Goal: Task Accomplishment & Management: Manage account settings

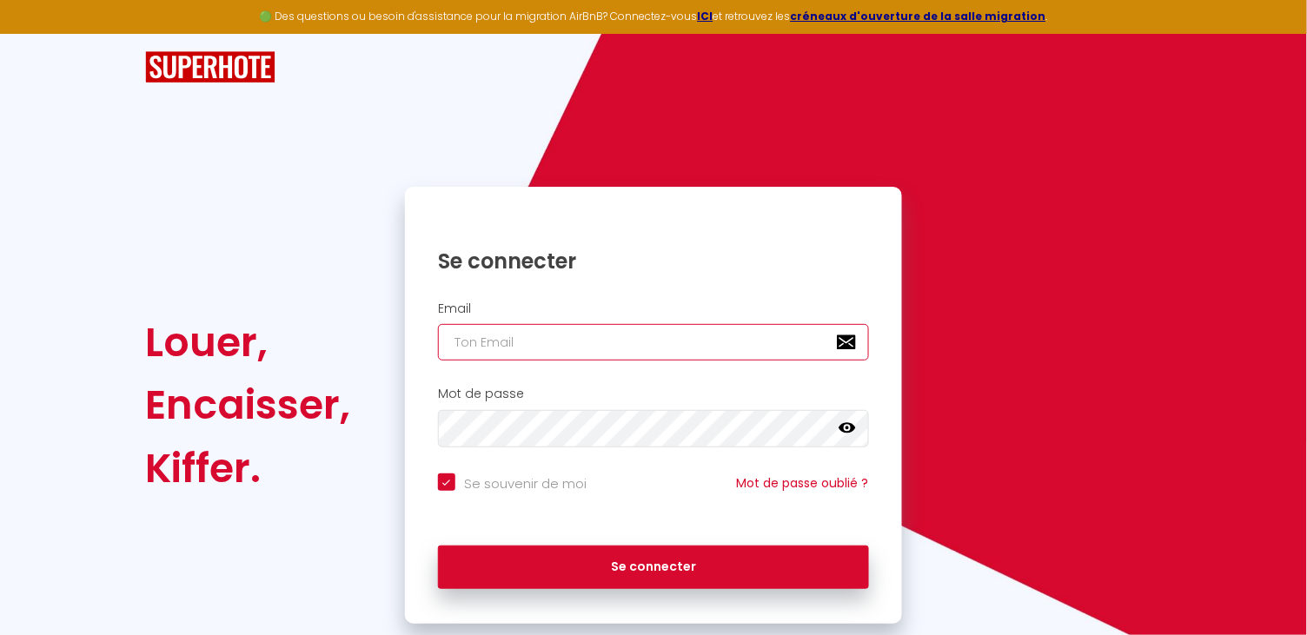
type input "[EMAIL_ADDRESS][DOMAIN_NAME]"
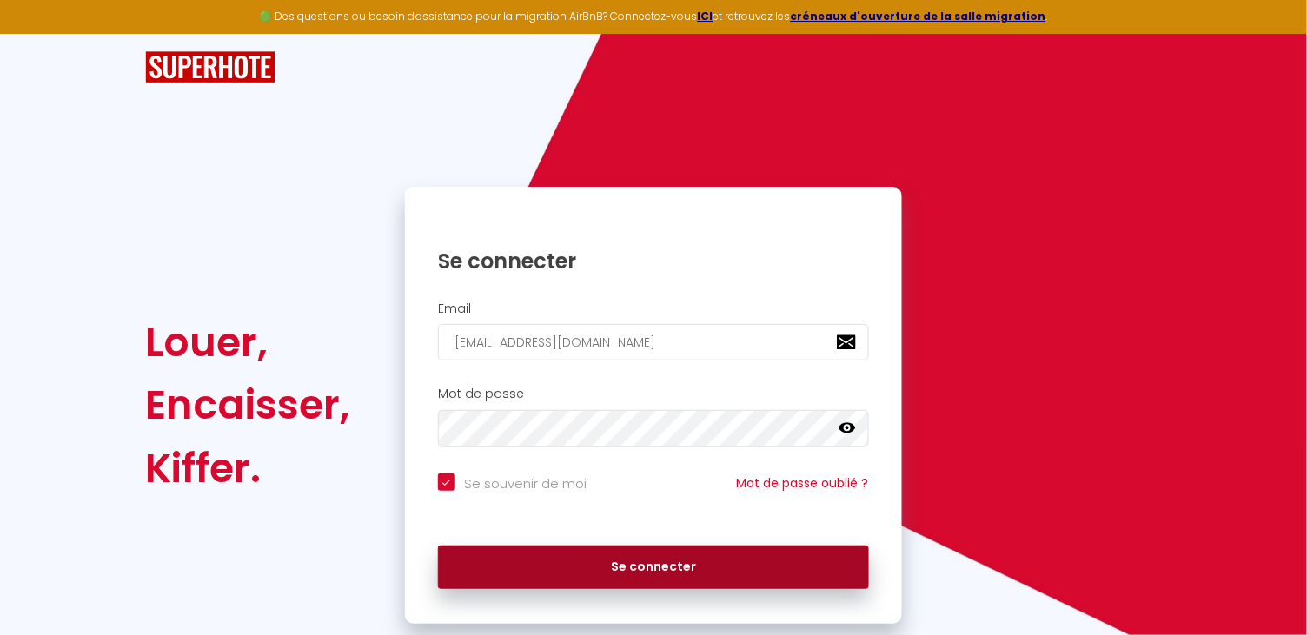
click at [624, 572] on button "Se connecter" at bounding box center [653, 567] width 431 height 43
checkbox input "true"
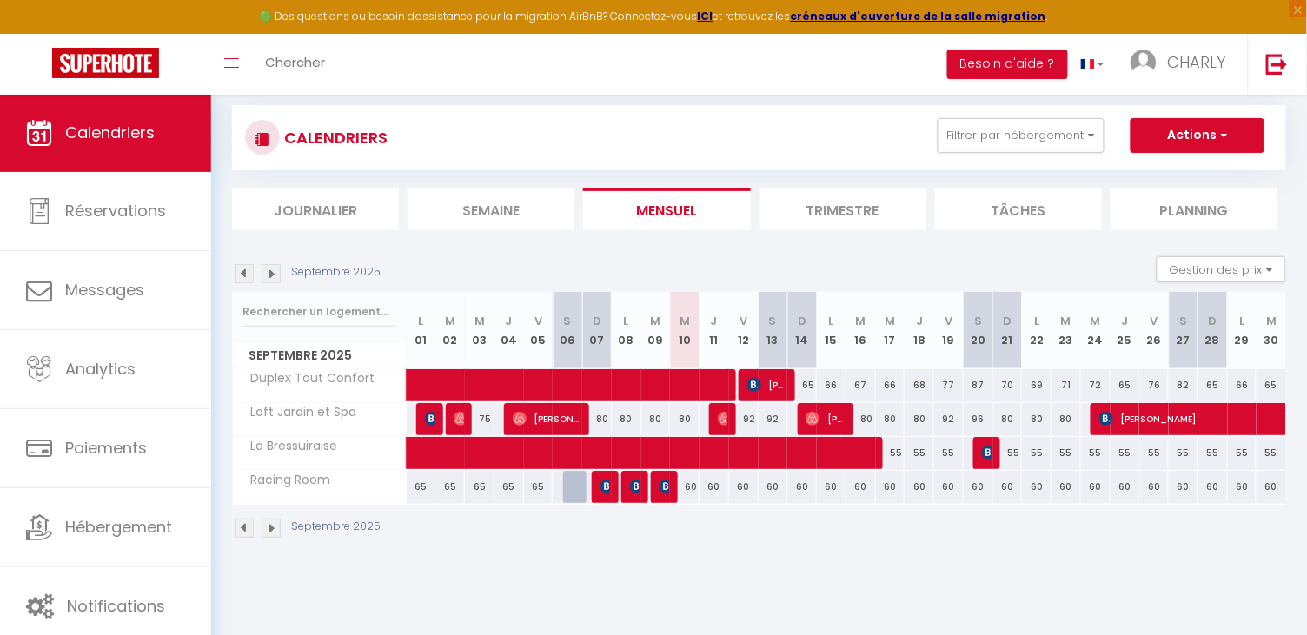
scroll to position [26, 0]
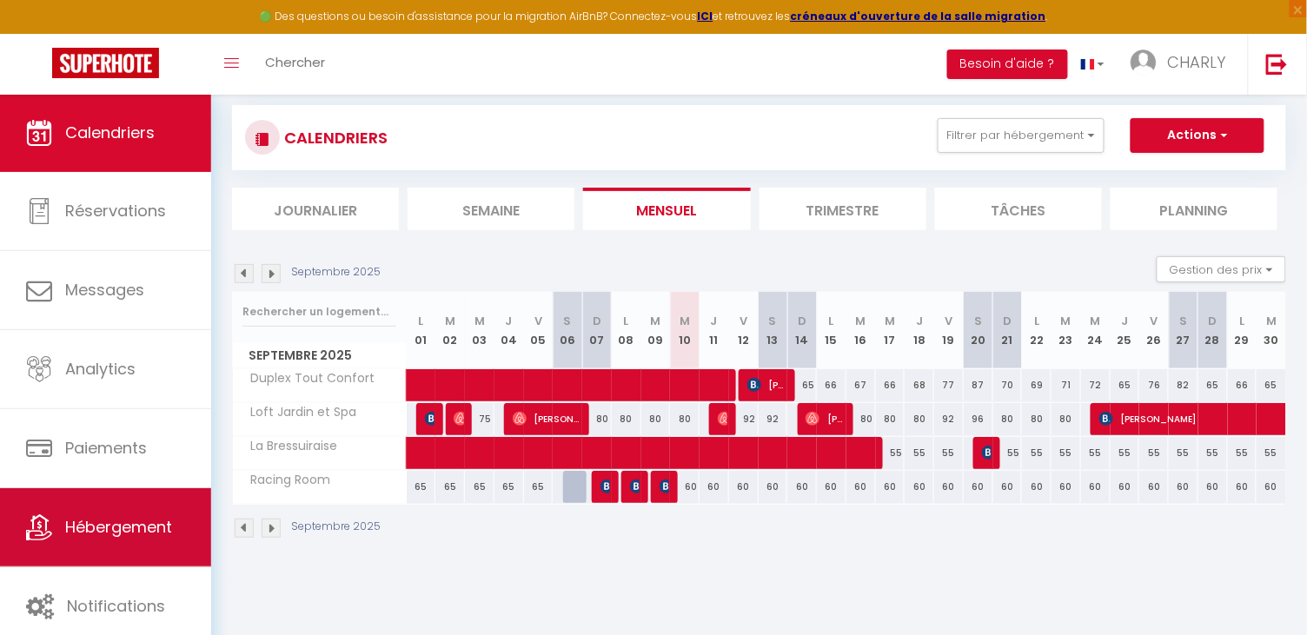
click at [122, 536] on span "Hébergement" at bounding box center [118, 527] width 107 height 22
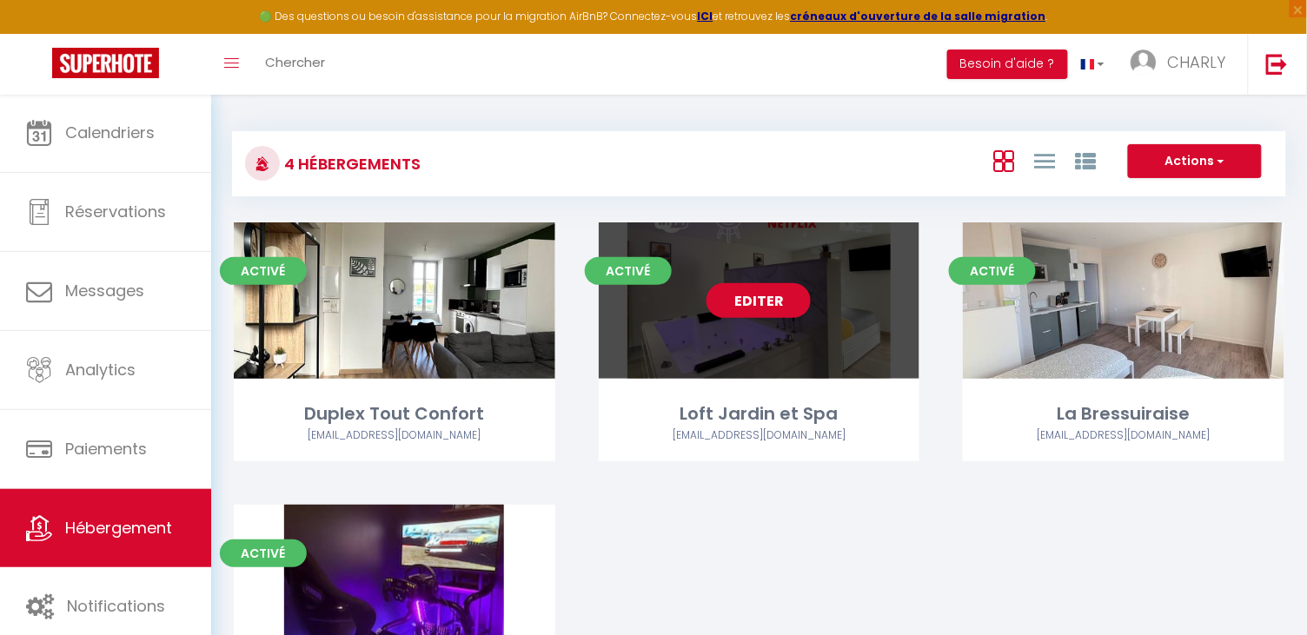
scroll to position [82, 0]
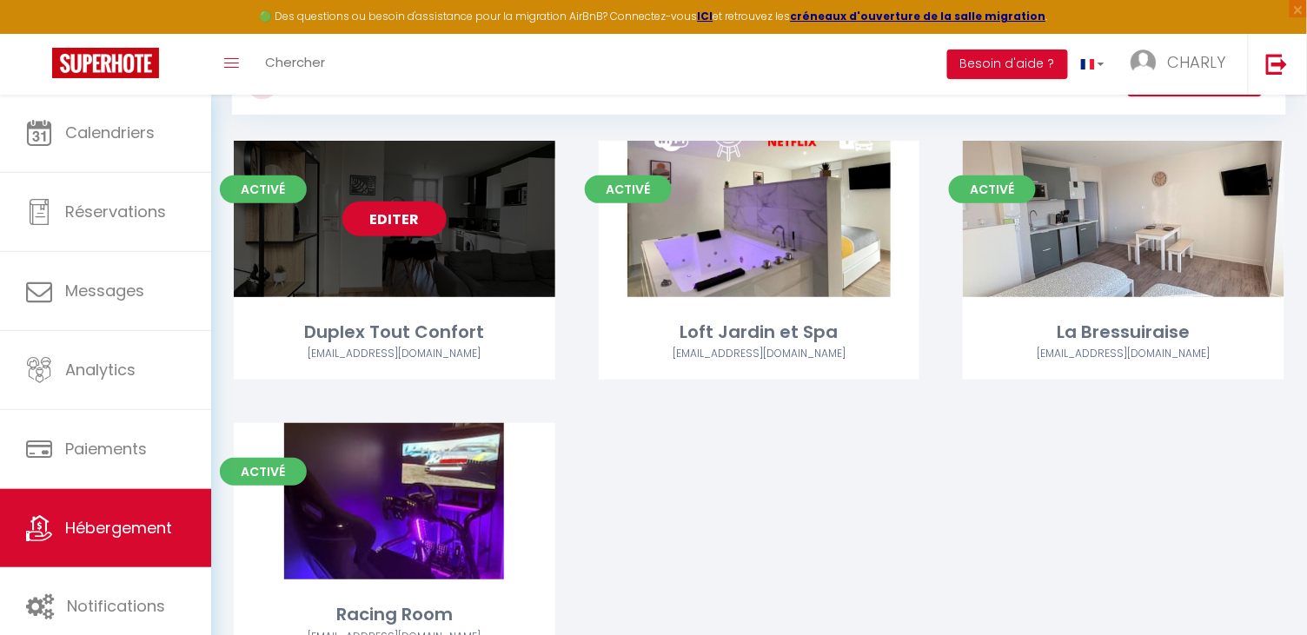
click at [416, 213] on link "Editer" at bounding box center [394, 219] width 104 height 35
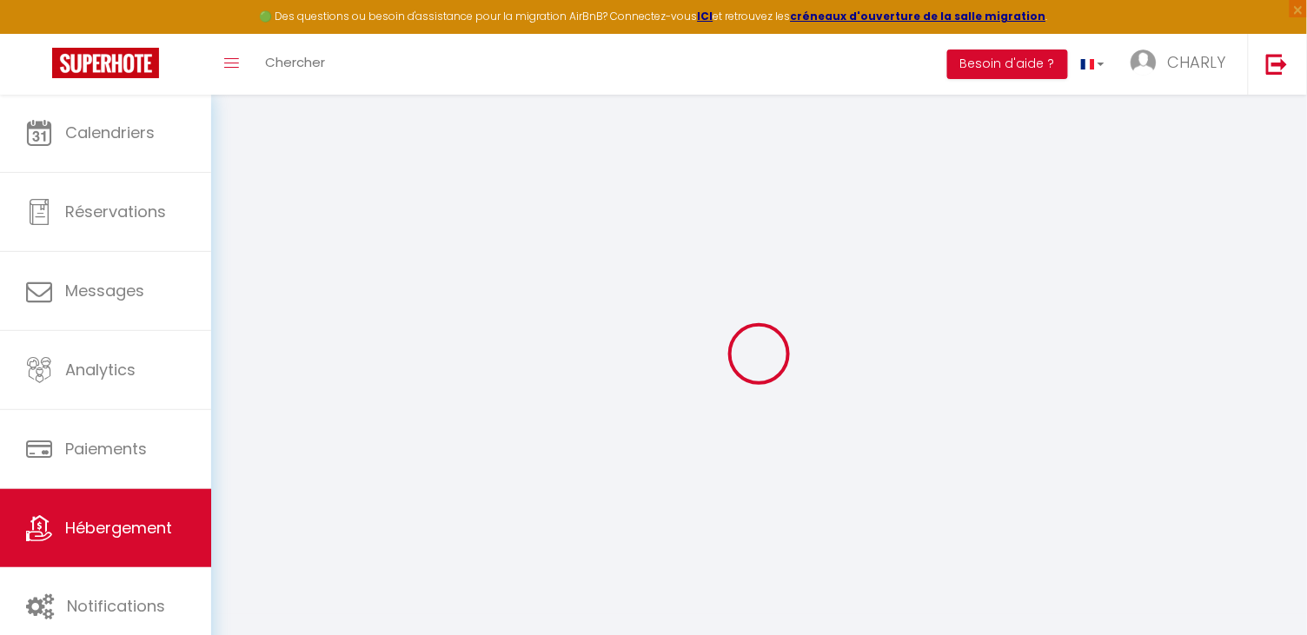
type input "Duplex Tout Confort"
type input "Charly"
select select "2"
type input "60"
type input "20"
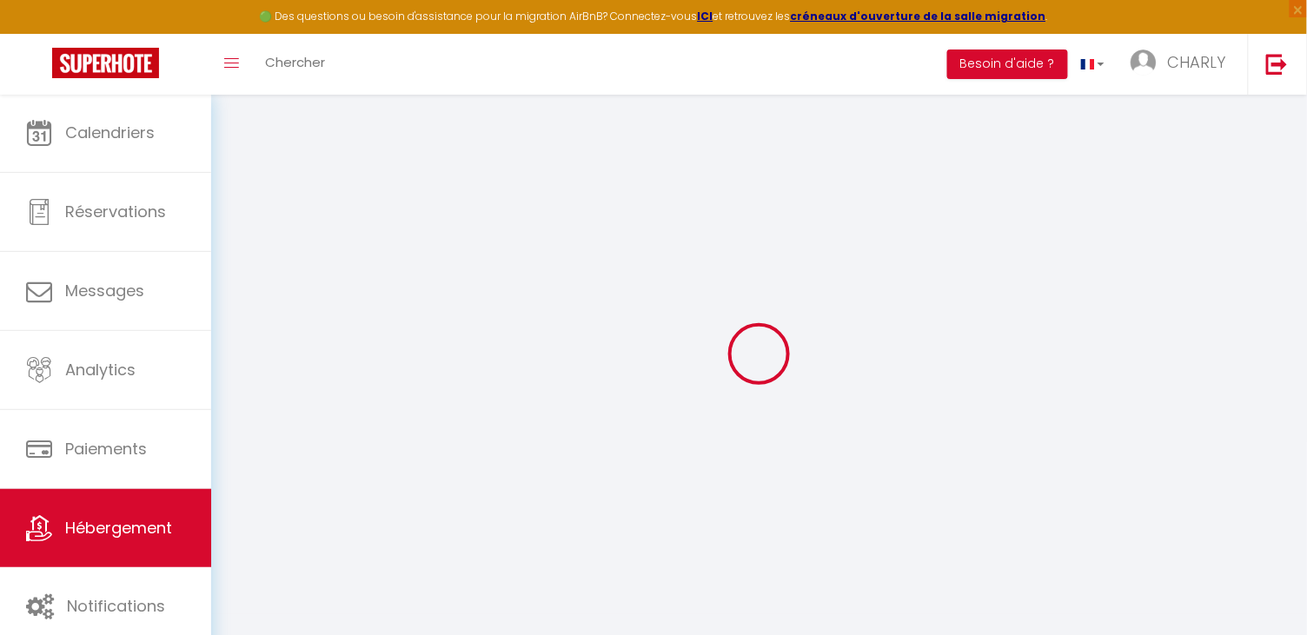
type input "1.00"
type input "400"
select select
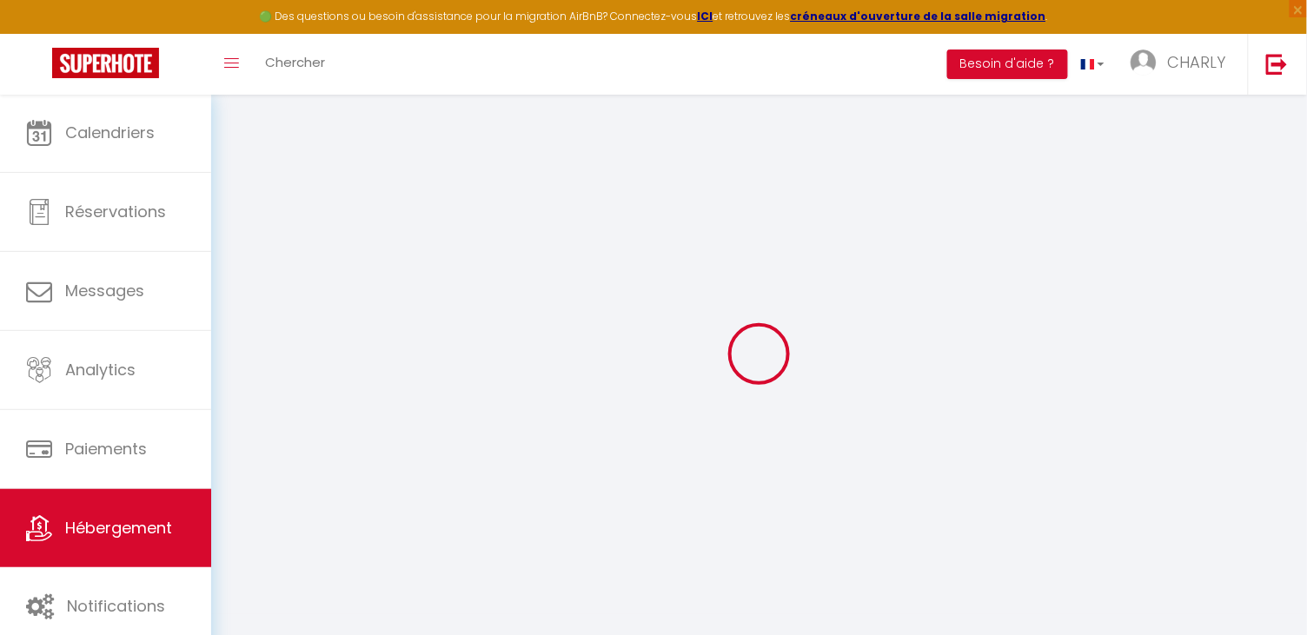
select select
type input "[STREET_ADDRESS][PERSON_NAME]"
type input "79300"
type input "Bressuire"
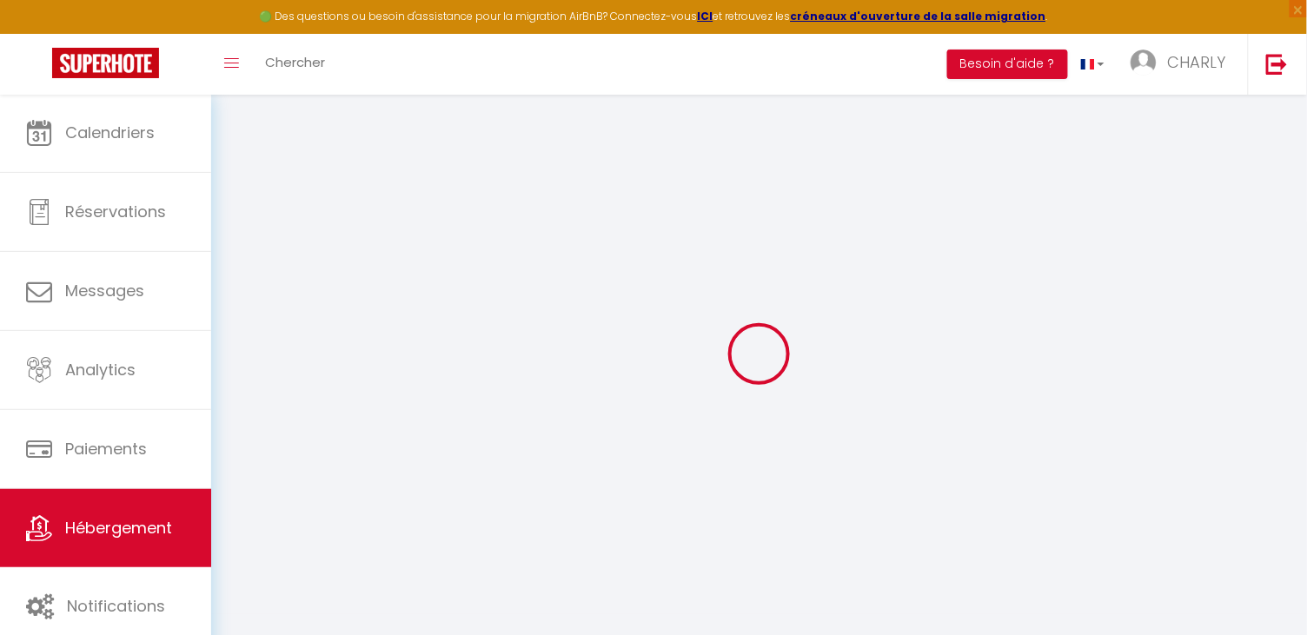
type input "[EMAIL_ADDRESS][DOMAIN_NAME]"
select select "4700"
checkbox input "false"
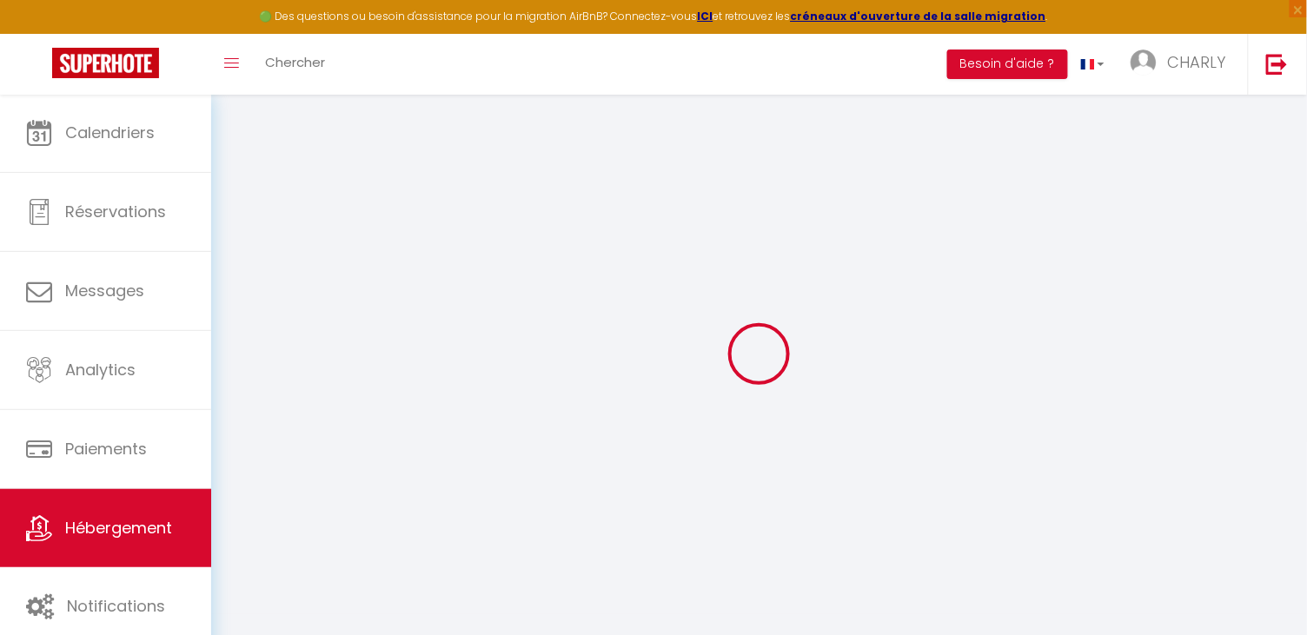
checkbox input "false"
type input "0"
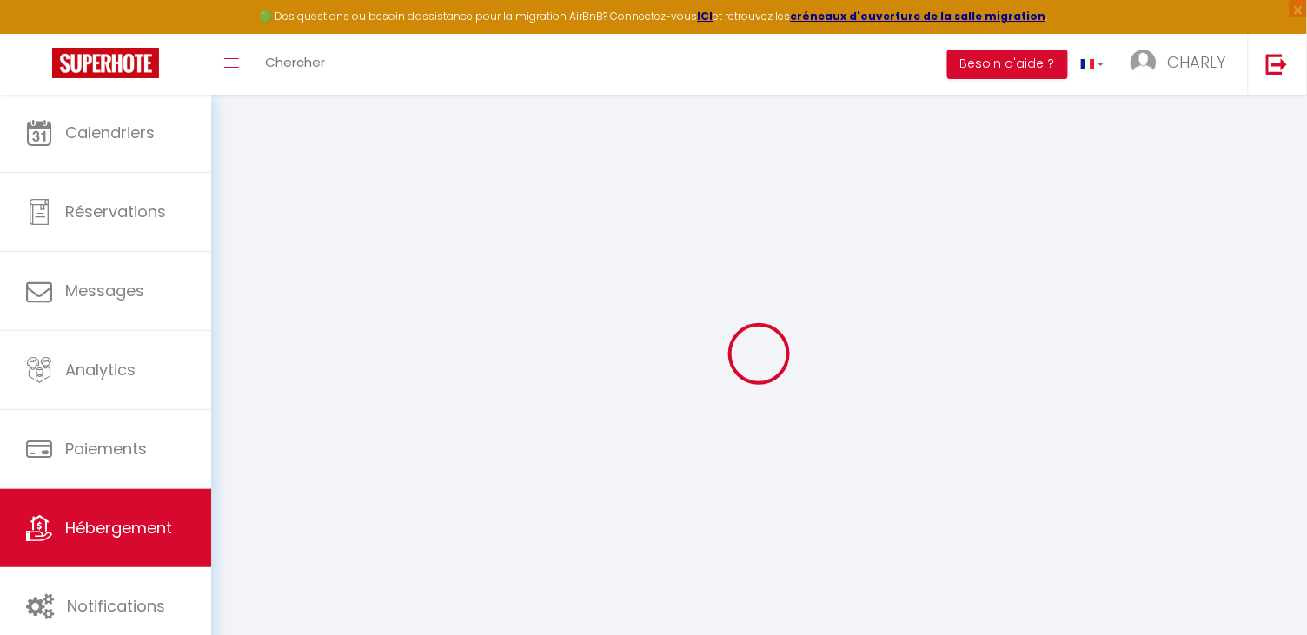
select select "39544"
select select "+ 18 %"
select select "+ 40 %"
select select "+ 15 %"
select select "3443-1007967697702111833"
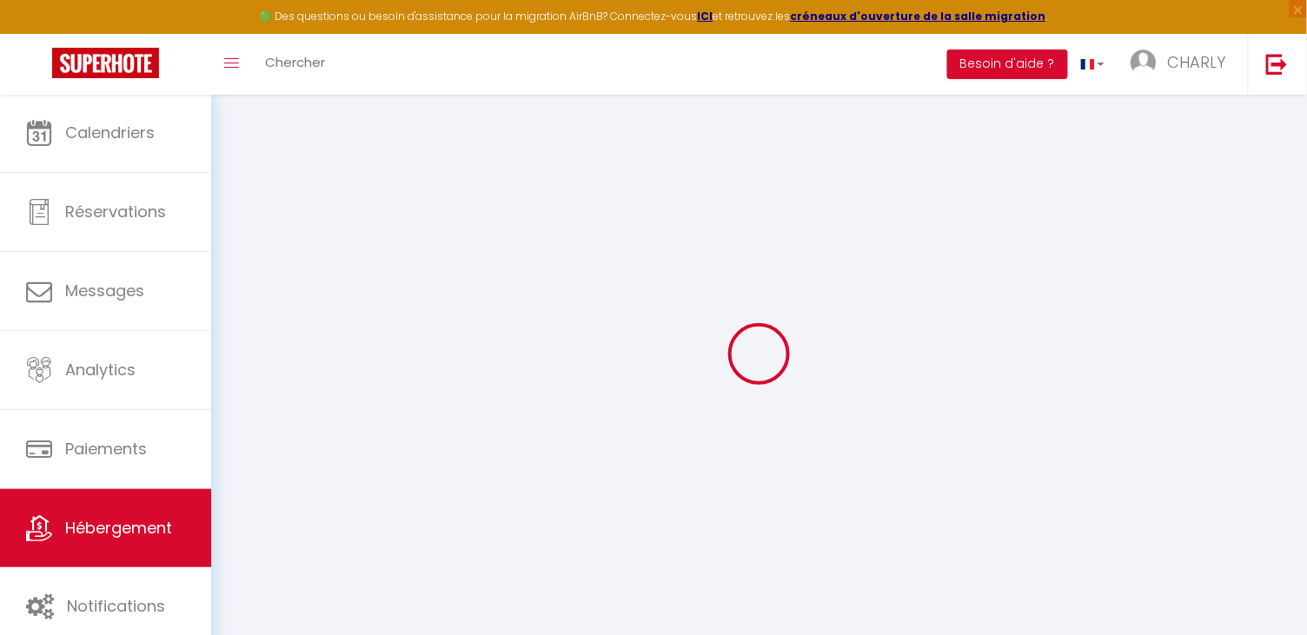
select select
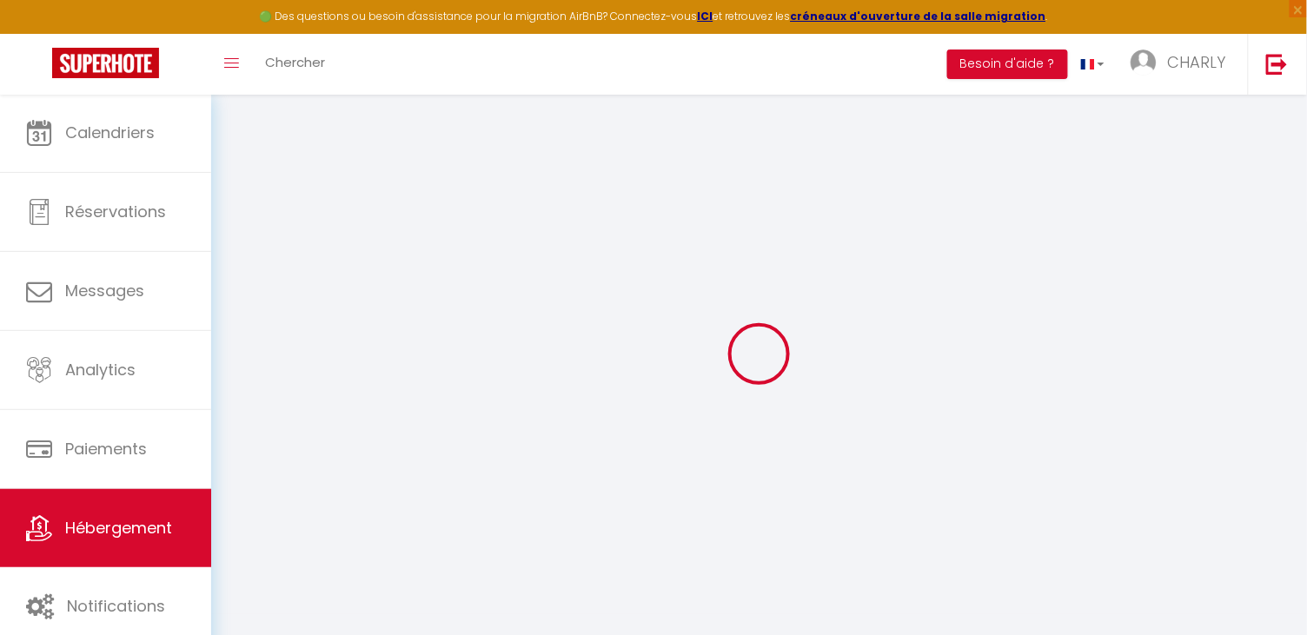
checkbox input "false"
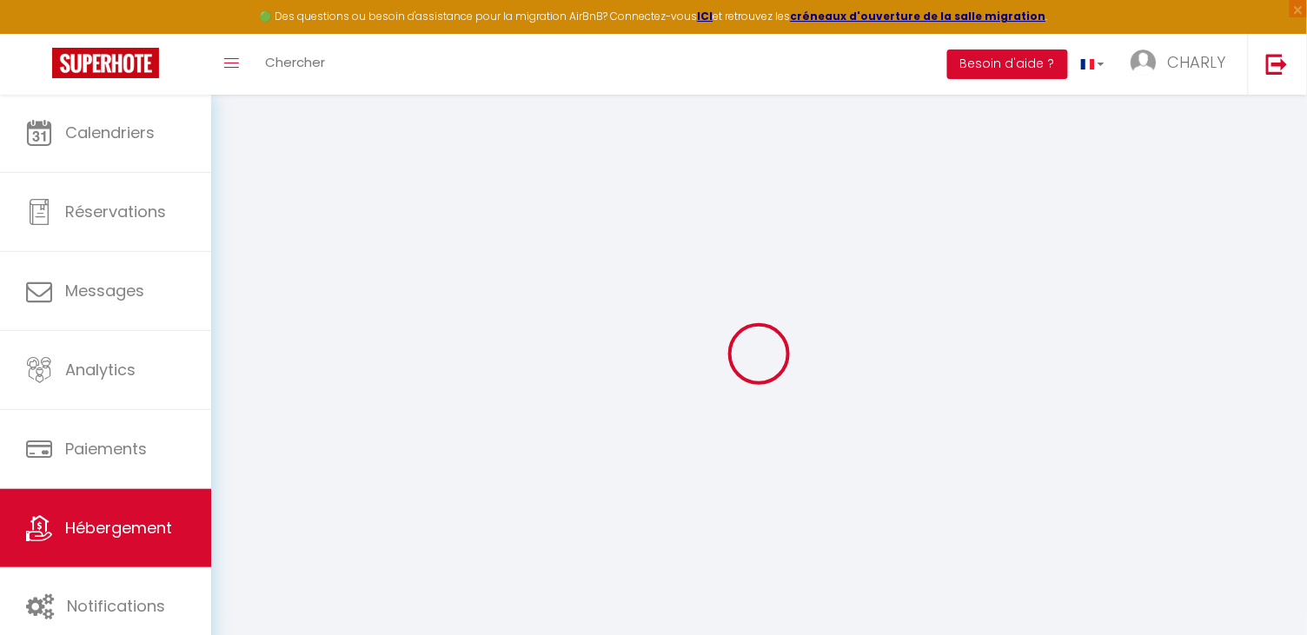
checkbox input "false"
select select "16:00"
select select
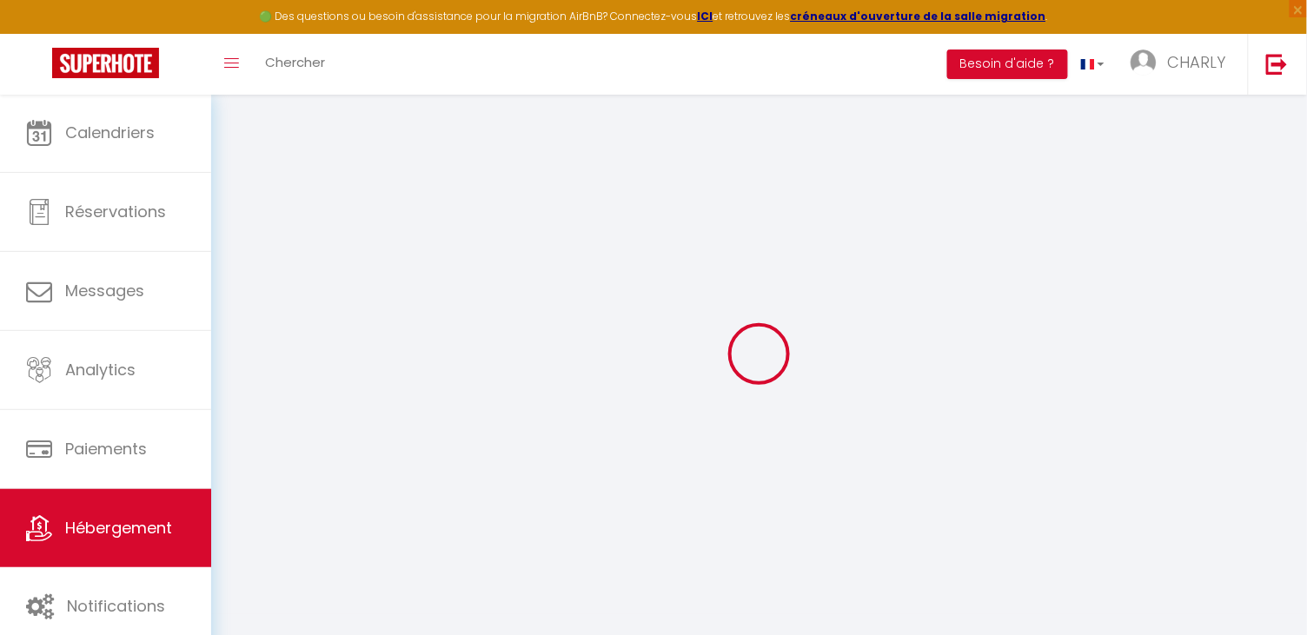
select select "11:00"
select select "30"
select select "120"
select select
select select "EUR"
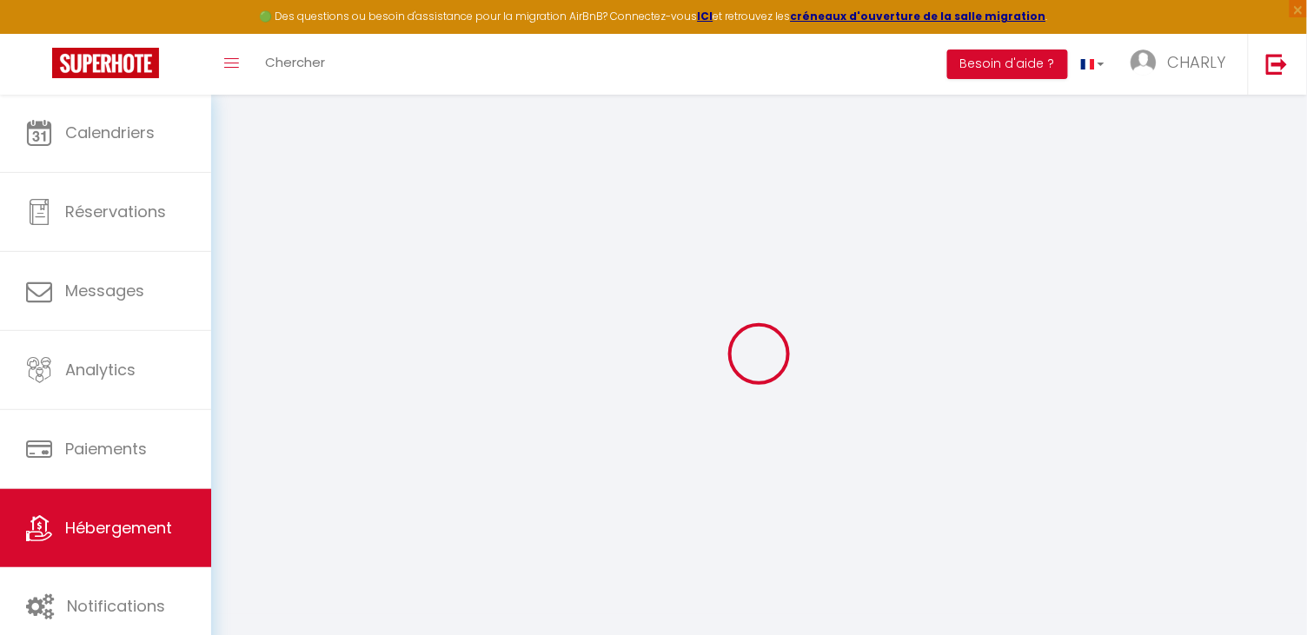
select select
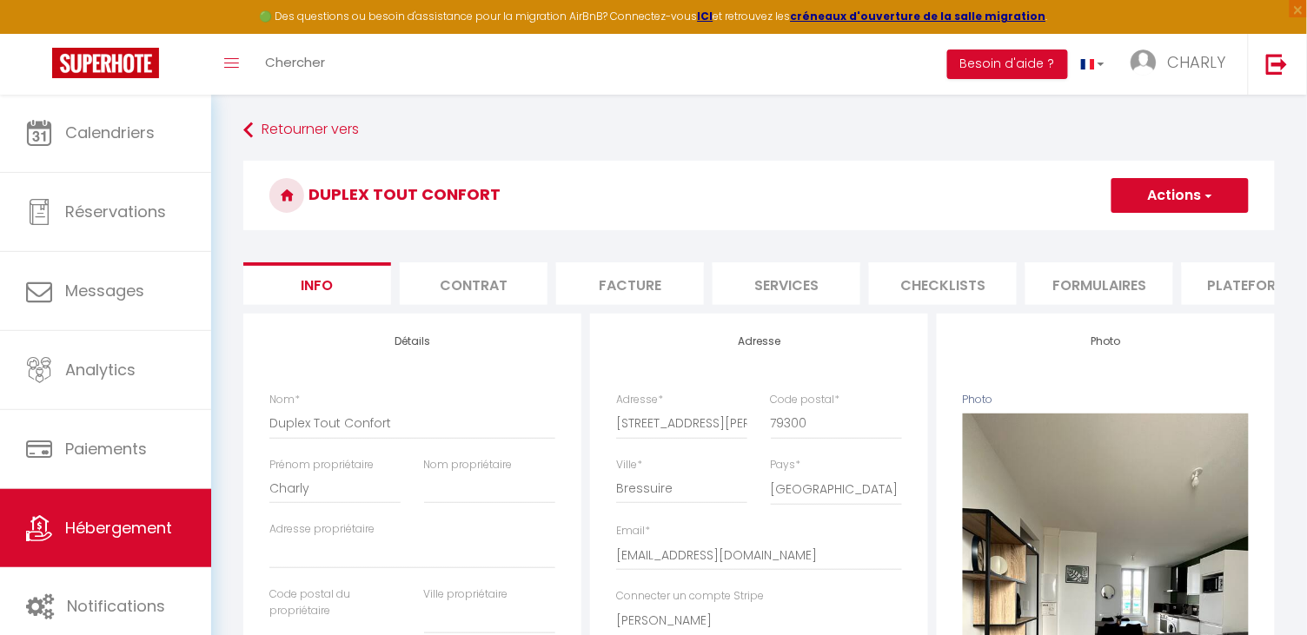
click at [1233, 284] on li "Plateformes" at bounding box center [1256, 283] width 148 height 43
select select
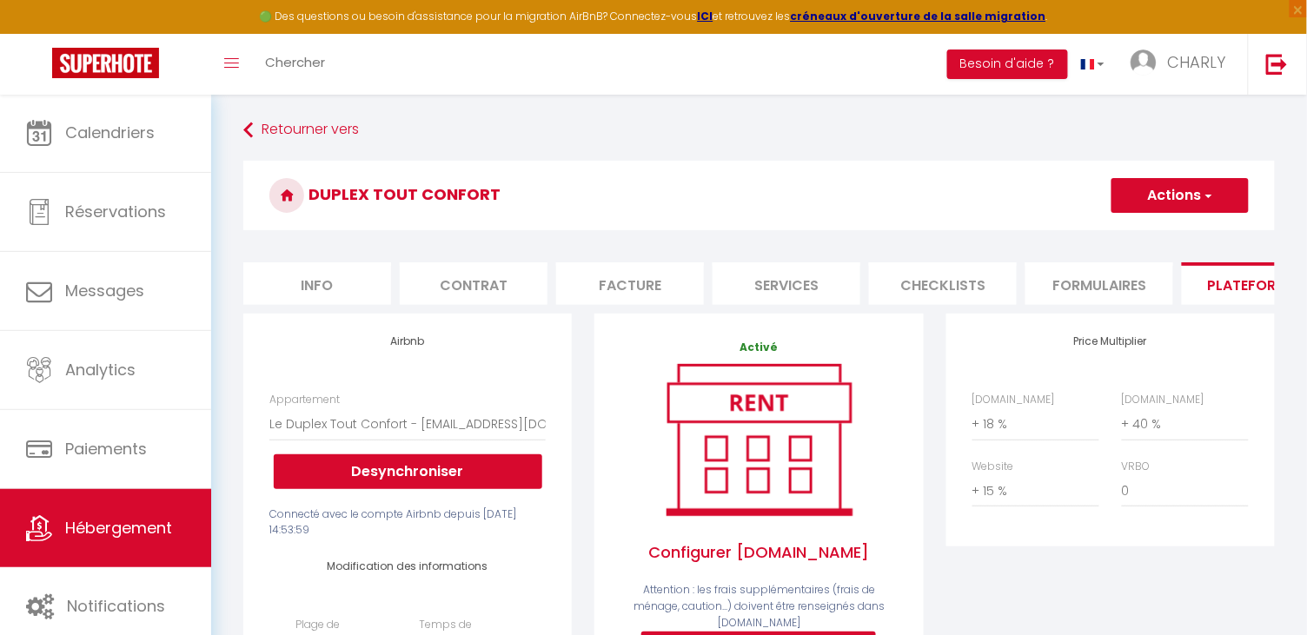
scroll to position [24, 0]
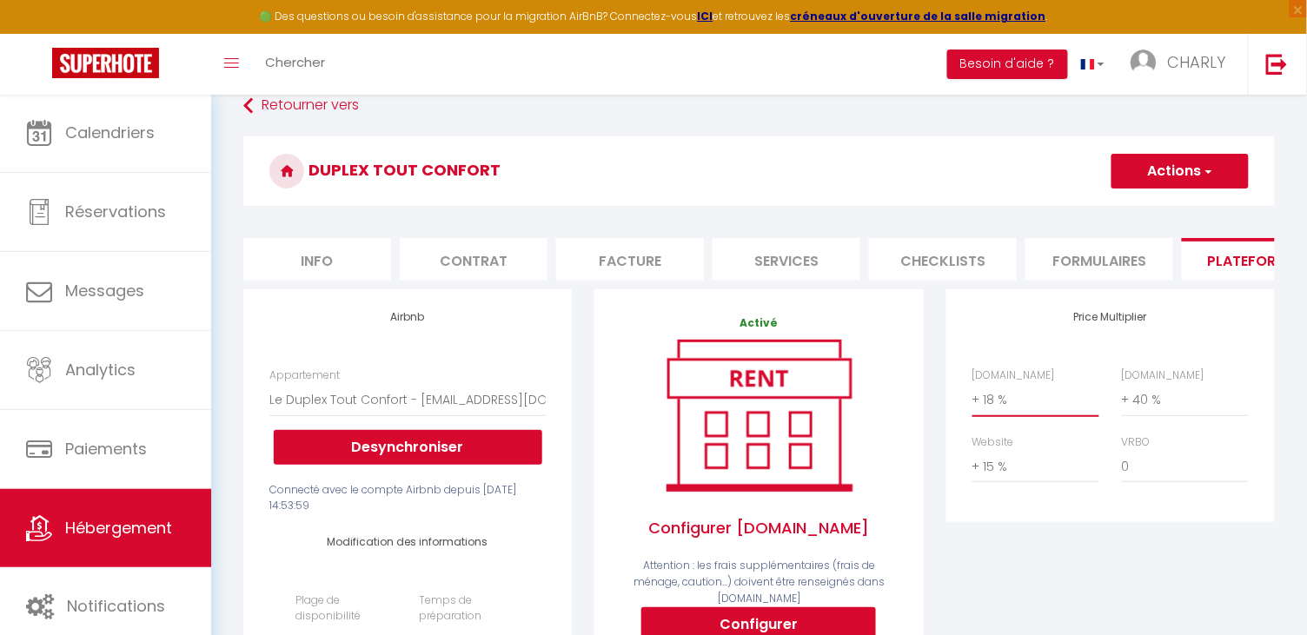
click at [1003, 401] on select "0 + 1 % + 2 % + 3 % + 4 % + 5 % + 6 % + 7 % + 8 % + 9 %" at bounding box center [1035, 399] width 127 height 33
select select "+ 25 %"
select select
click at [1170, 184] on button "Actions" at bounding box center [1179, 171] width 137 height 35
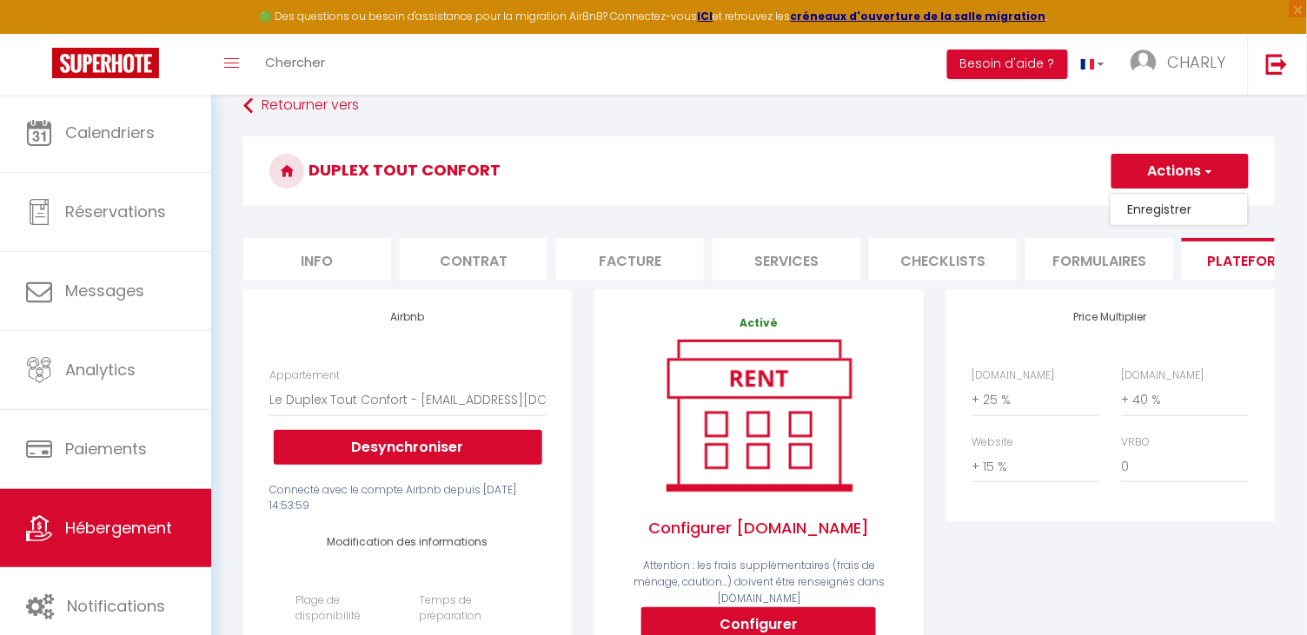
click at [1172, 217] on link "Enregistrer" at bounding box center [1178, 209] width 137 height 23
select select
select select "EUR"
select select
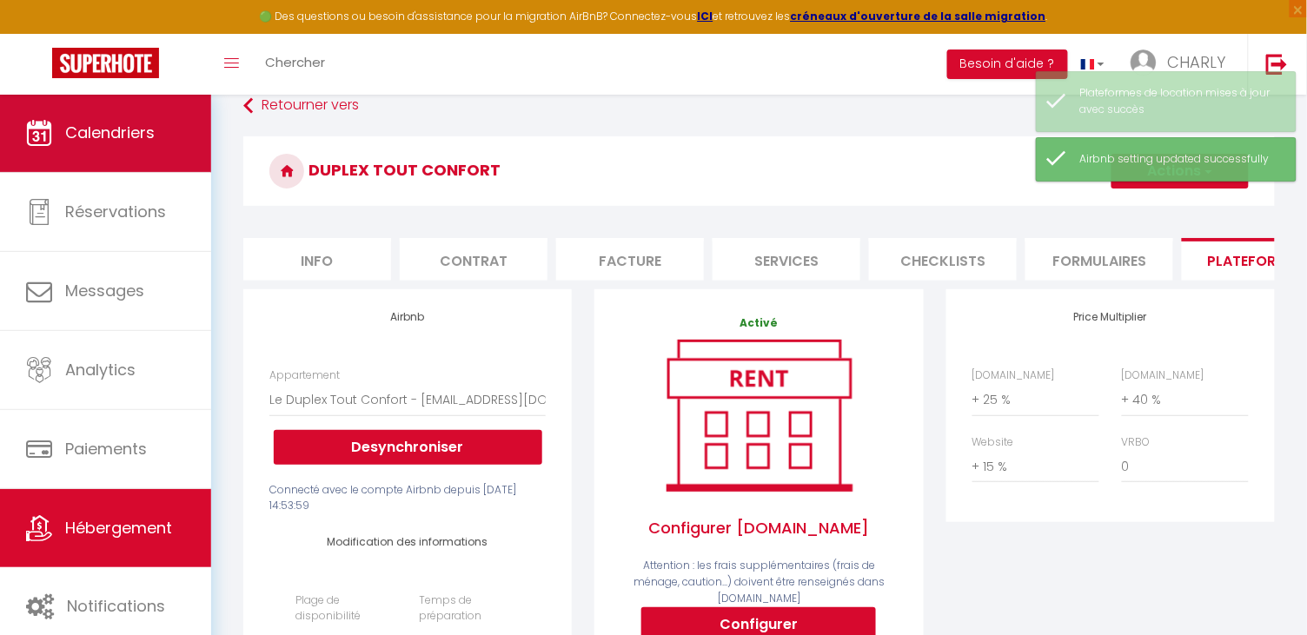
click at [126, 122] on span "Calendriers" at bounding box center [109, 133] width 89 height 22
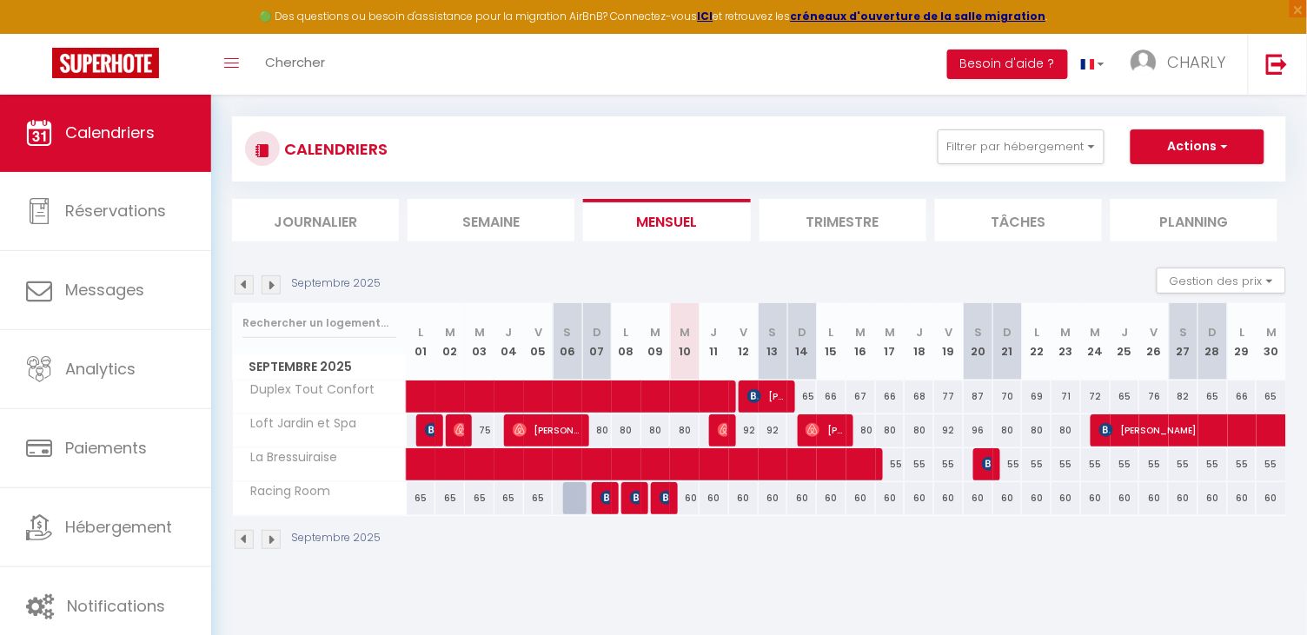
scroll to position [14, 0]
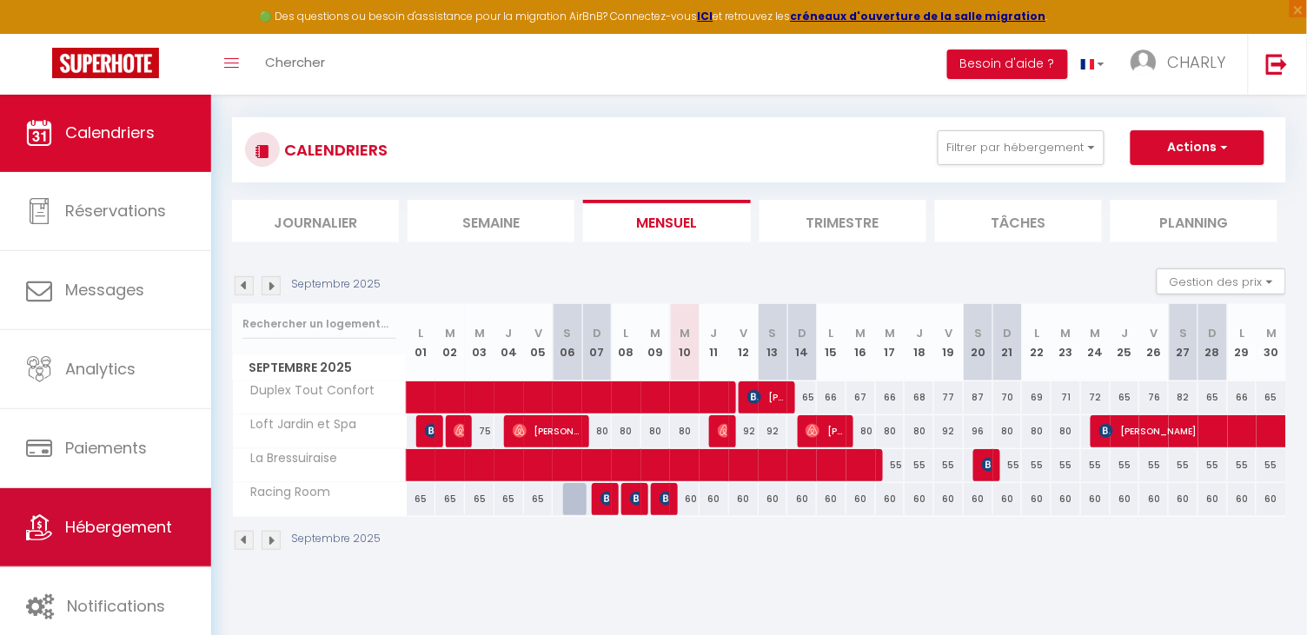
click at [103, 526] on span "Hébergement" at bounding box center [118, 527] width 107 height 22
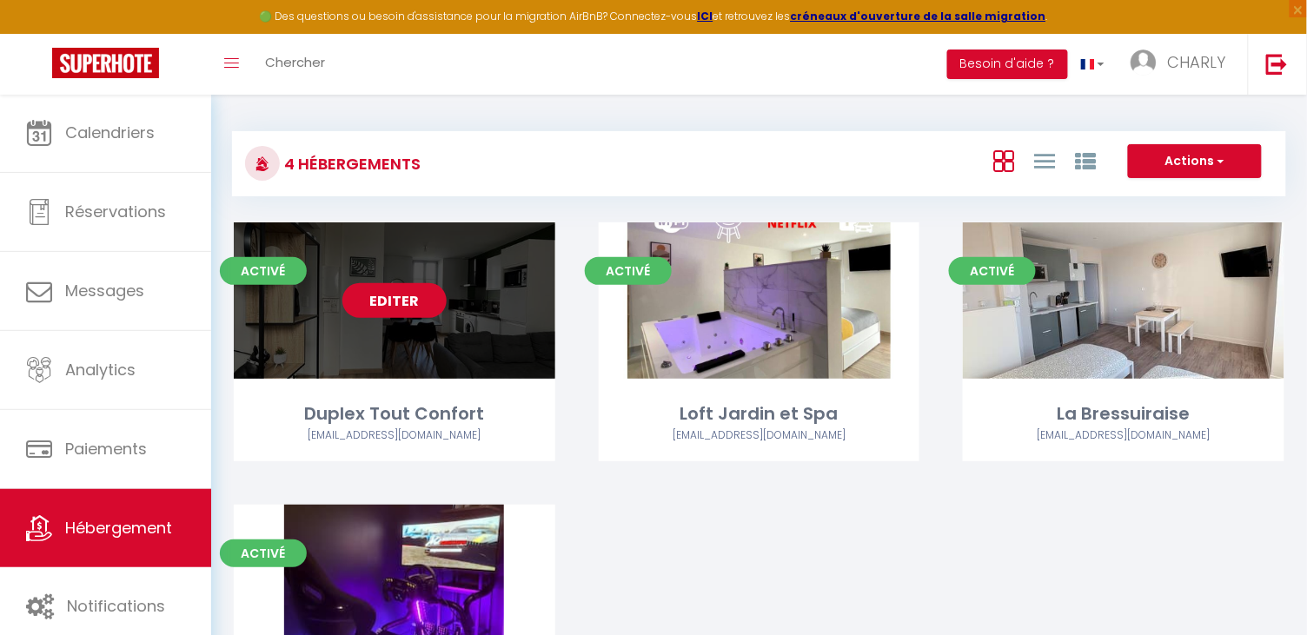
click at [413, 296] on link "Editer" at bounding box center [394, 300] width 104 height 35
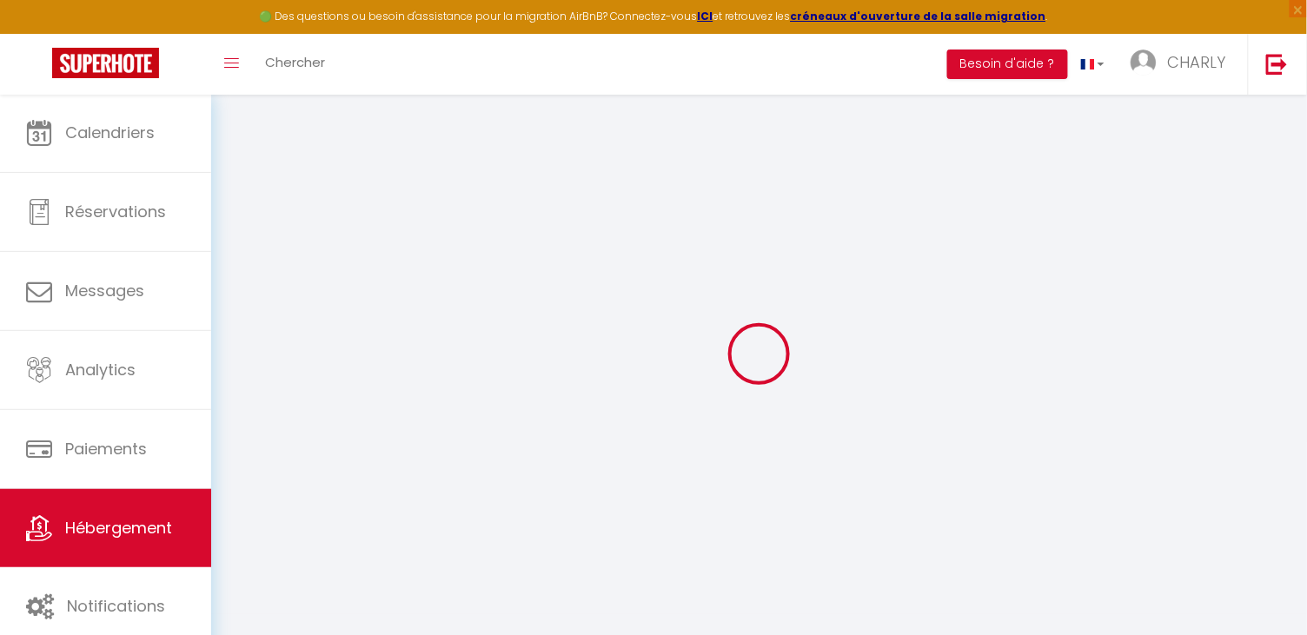
type input "Duplex Tout Confort"
type input "Charly"
select select "2"
type input "60"
type input "20"
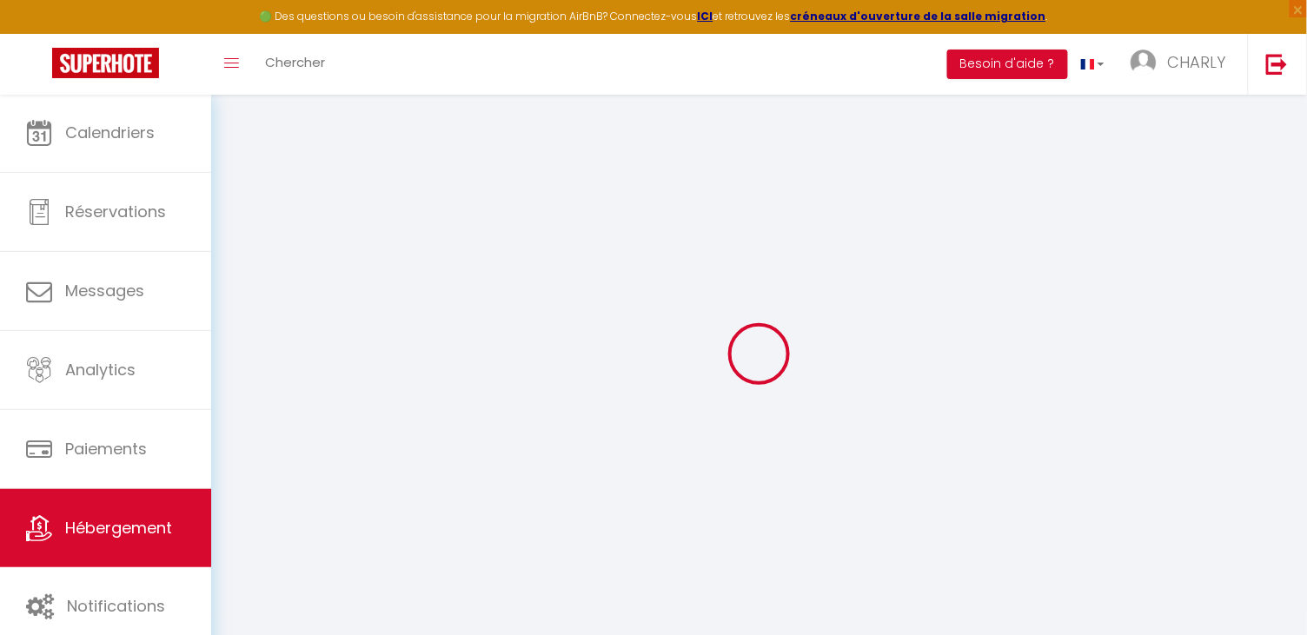
type input "1.00"
type input "400"
select select
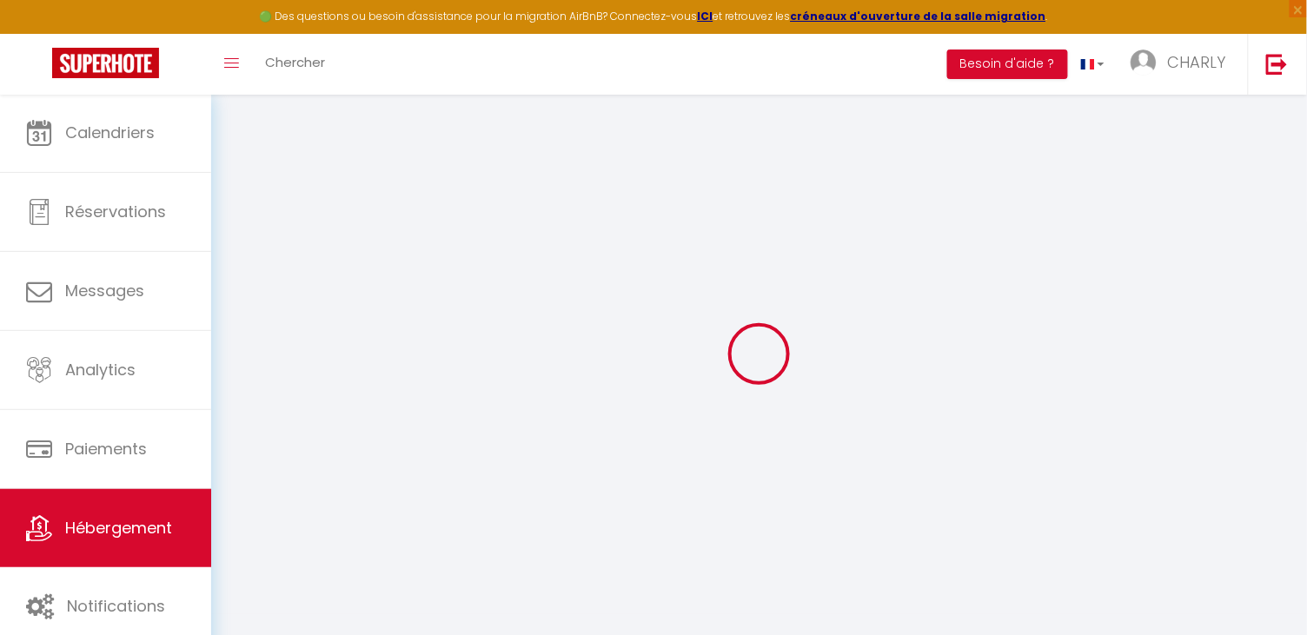
select select
type input "[STREET_ADDRESS][PERSON_NAME]"
type input "79300"
type input "Bressuire"
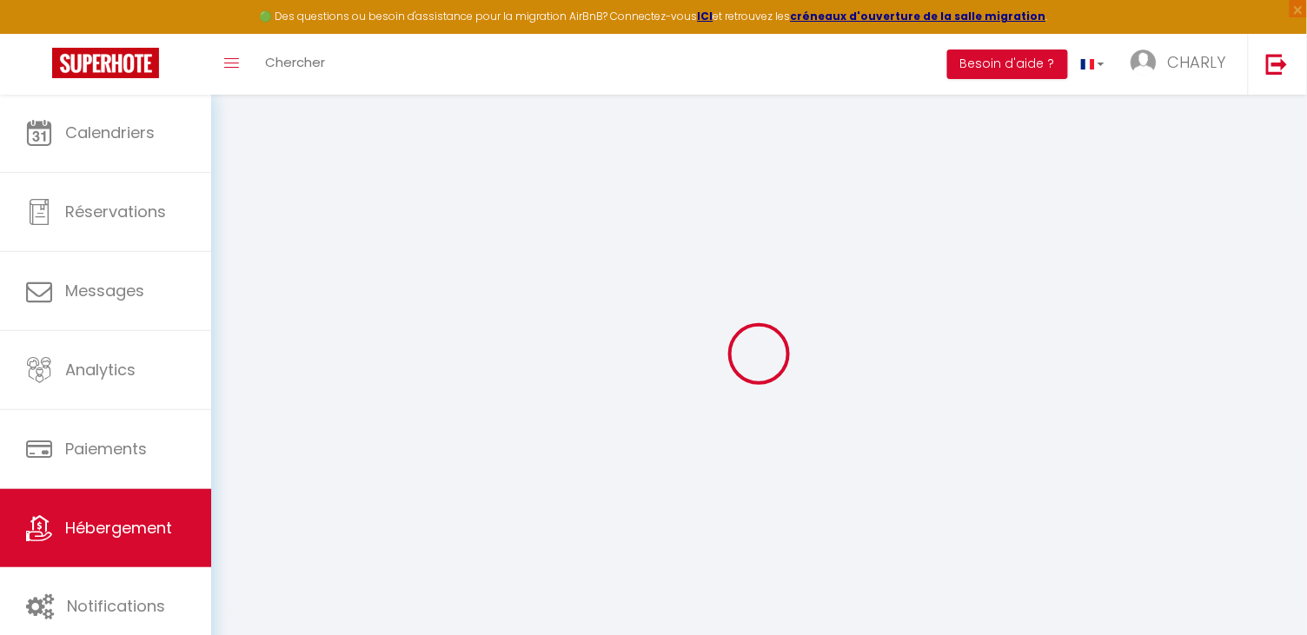
type input "[EMAIL_ADDRESS][DOMAIN_NAME]"
select select "4700"
checkbox input "false"
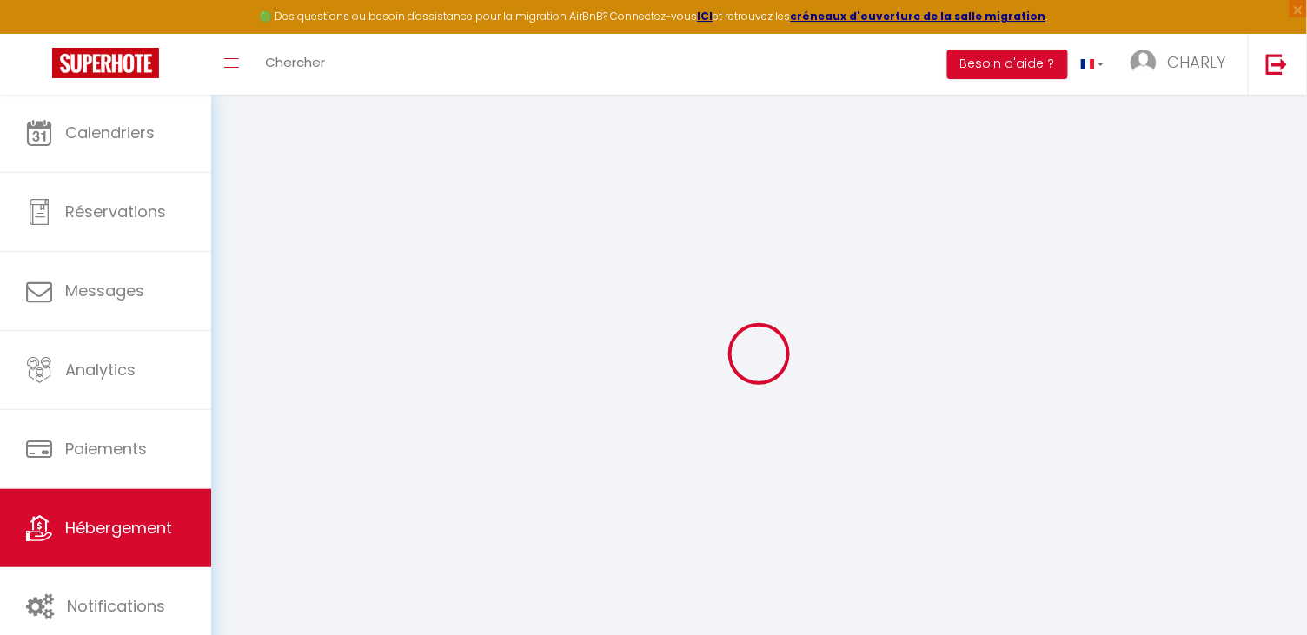
checkbox input "false"
type input "0"
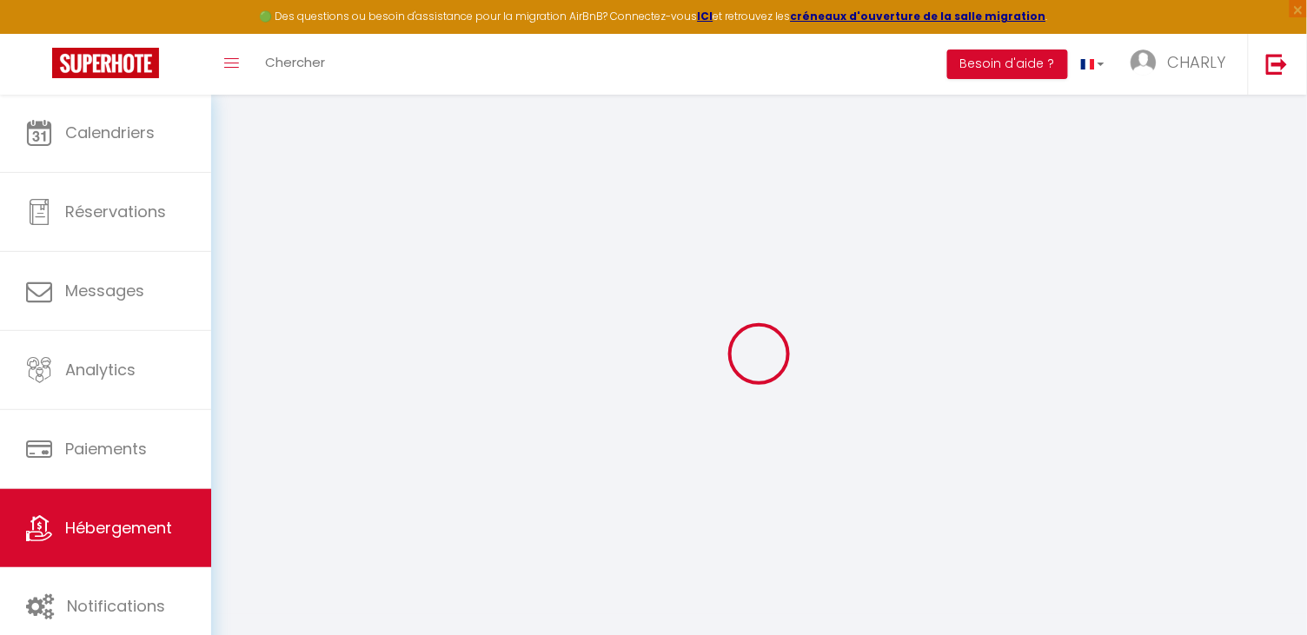
select select "3443-1007967697702111833"
select select "39544"
select select "+ 25 %"
select select "+ 40 %"
select select "+ 15 %"
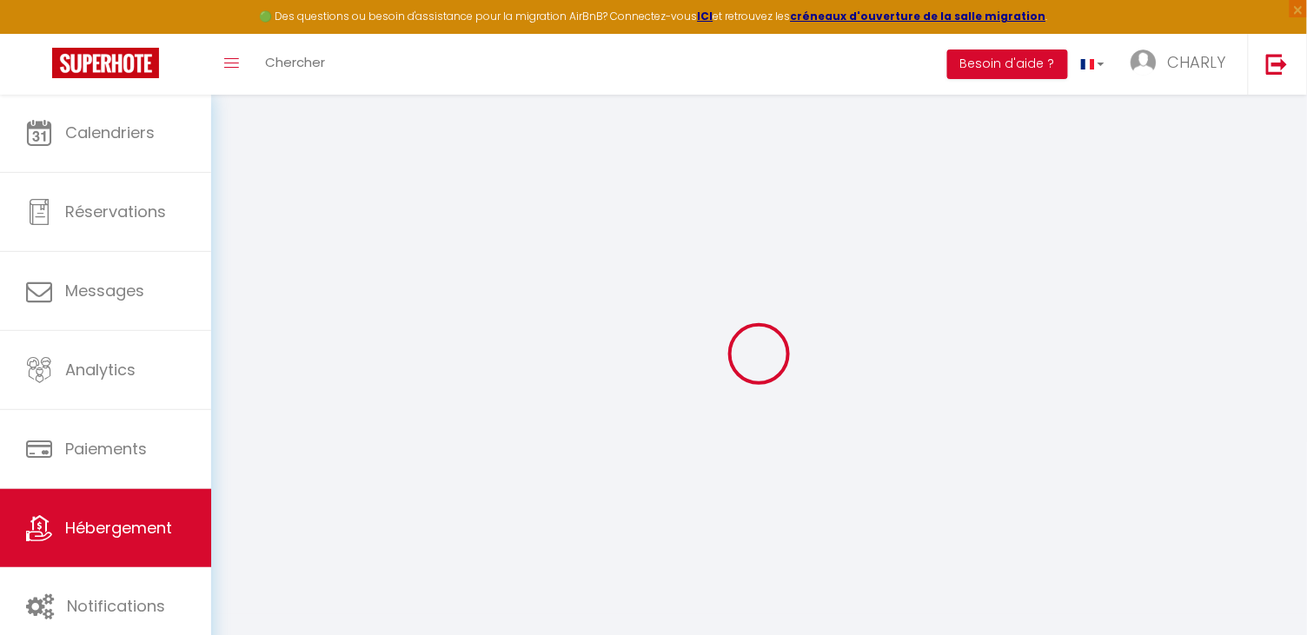
checkbox input "false"
select select "16:00"
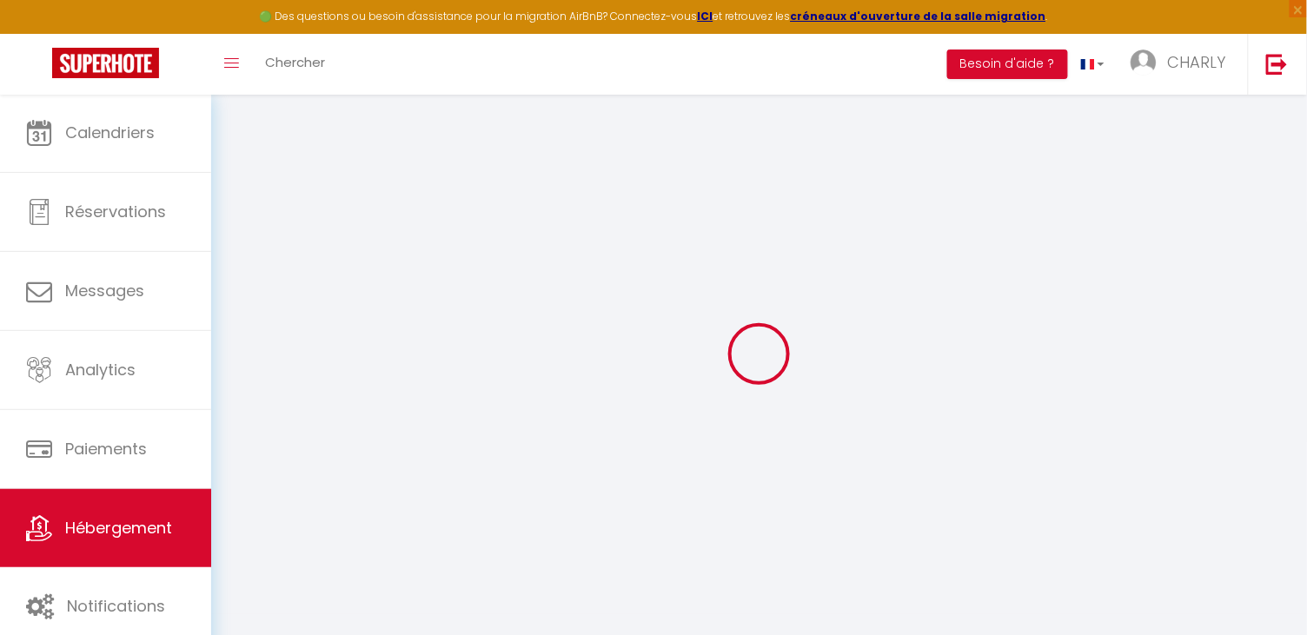
select select
select select "11:00"
select select "30"
select select "120"
select select
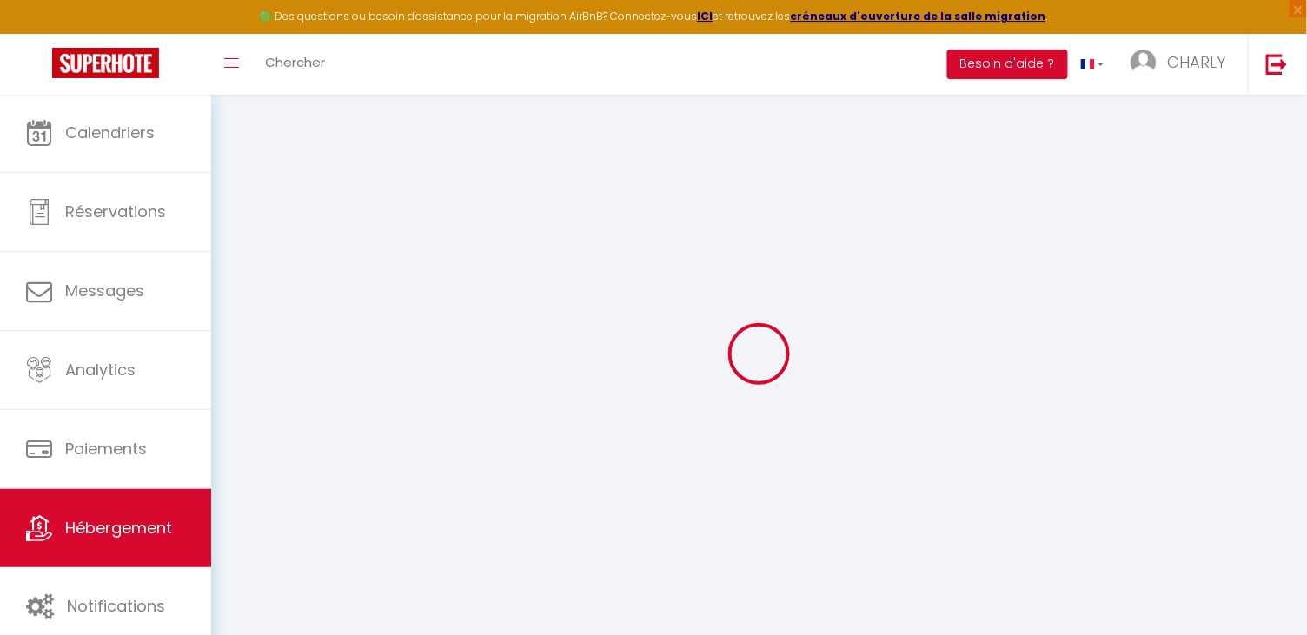
checkbox input "false"
select select
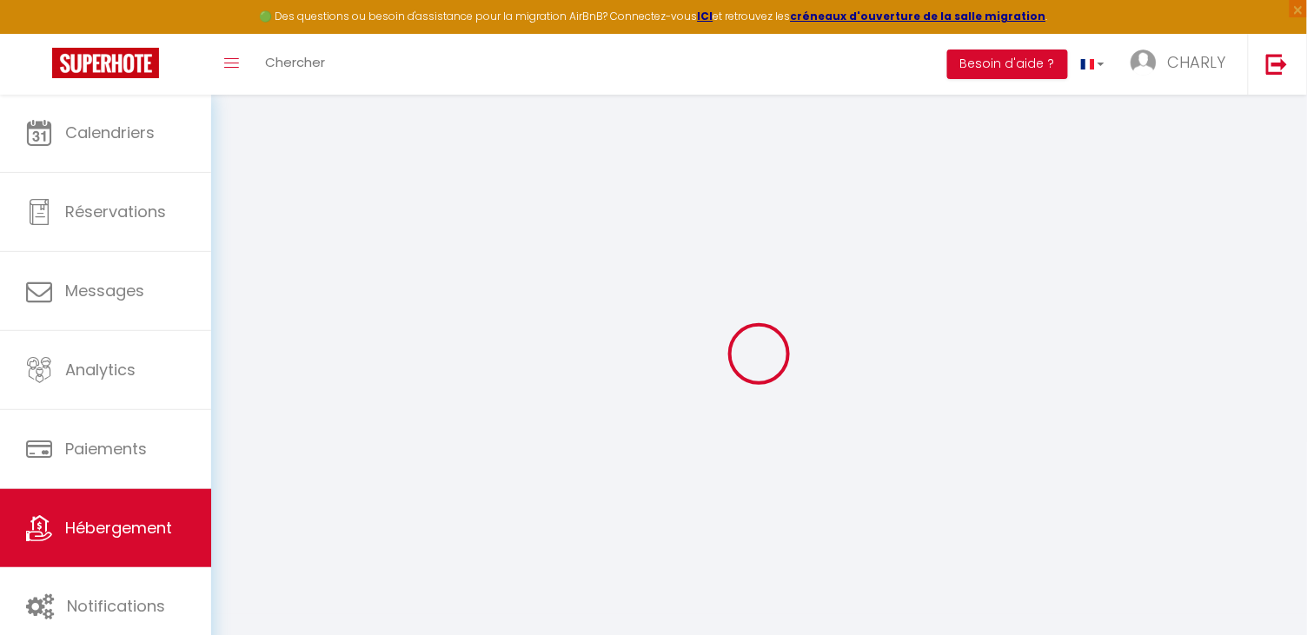
select select "EUR"
select select
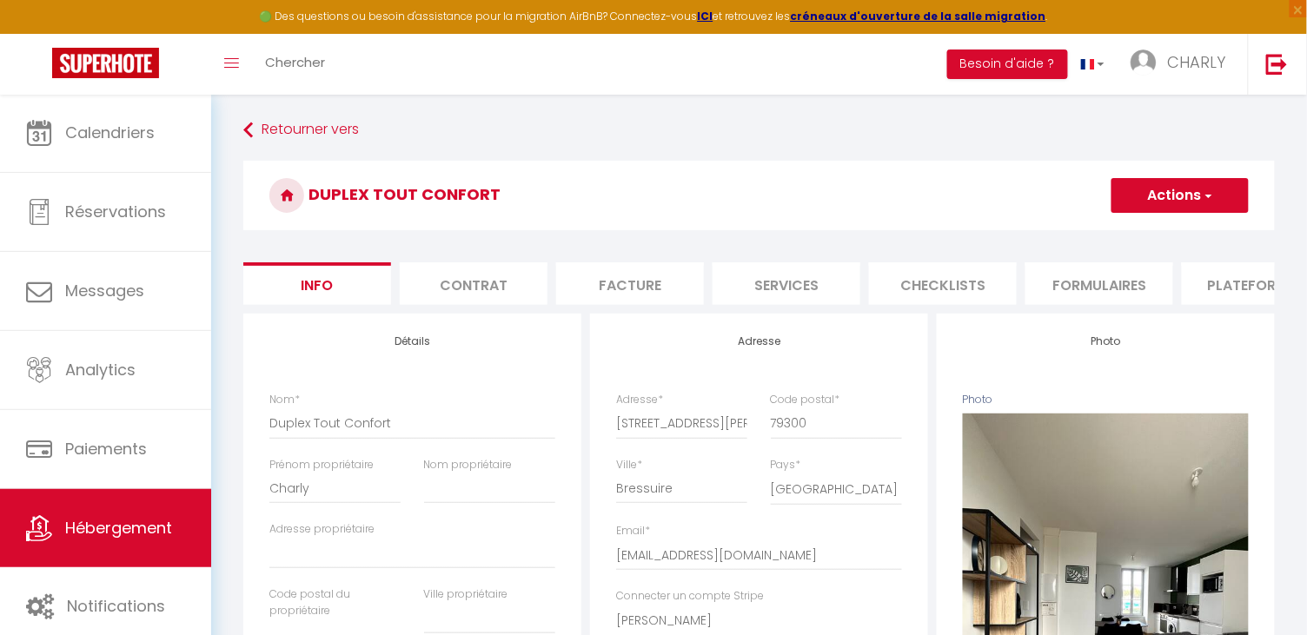
click at [1217, 284] on li "Plateformes" at bounding box center [1256, 283] width 148 height 43
select select
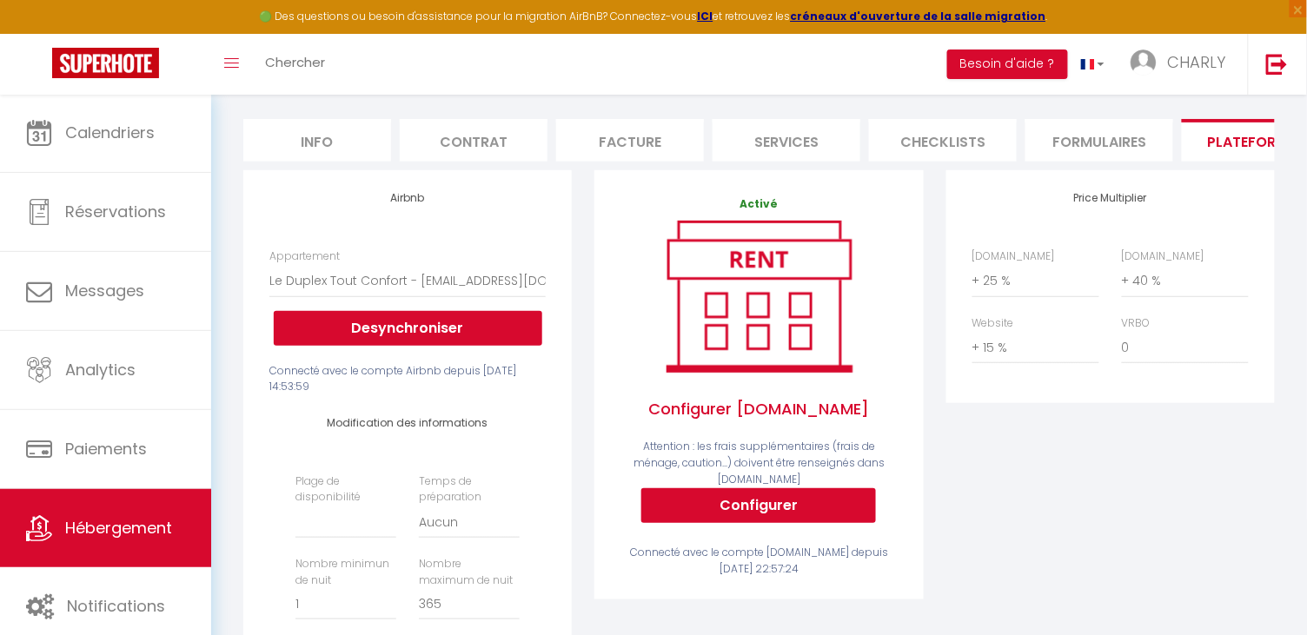
scroll to position [142, 0]
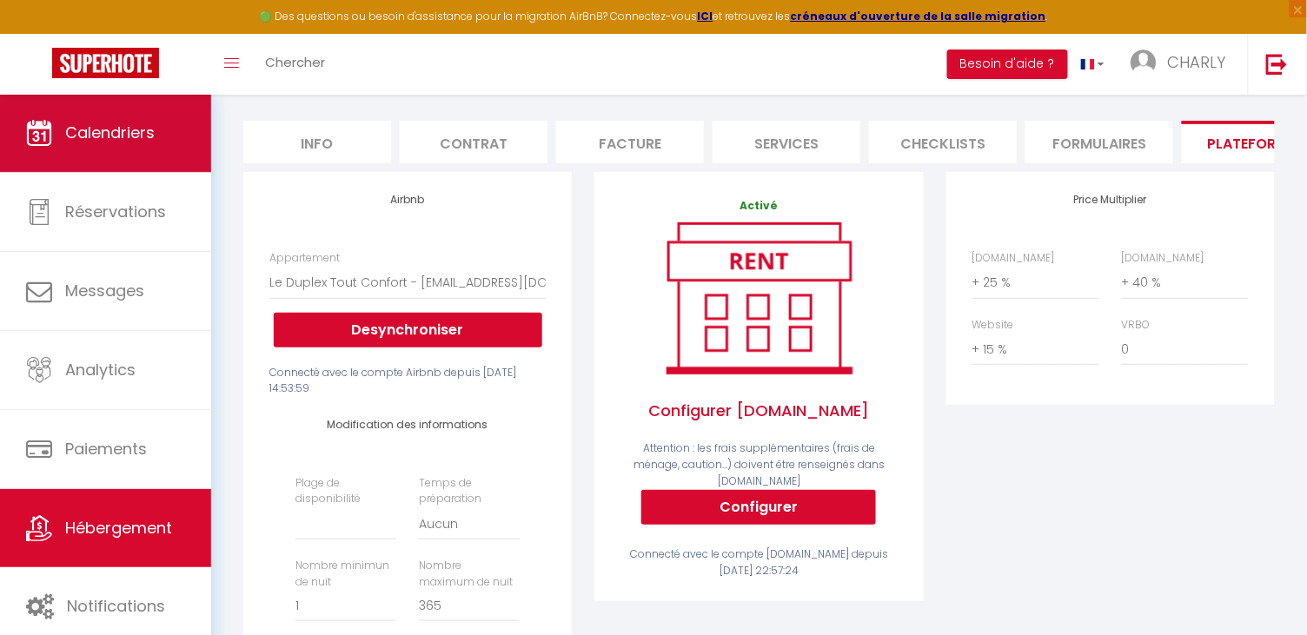
click at [101, 113] on link "Calendriers" at bounding box center [105, 133] width 211 height 78
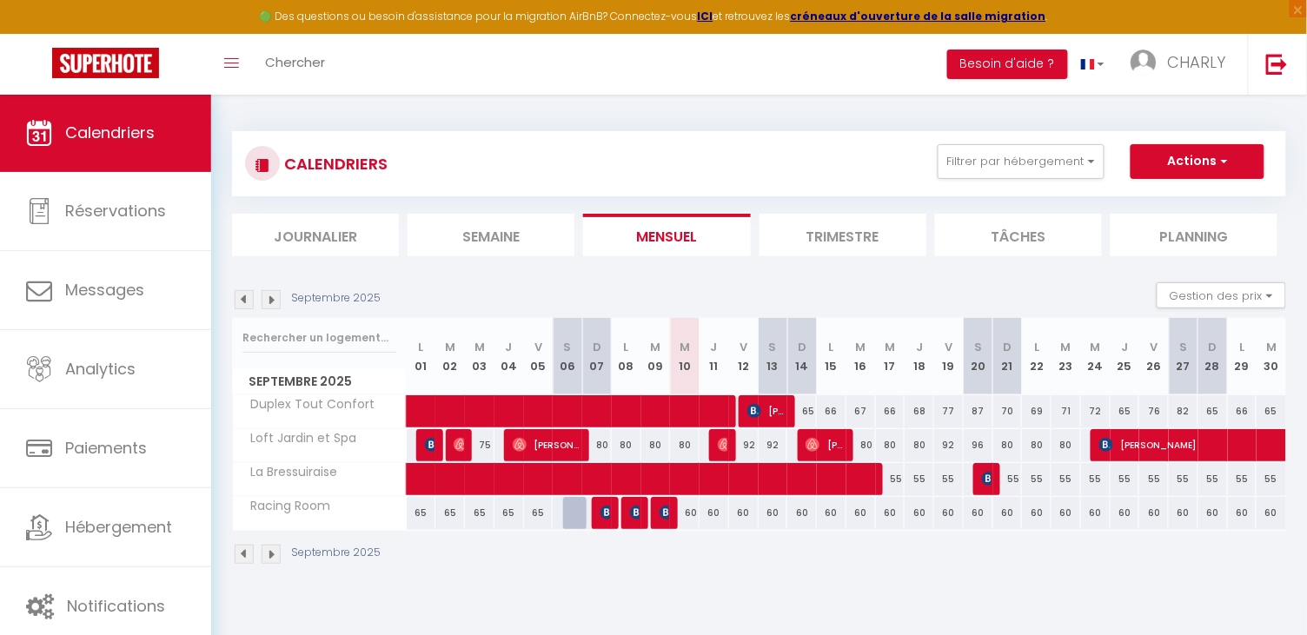
click at [246, 295] on img at bounding box center [244, 299] width 19 height 19
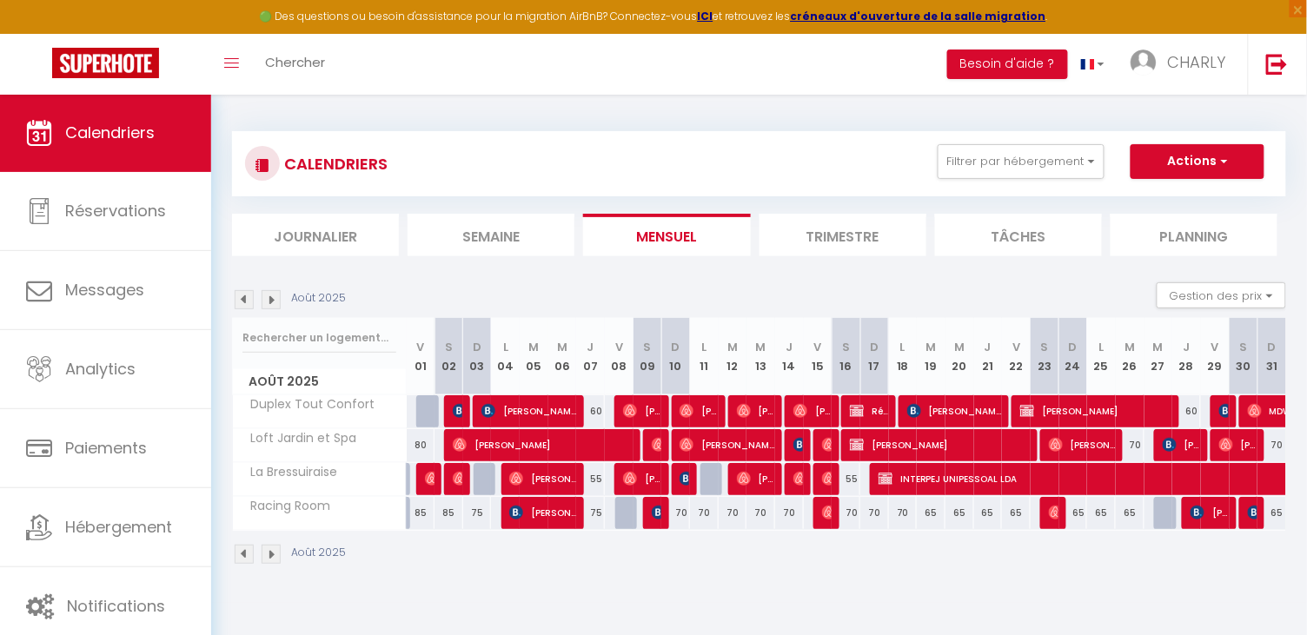
click at [270, 292] on img at bounding box center [271, 299] width 19 height 19
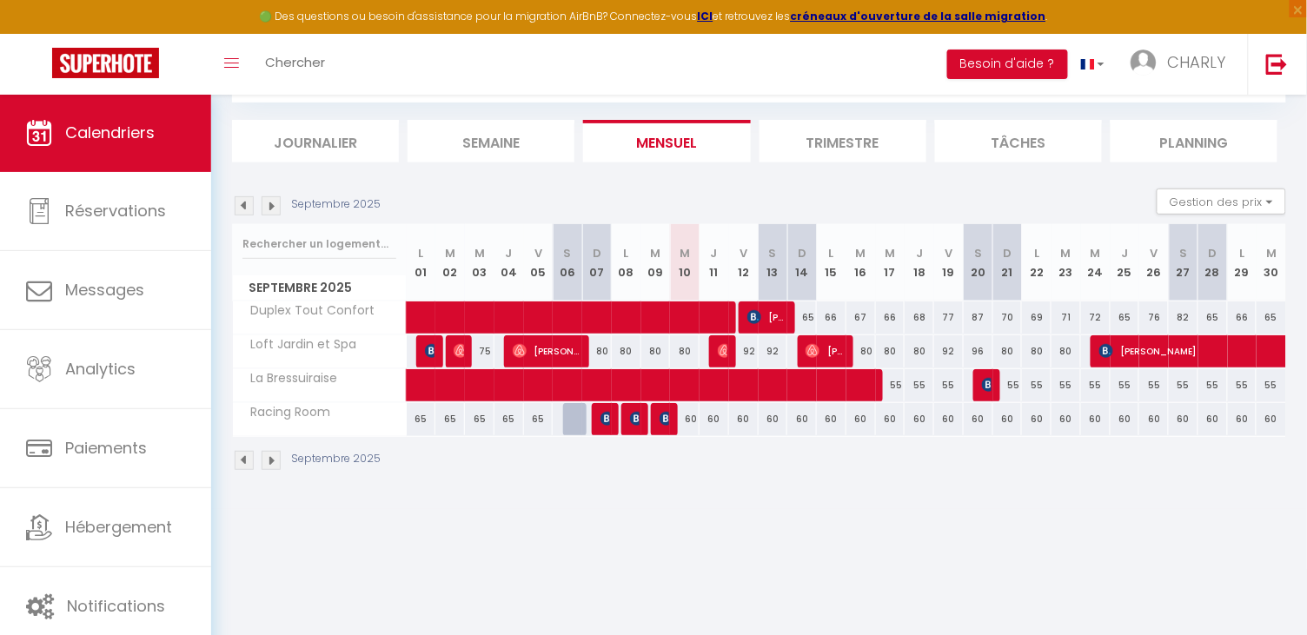
scroll to position [94, 0]
drag, startPoint x: 783, startPoint y: 317, endPoint x: 778, endPoint y: 351, distance: 34.2
click at [778, 351] on tbody "Duplex Tout Confort" at bounding box center [760, 369] width 1054 height 136
click at [774, 315] on span "[PERSON_NAME]" at bounding box center [766, 317] width 39 height 33
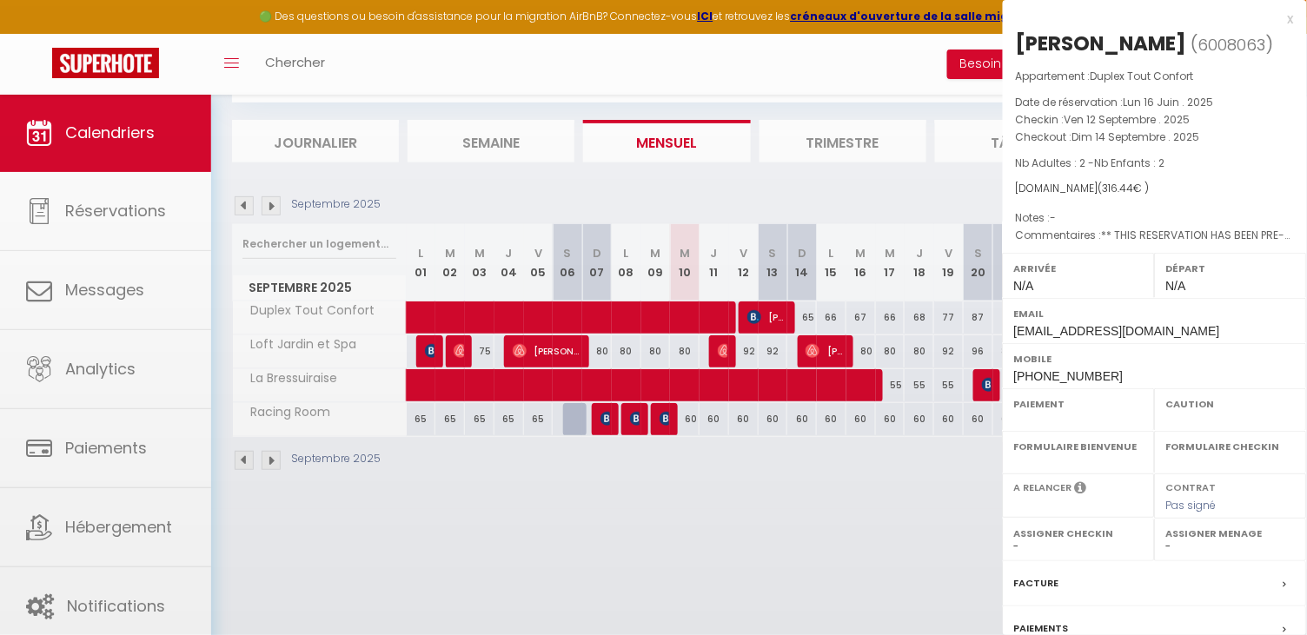
select select "OK"
select select "0"
select select "1"
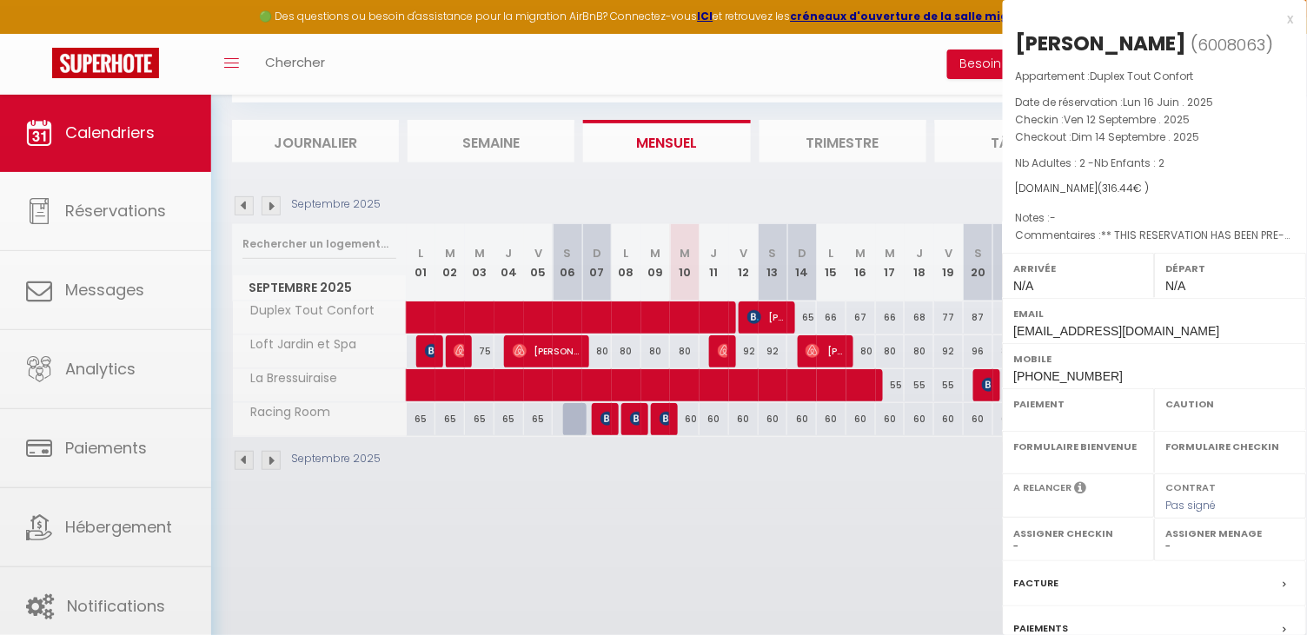
select select
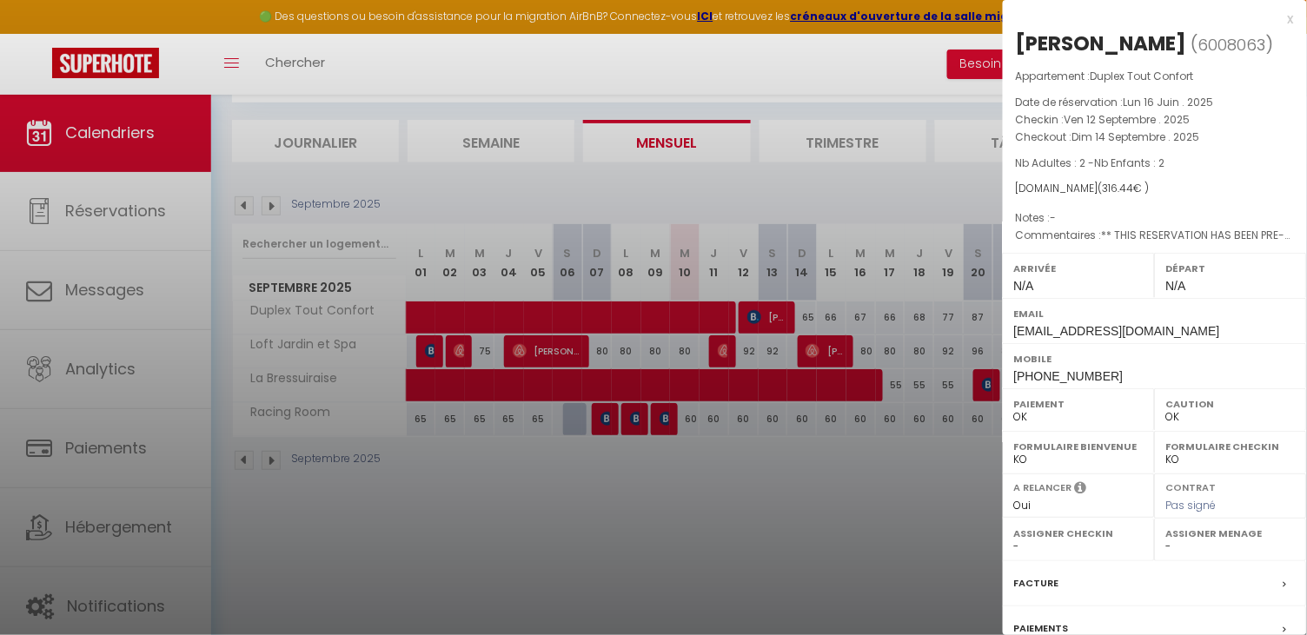
click at [1288, 20] on div "x" at bounding box center [1148, 19] width 291 height 21
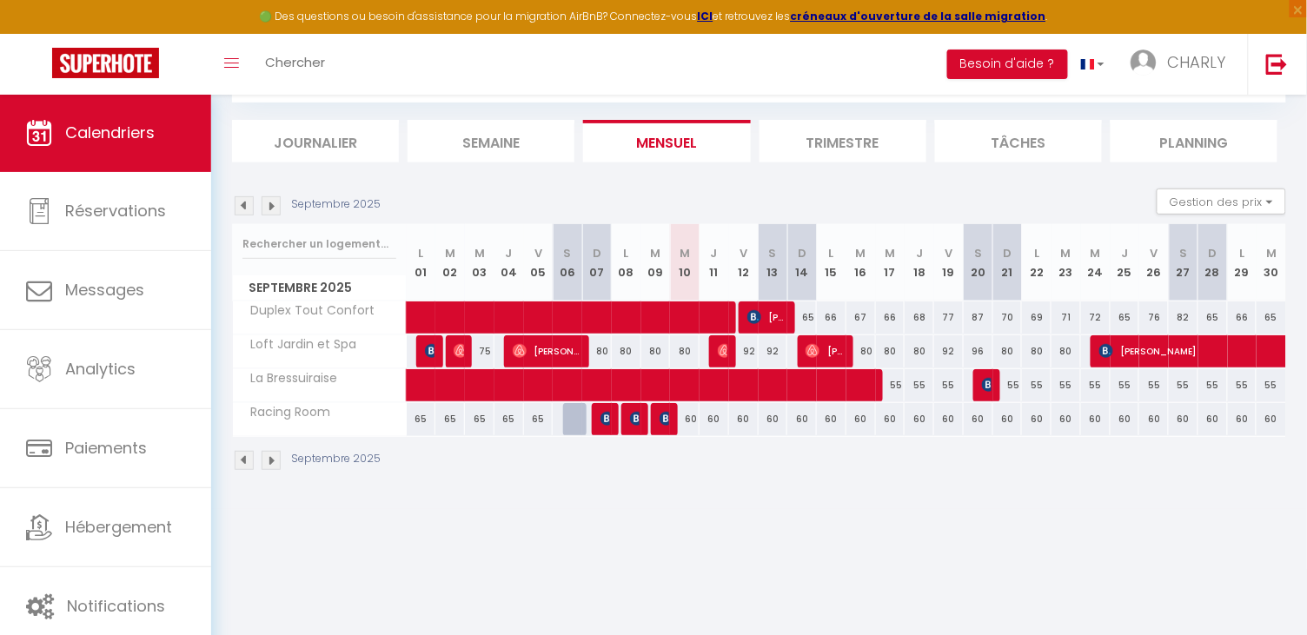
click at [771, 317] on span "[PERSON_NAME]" at bounding box center [766, 317] width 39 height 33
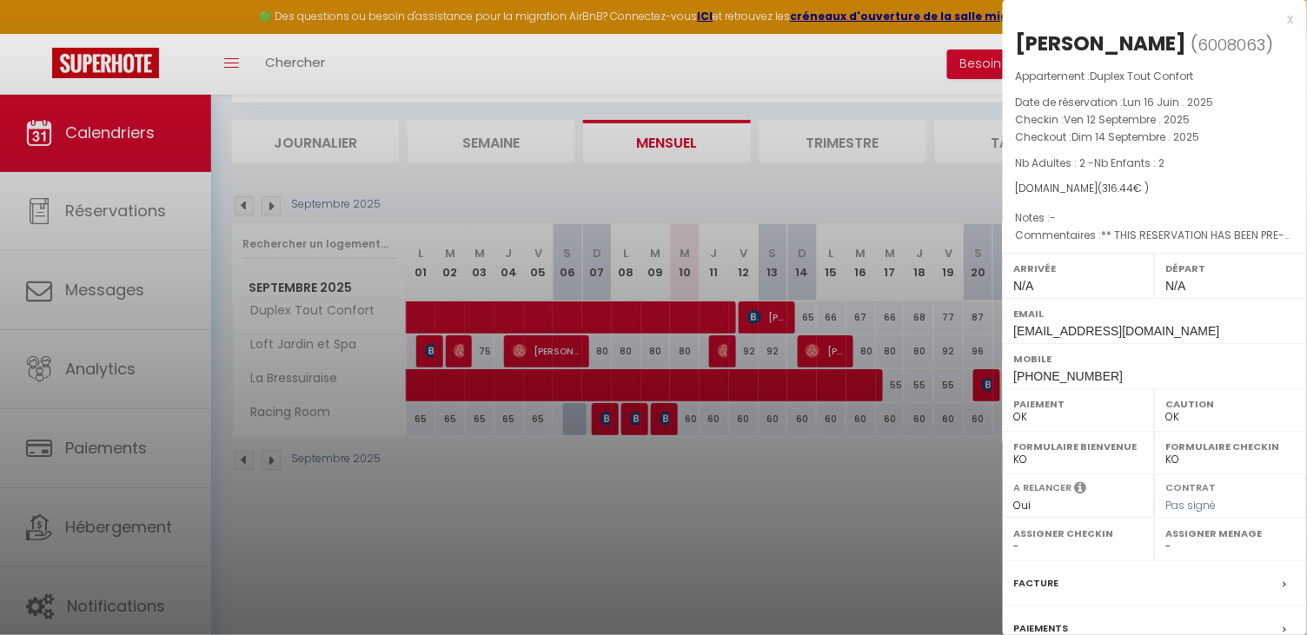
click at [1288, 22] on div "x" at bounding box center [1148, 19] width 291 height 21
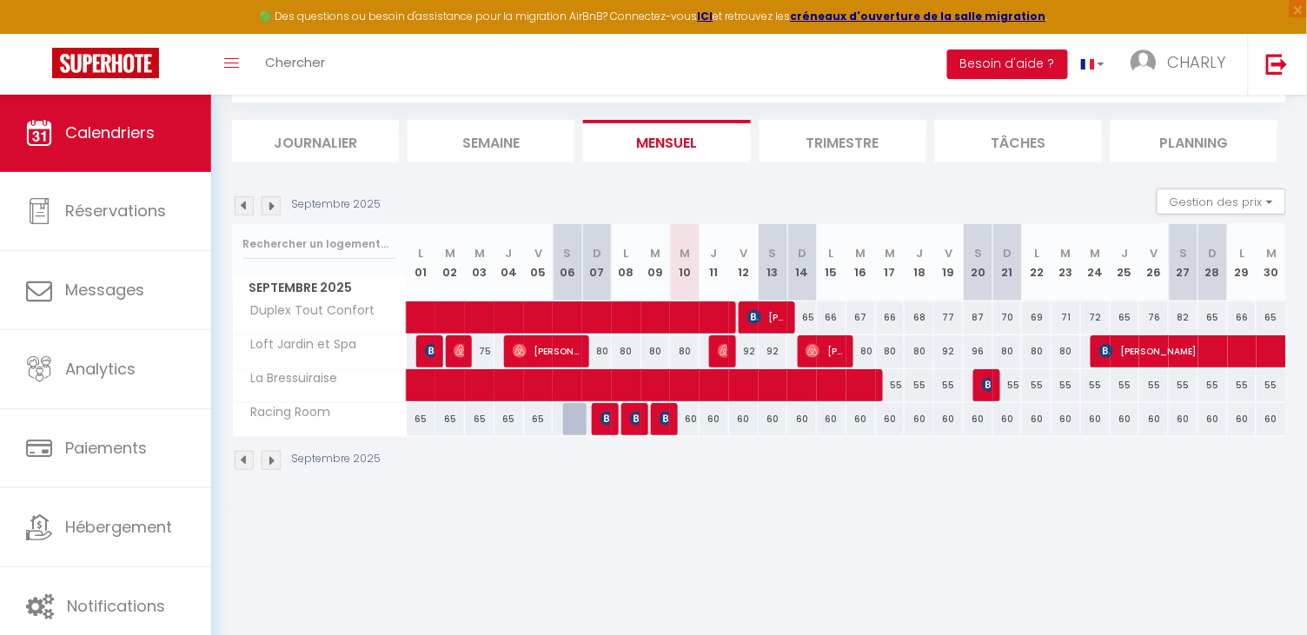
click at [575, 473] on div "Septembre 2025" at bounding box center [759, 462] width 1054 height 51
click at [753, 354] on div "92" at bounding box center [744, 351] width 30 height 32
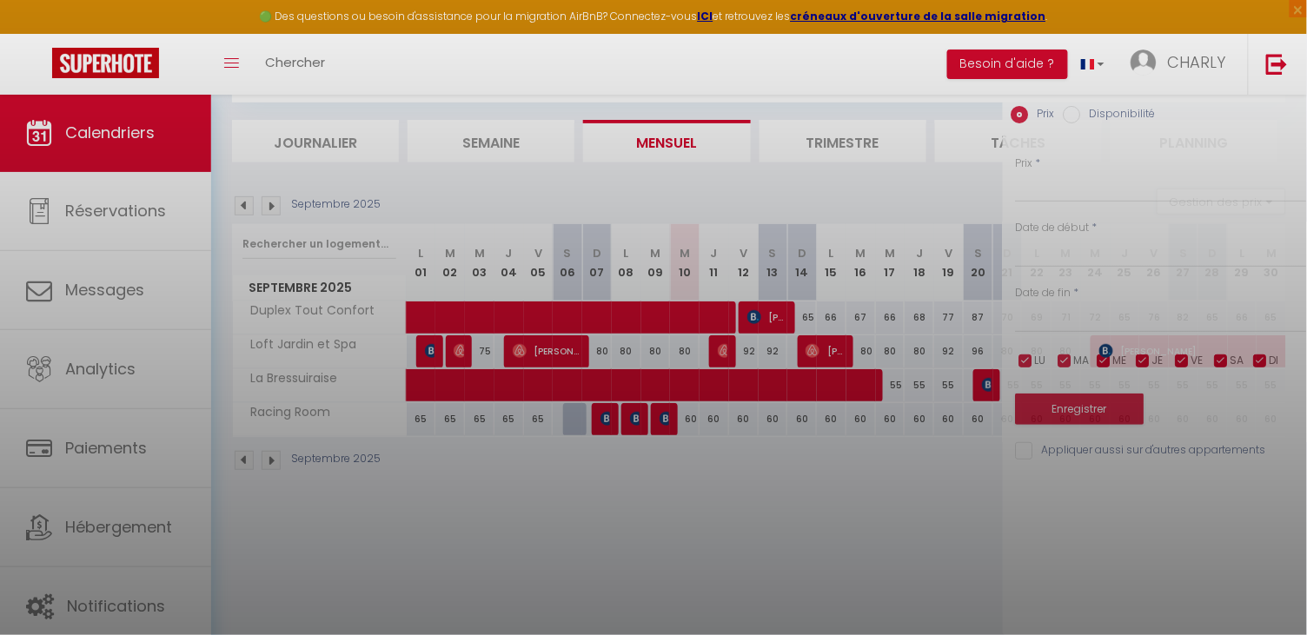
type input "92"
type input "Ven 12 Septembre 2025"
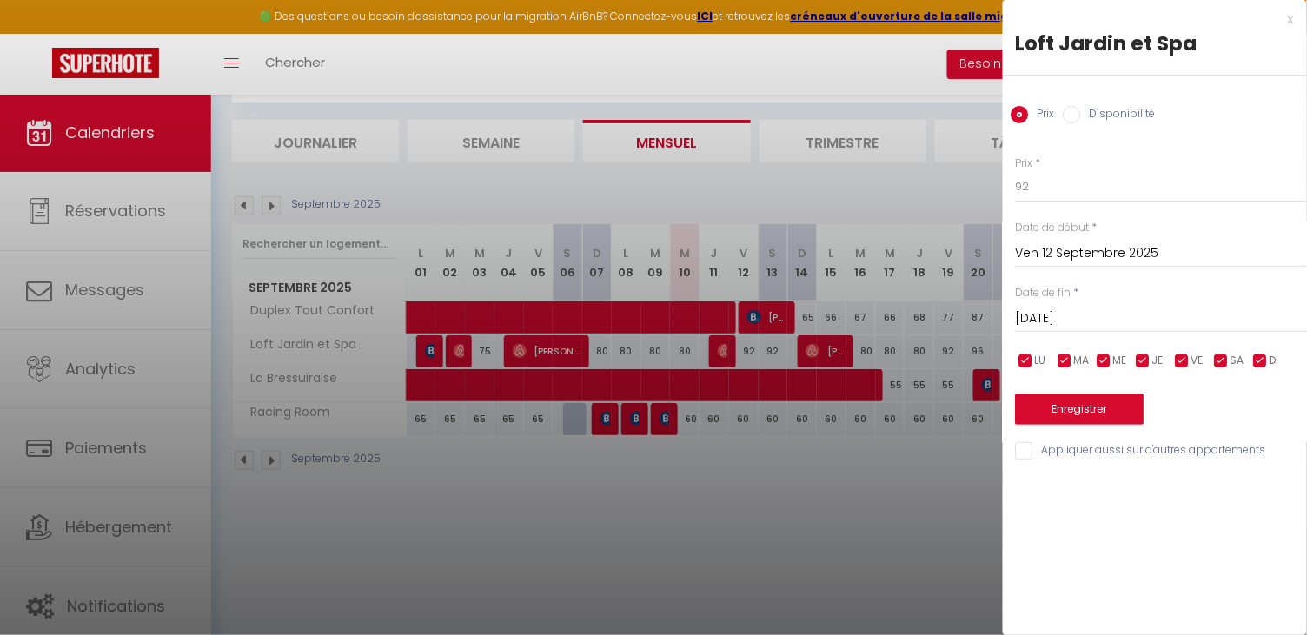
click at [1063, 314] on input "[DATE]" at bounding box center [1161, 319] width 291 height 23
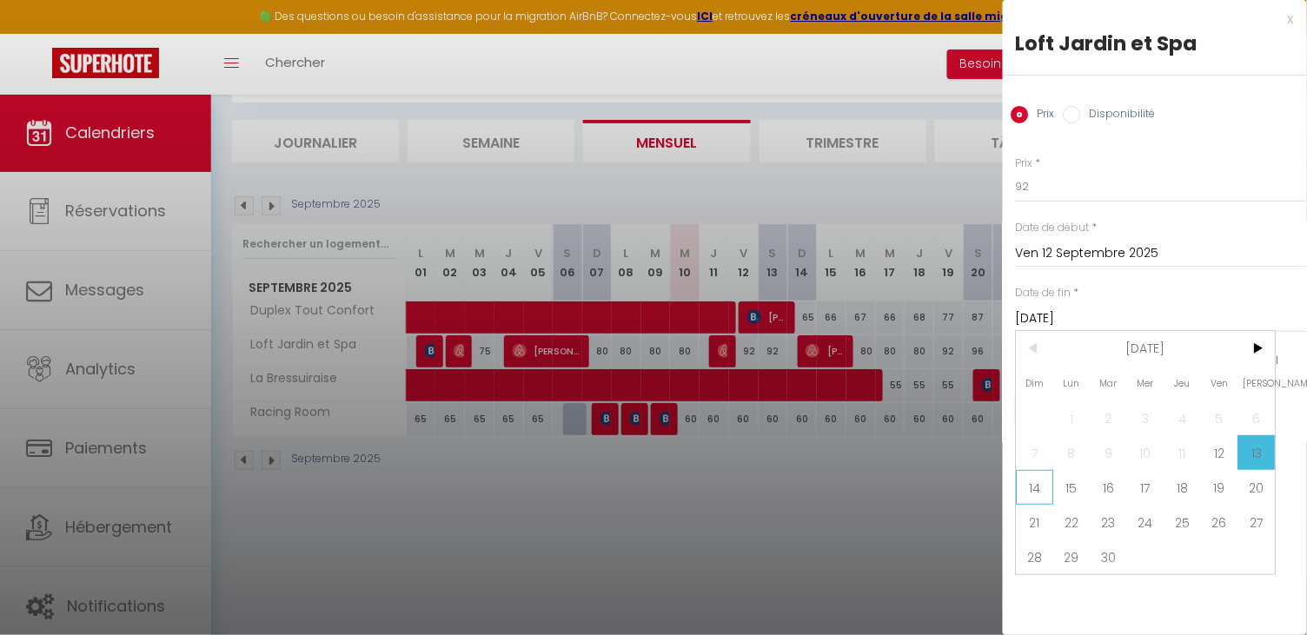
click at [1041, 482] on span "14" at bounding box center [1034, 487] width 37 height 35
type input "Dim 14 Septembre 2025"
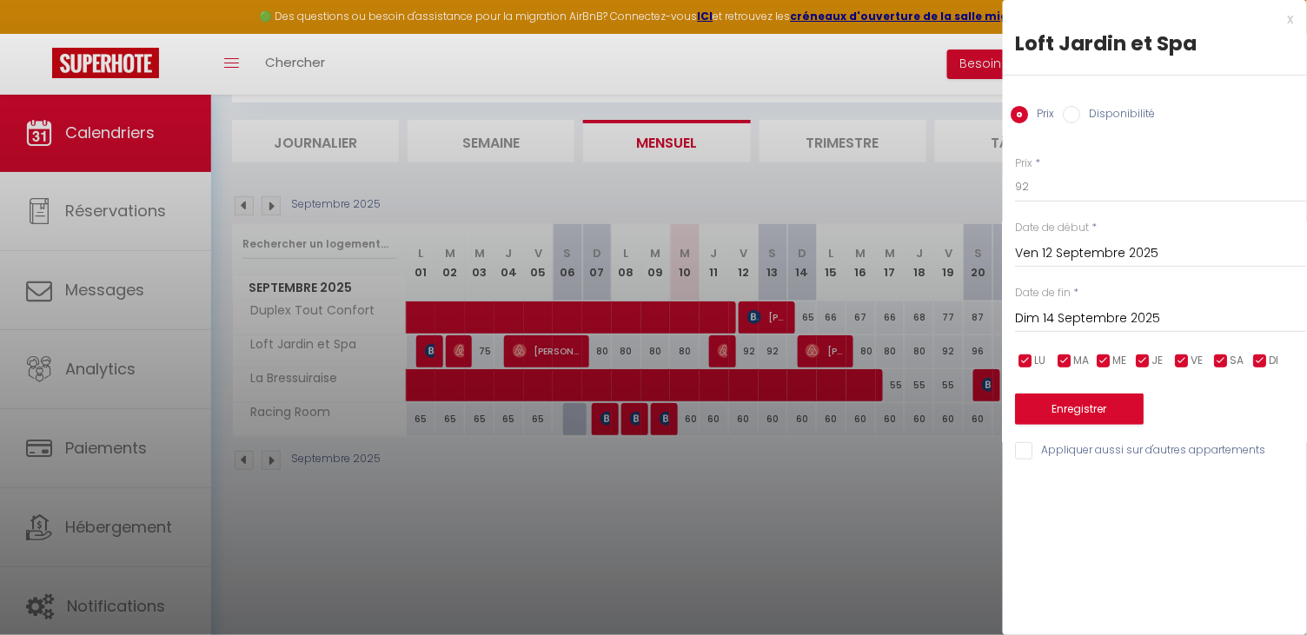
click at [1086, 116] on label "Disponibilité" at bounding box center [1118, 115] width 75 height 19
click at [1081, 116] on input "Disponibilité" at bounding box center [1071, 114] width 17 height 17
radio input "true"
radio input "false"
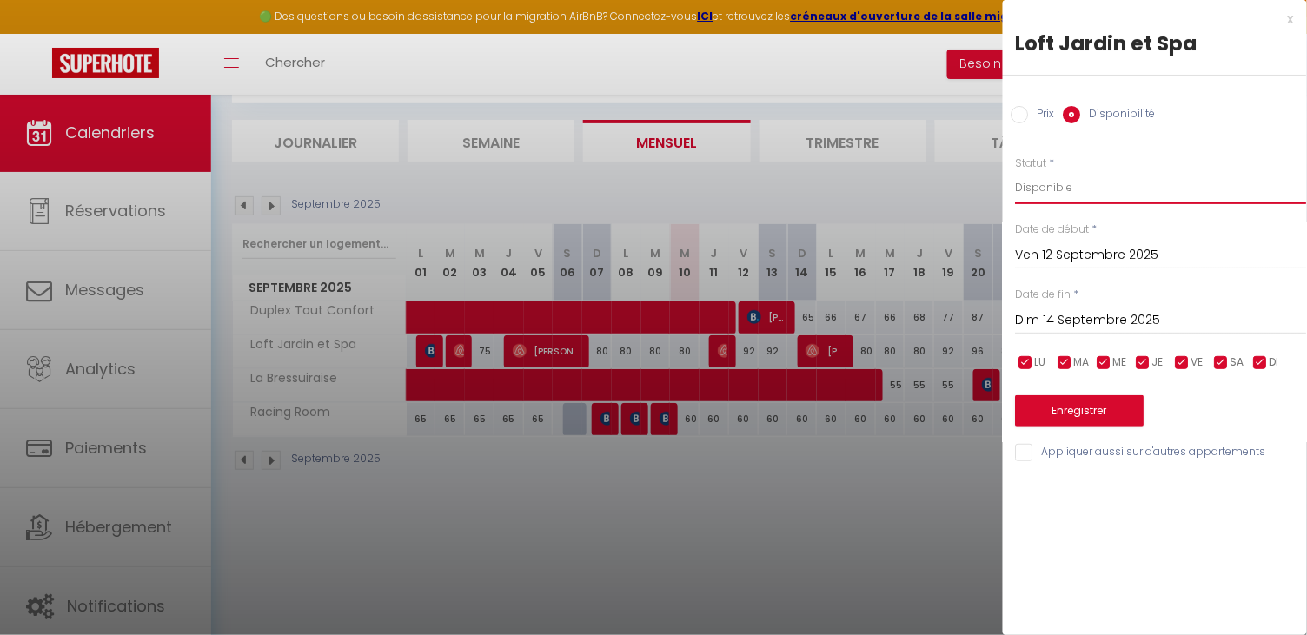
click at [1053, 190] on select "Disponible Indisponible" at bounding box center [1161, 187] width 291 height 33
select select "0"
click at [1056, 414] on button "Enregistrer" at bounding box center [1080, 410] width 129 height 31
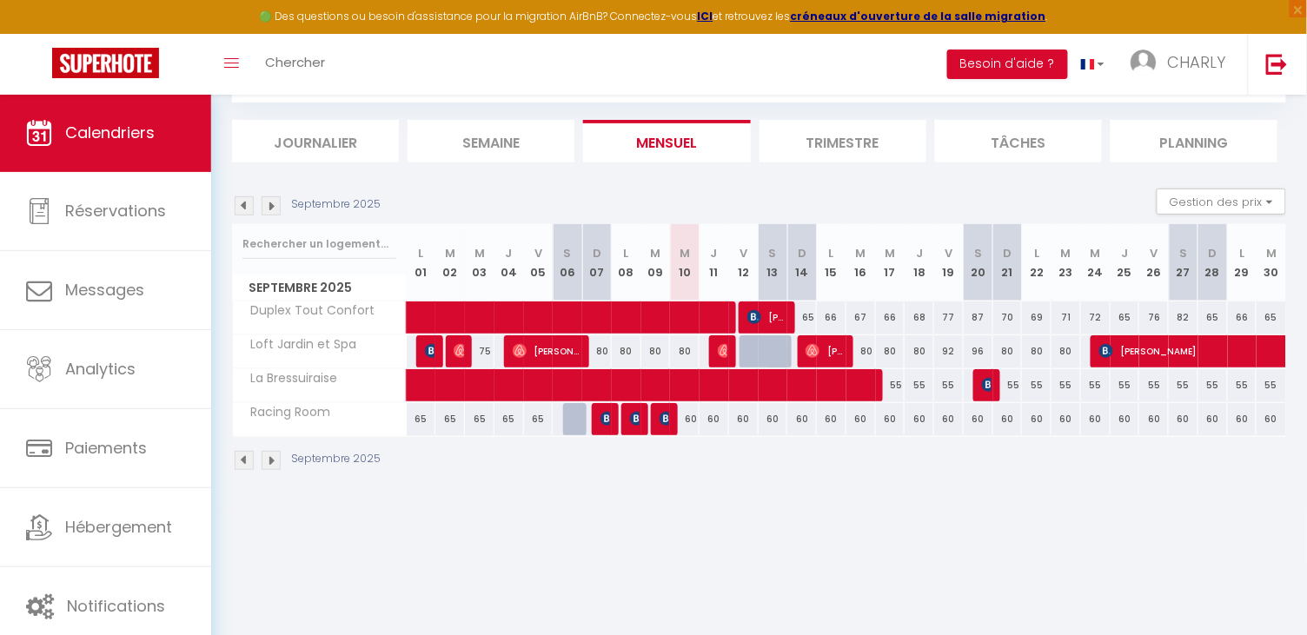
click at [764, 311] on span "[PERSON_NAME]" at bounding box center [766, 317] width 39 height 33
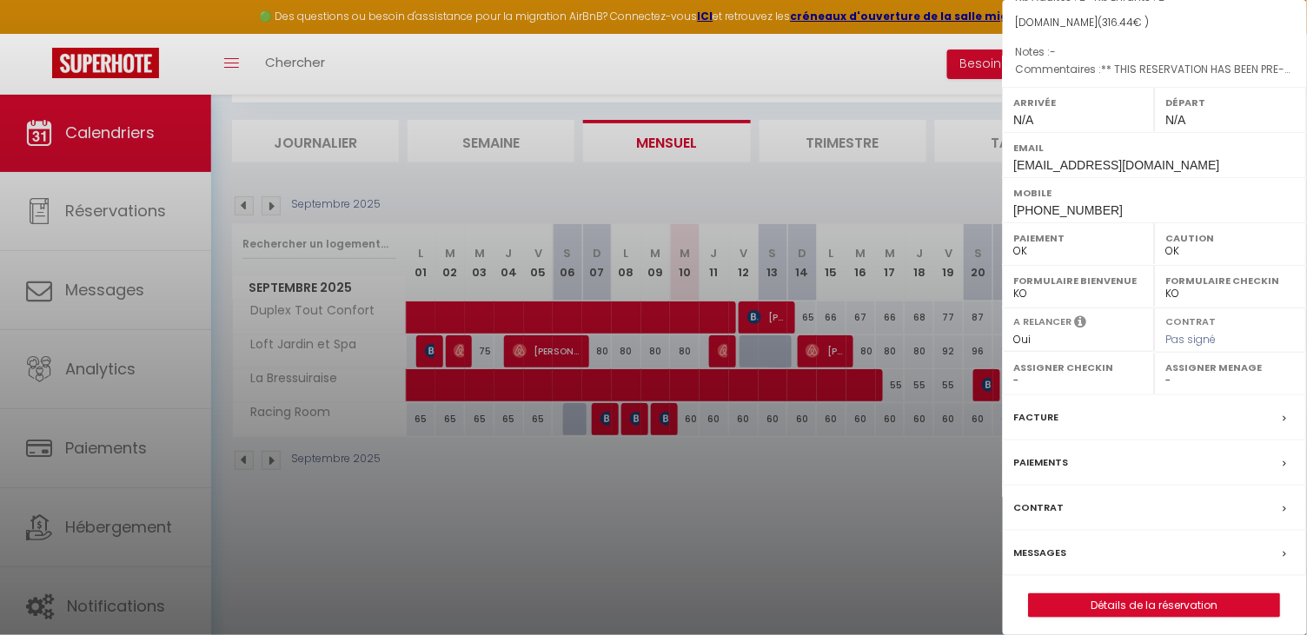
scroll to position [163, 0]
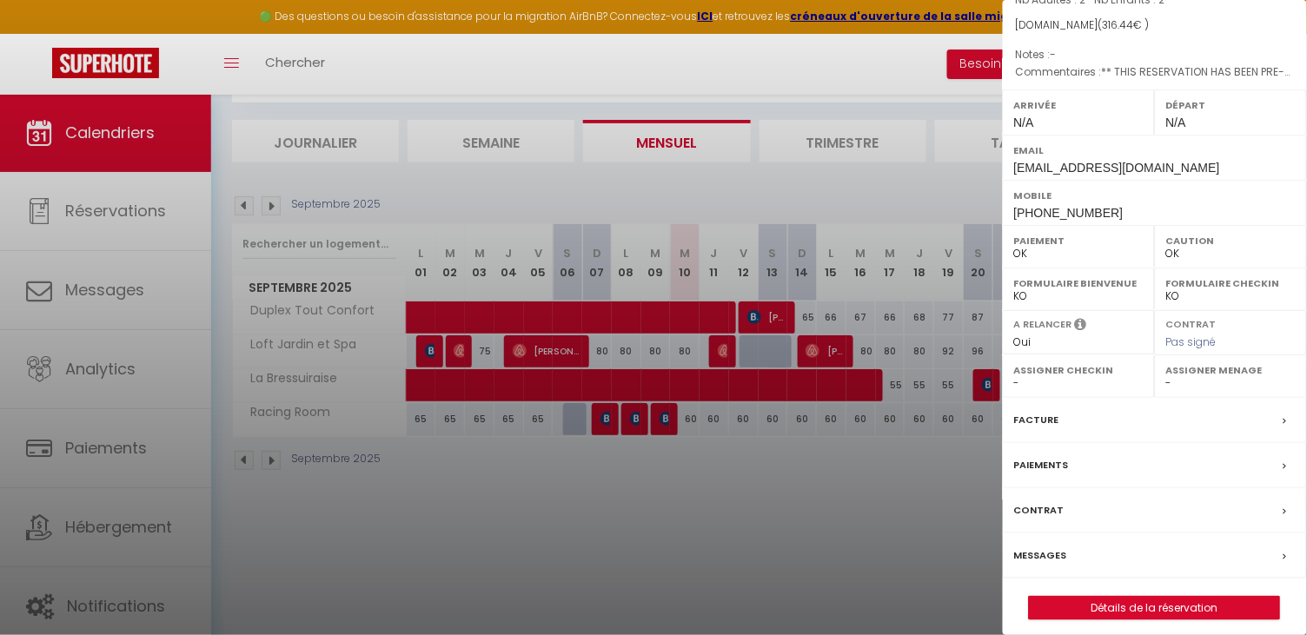
click at [1166, 597] on link "Détails de la réservation" at bounding box center [1155, 608] width 250 height 23
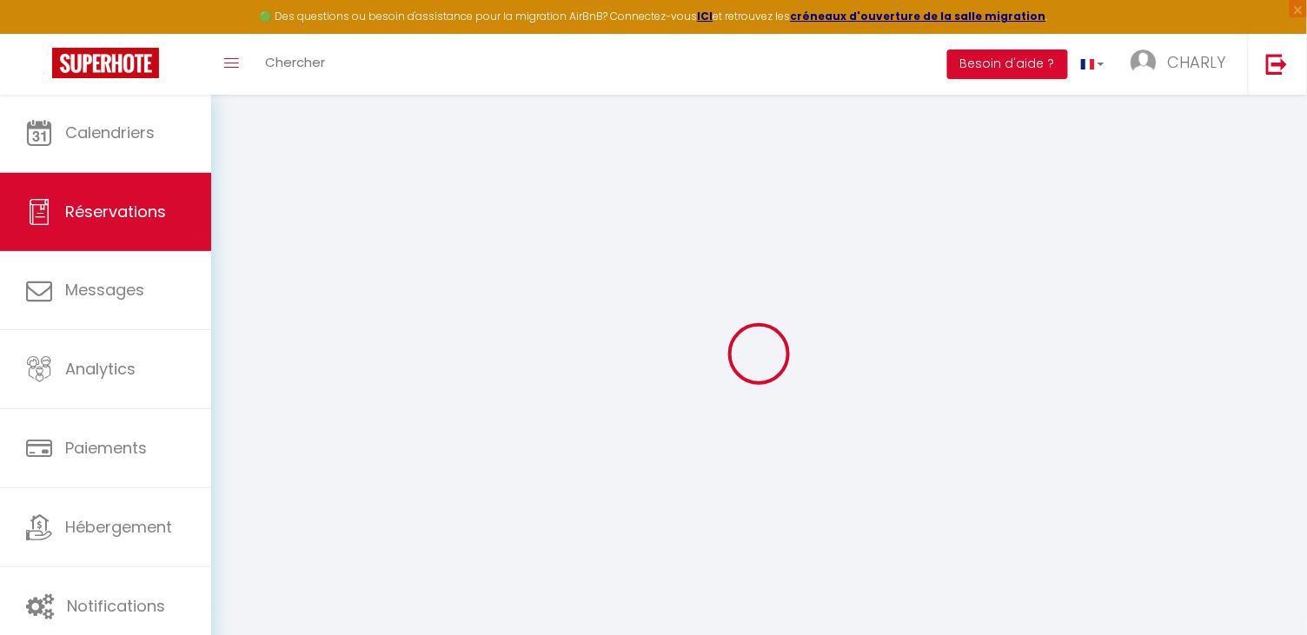
select select
checkbox input "false"
select select
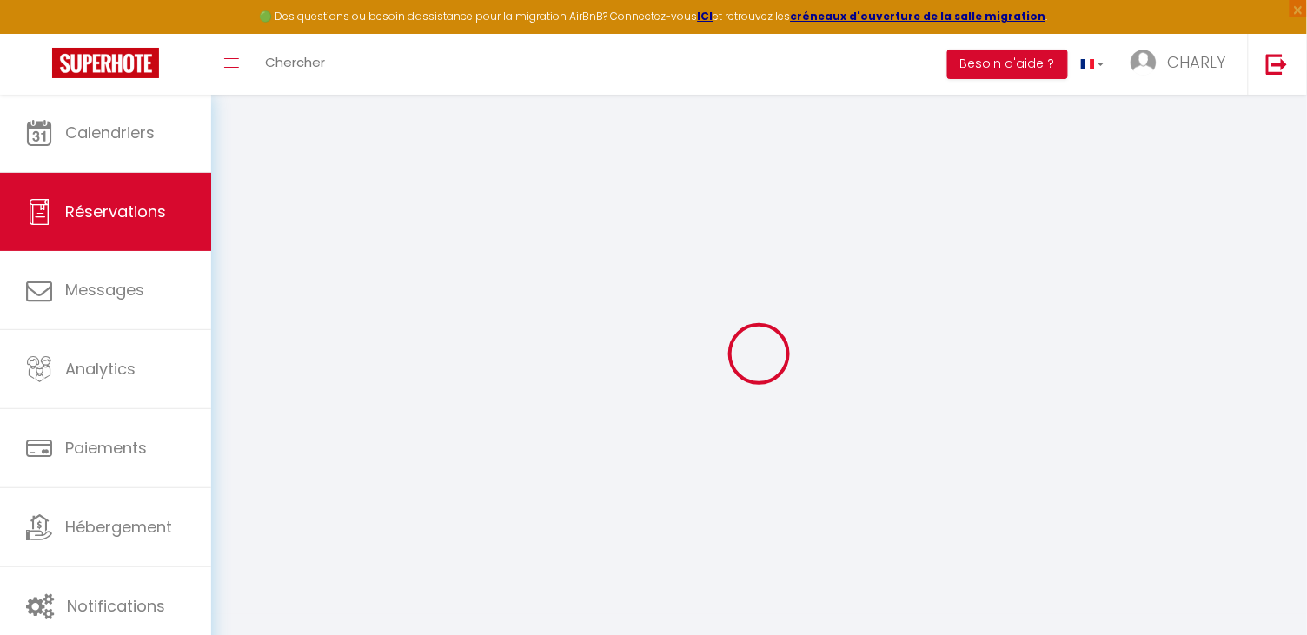
checkbox input "false"
select select
checkbox input "false"
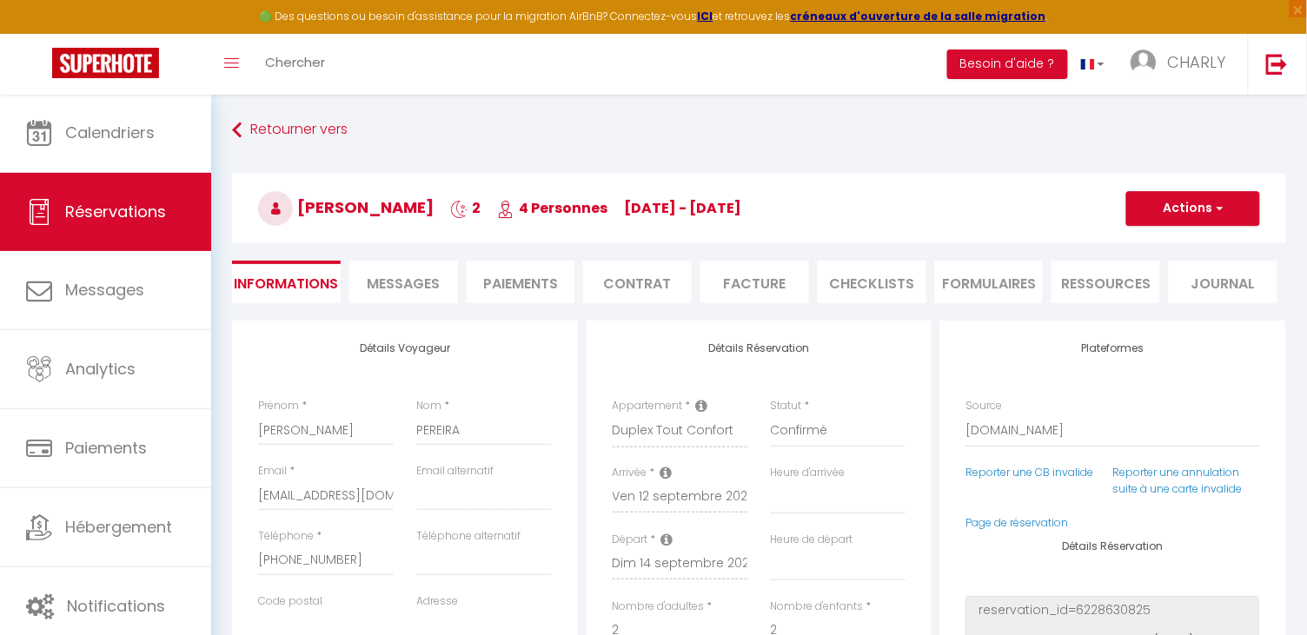
select select
checkbox input "false"
type textarea "** THIS RESERVATION HAS BEEN PRE-PAID ** BOOKING NOTE : Payment charge is EUR 4…"
type input "35"
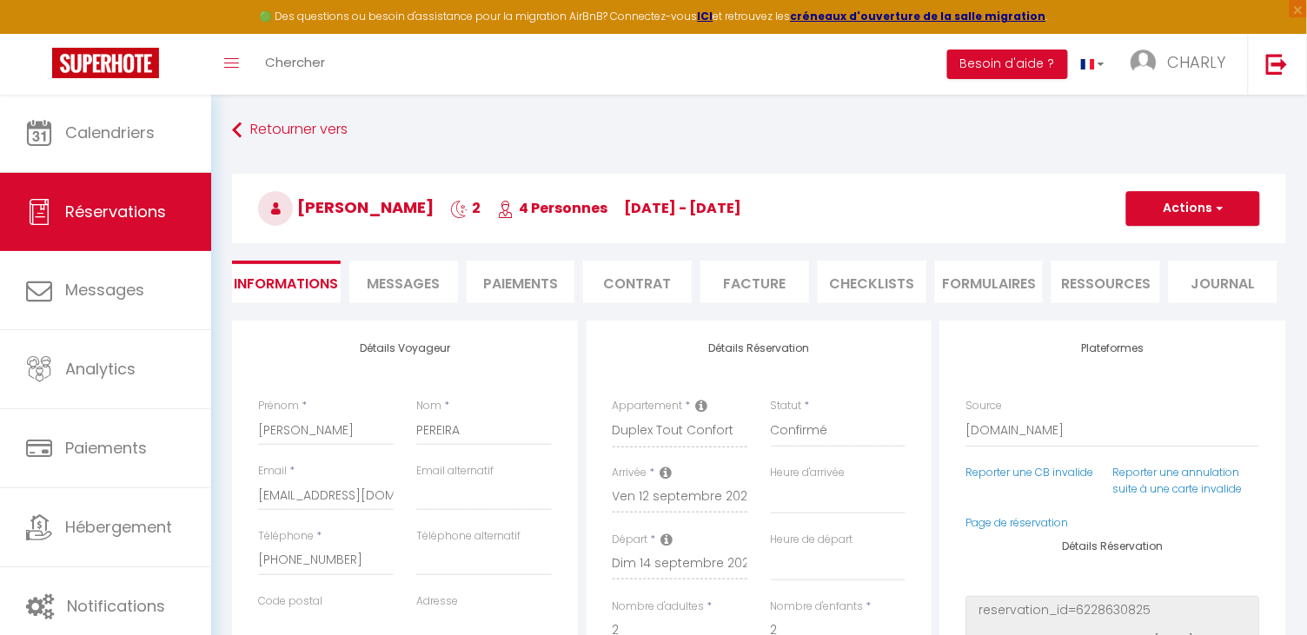
type input "3.6"
select select
checkbox input "false"
select select
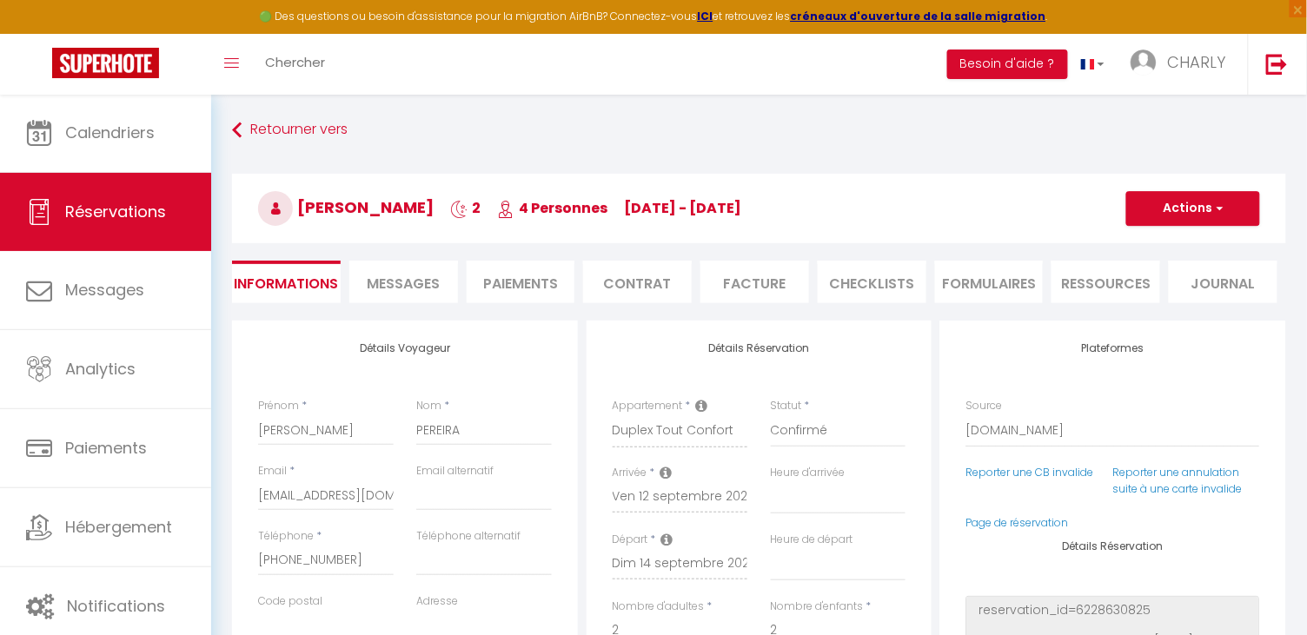
select select
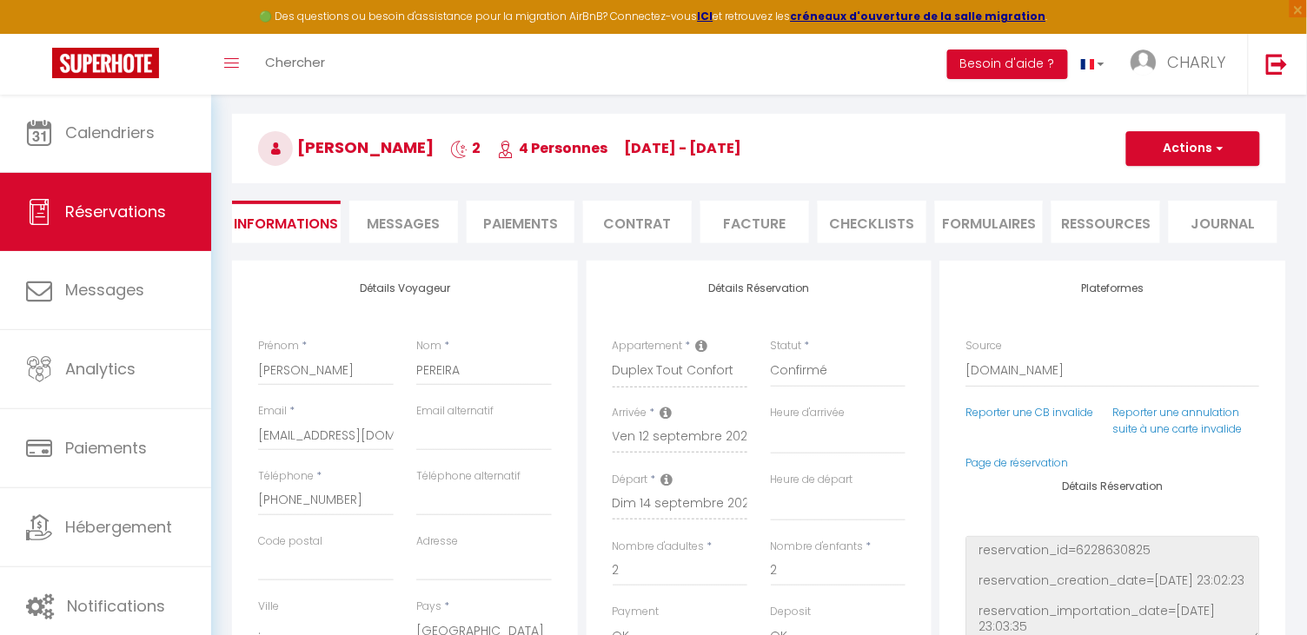
scroll to position [61, 0]
click at [698, 340] on icon at bounding box center [702, 345] width 12 height 14
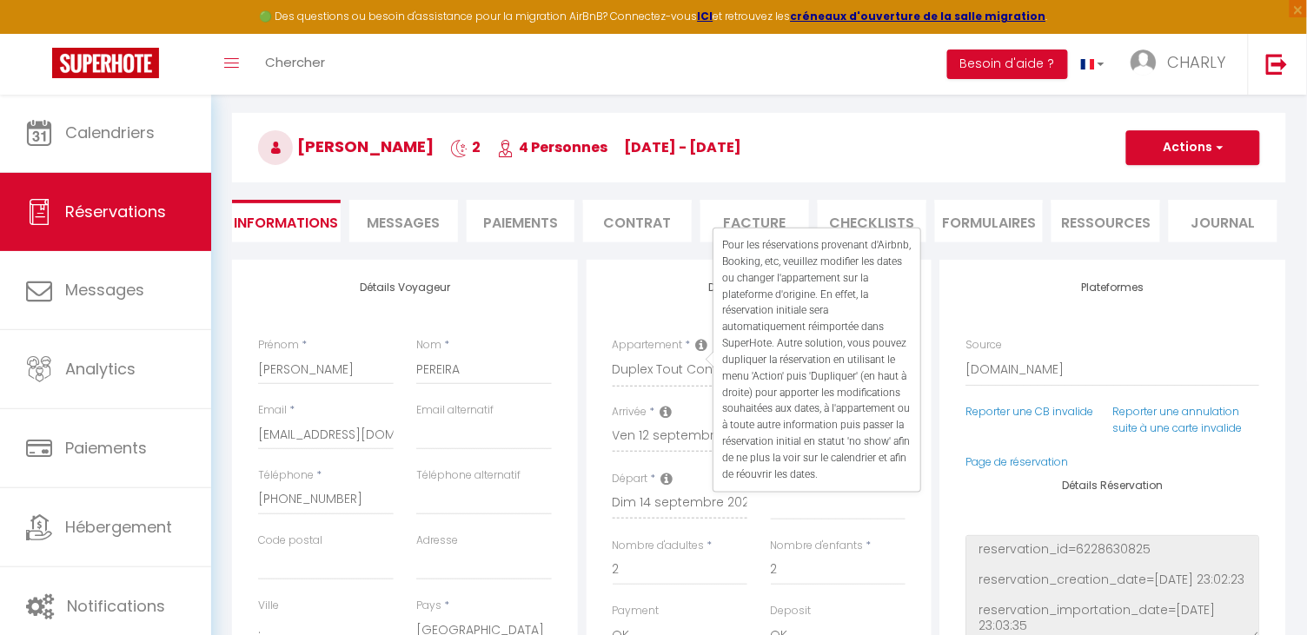
click at [1194, 132] on button "Actions" at bounding box center [1193, 147] width 134 height 35
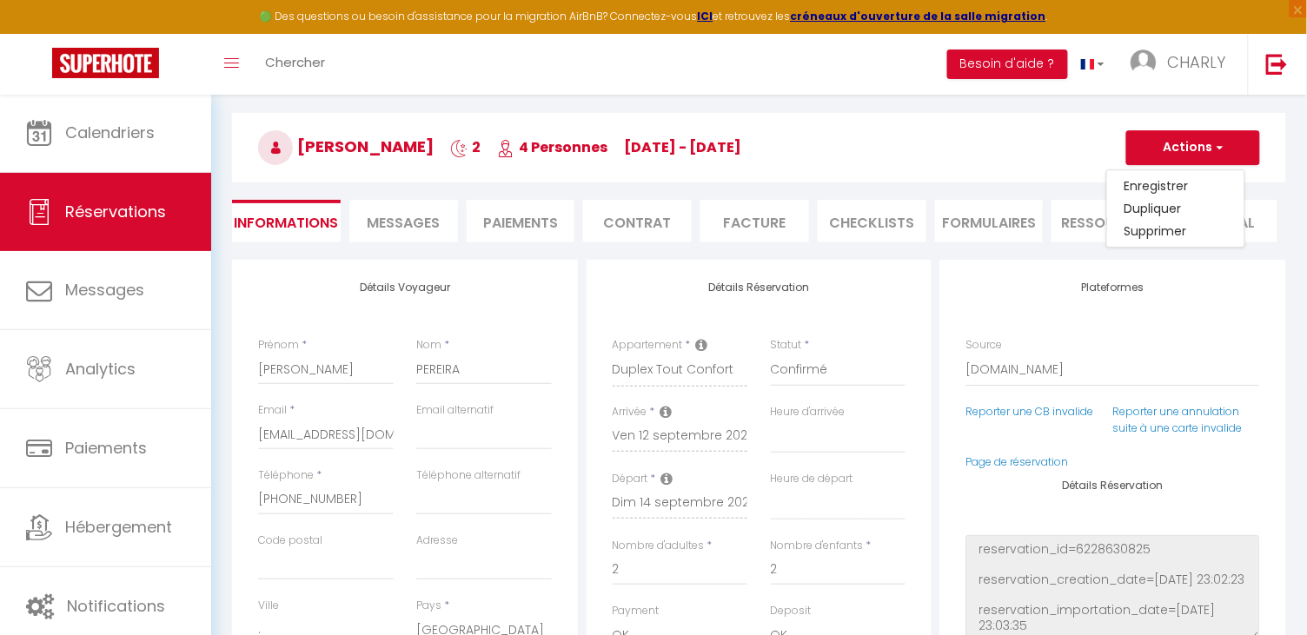
click at [699, 344] on icon at bounding box center [702, 345] width 12 height 14
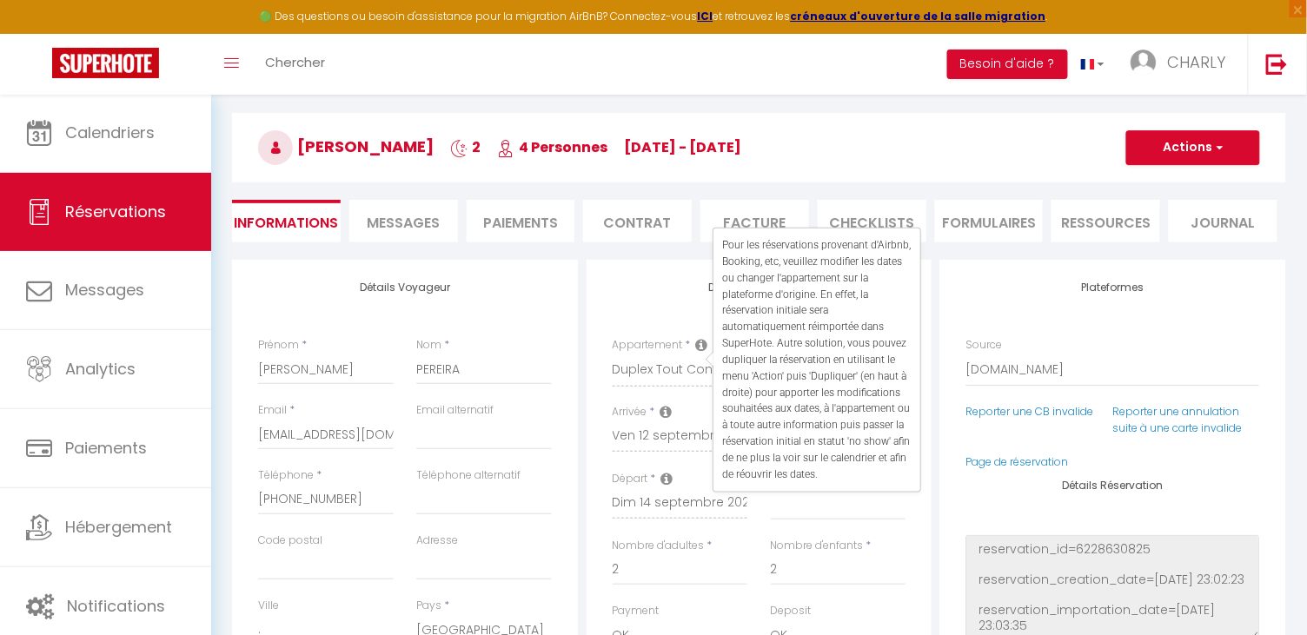
click at [707, 303] on div "Détails Réservation Appartement * Duplex Tout Confort Loft Jardin et Spa La Bre…" at bounding box center [759, 575] width 346 height 630
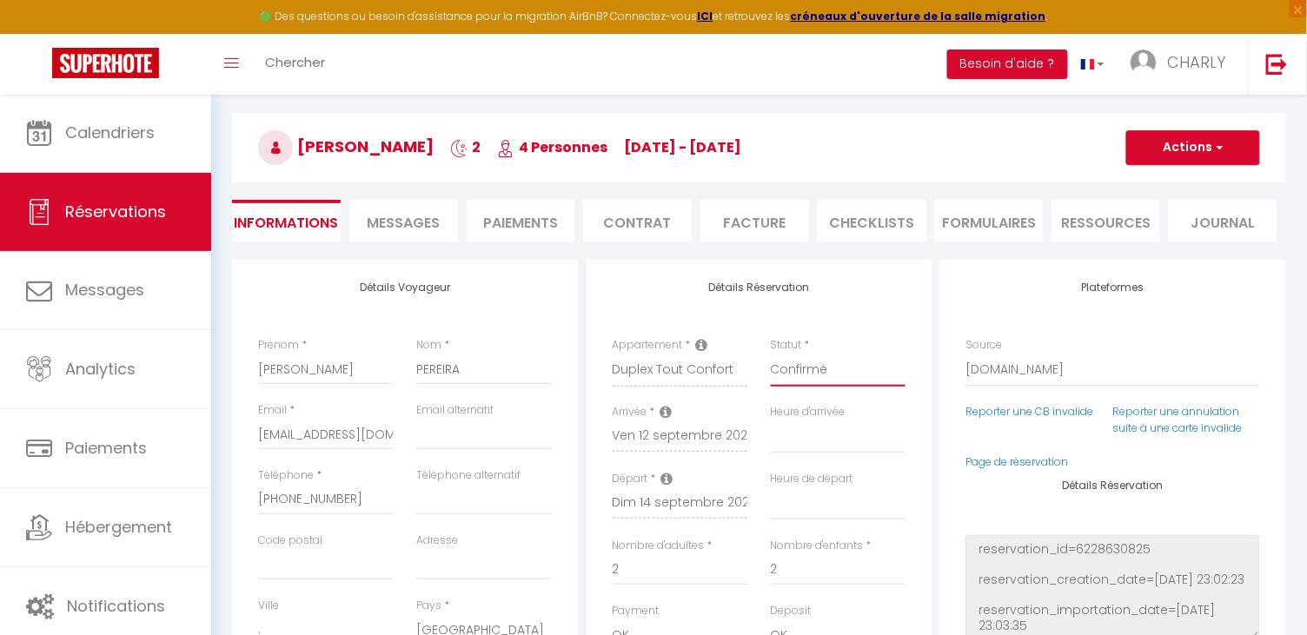
click at [810, 364] on select "Confirmé Non Confirmé [PERSON_NAME] par le voyageur No Show Request" at bounding box center [839, 370] width 136 height 33
click at [698, 341] on icon at bounding box center [702, 345] width 12 height 14
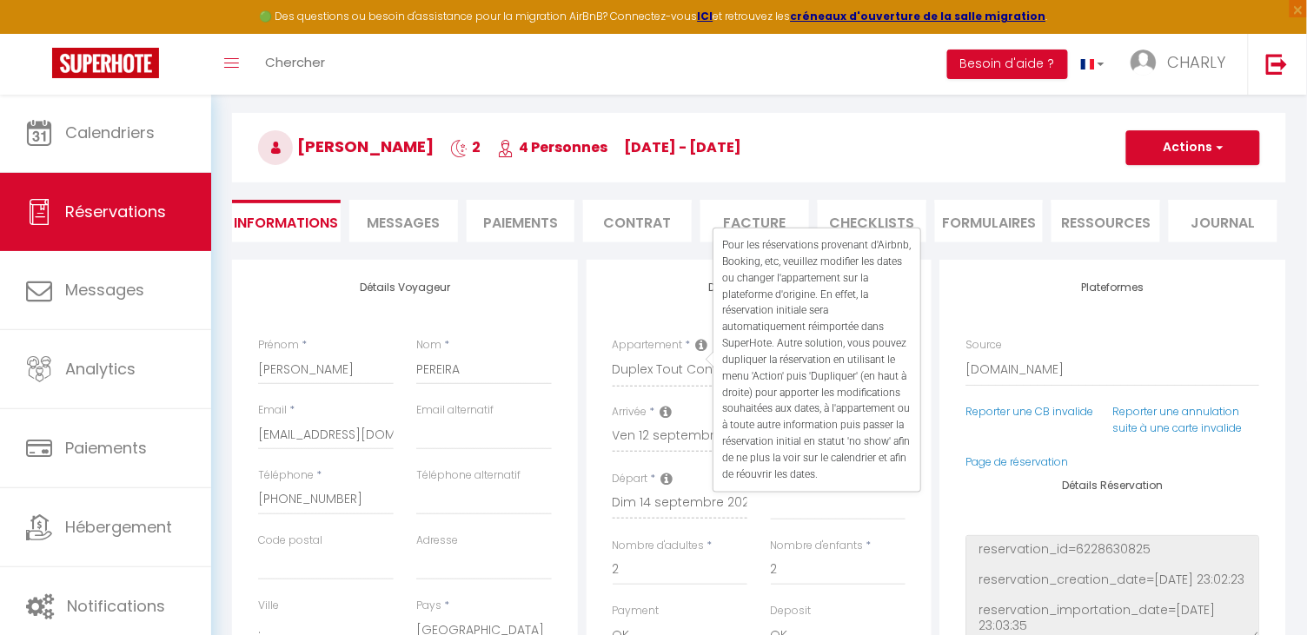
click at [692, 279] on div "Détails Réservation Appartement * Duplex Tout Confort Loft Jardin et Spa La Bre…" at bounding box center [759, 575] width 346 height 630
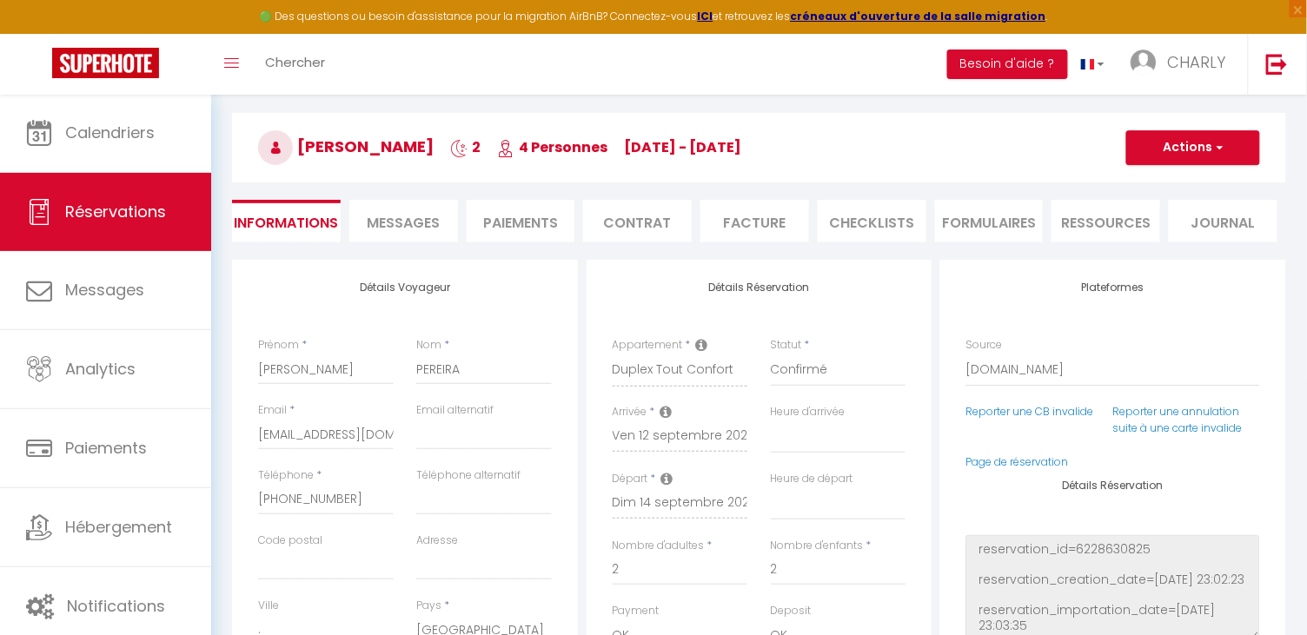
click at [1203, 143] on button "Actions" at bounding box center [1193, 147] width 134 height 35
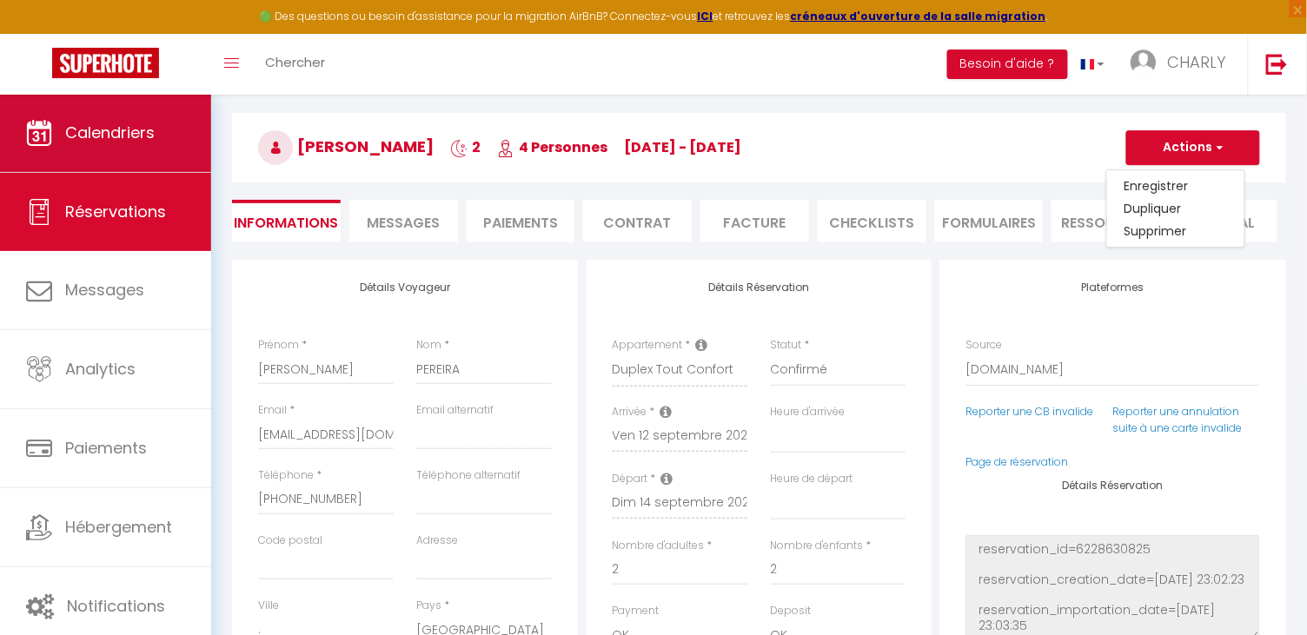
click at [120, 158] on link "Calendriers" at bounding box center [105, 133] width 211 height 78
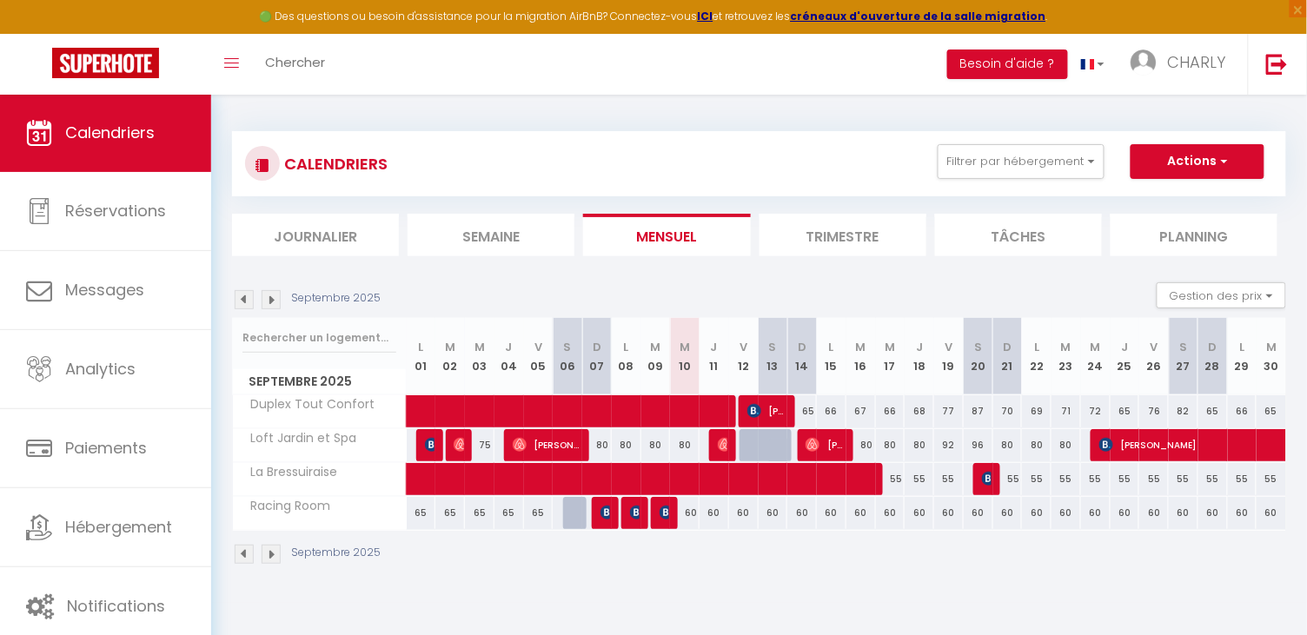
click at [808, 408] on span at bounding box center [645, 411] width 440 height 33
select select "OK"
select select "0"
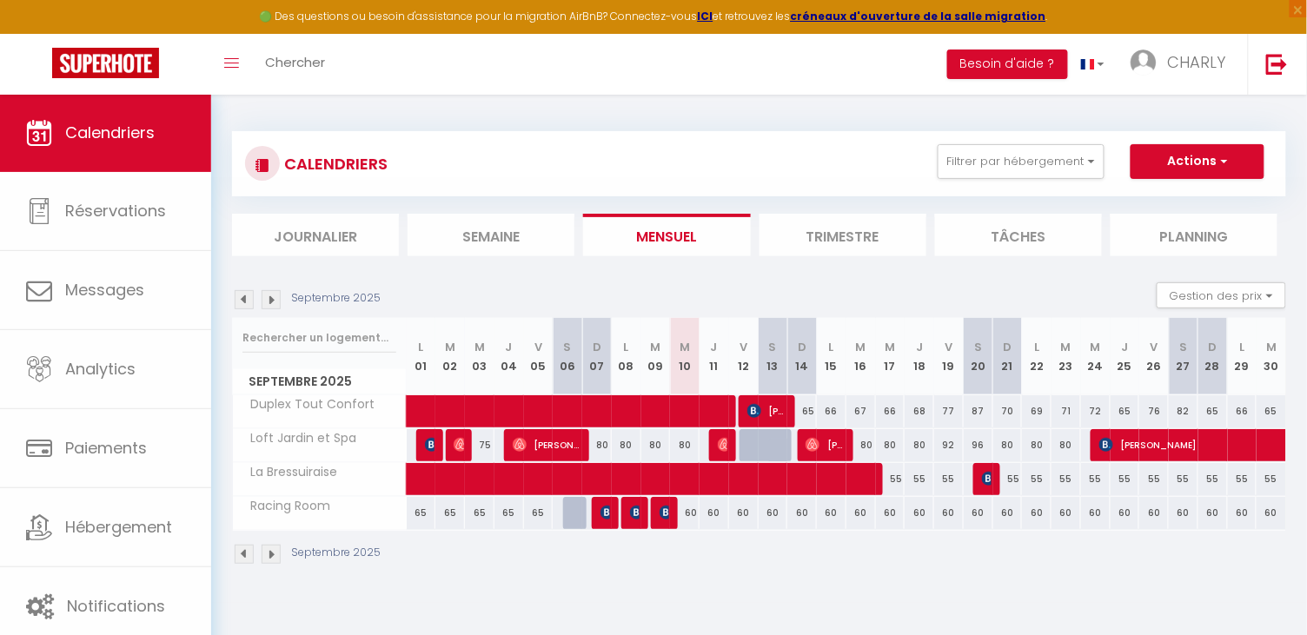
select select "1"
select select
select select "39544"
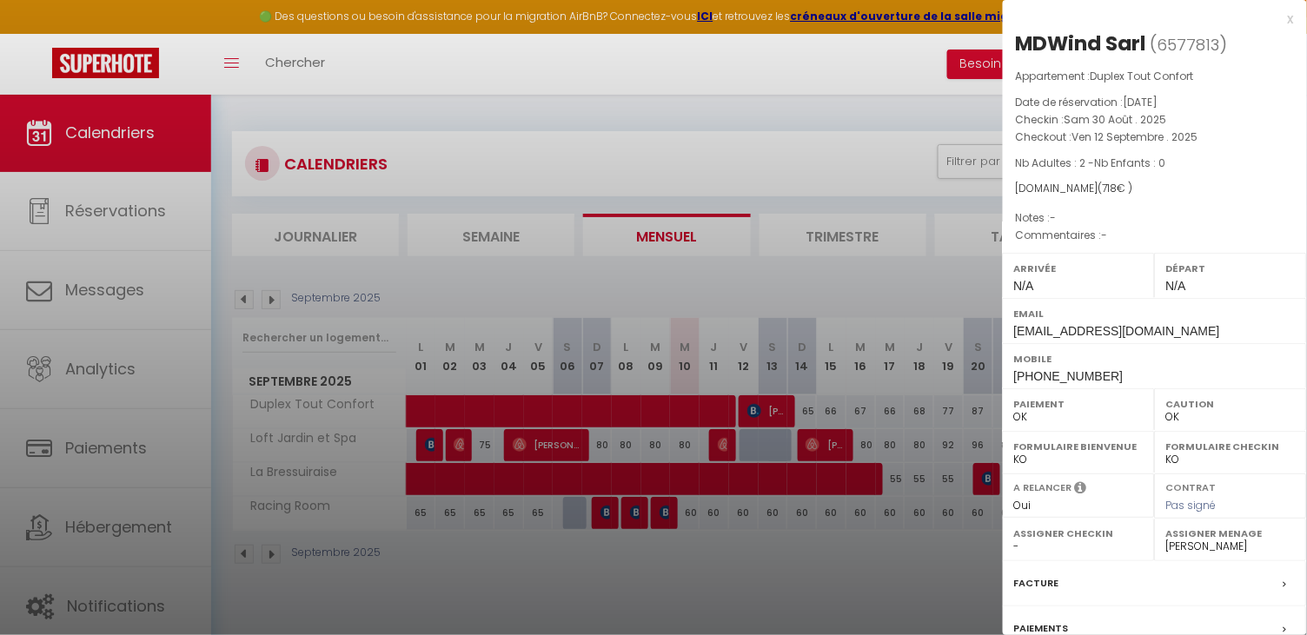
click at [884, 541] on div at bounding box center [653, 317] width 1307 height 635
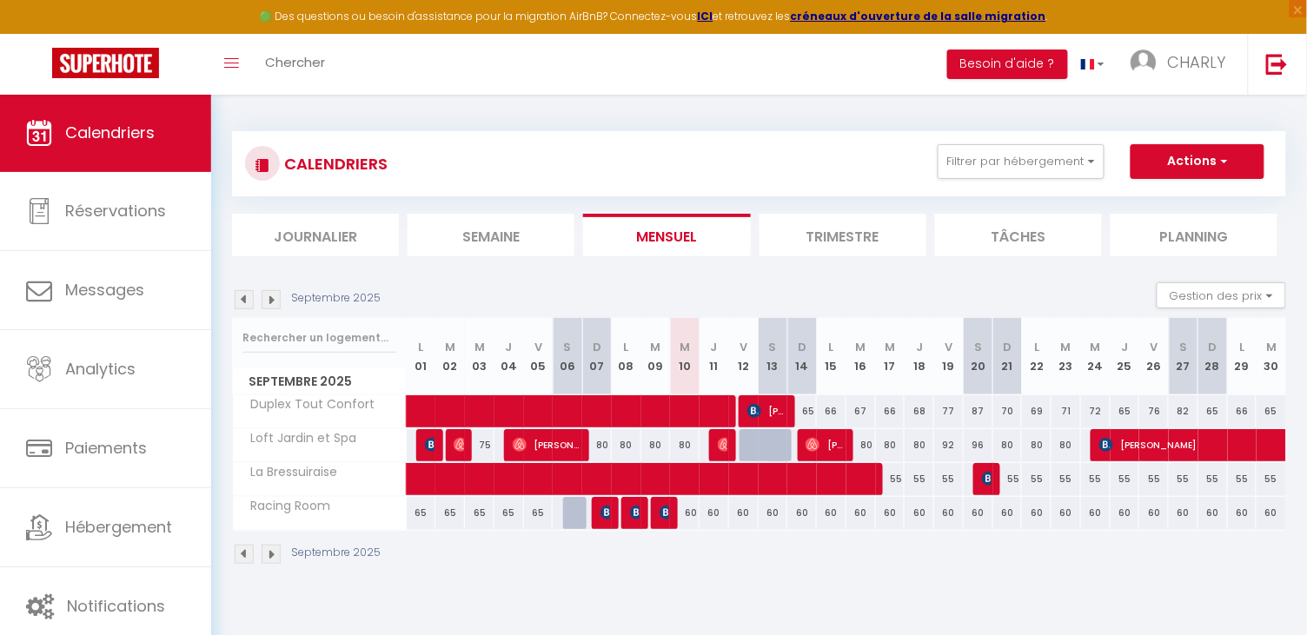
click at [809, 408] on span at bounding box center [645, 411] width 440 height 33
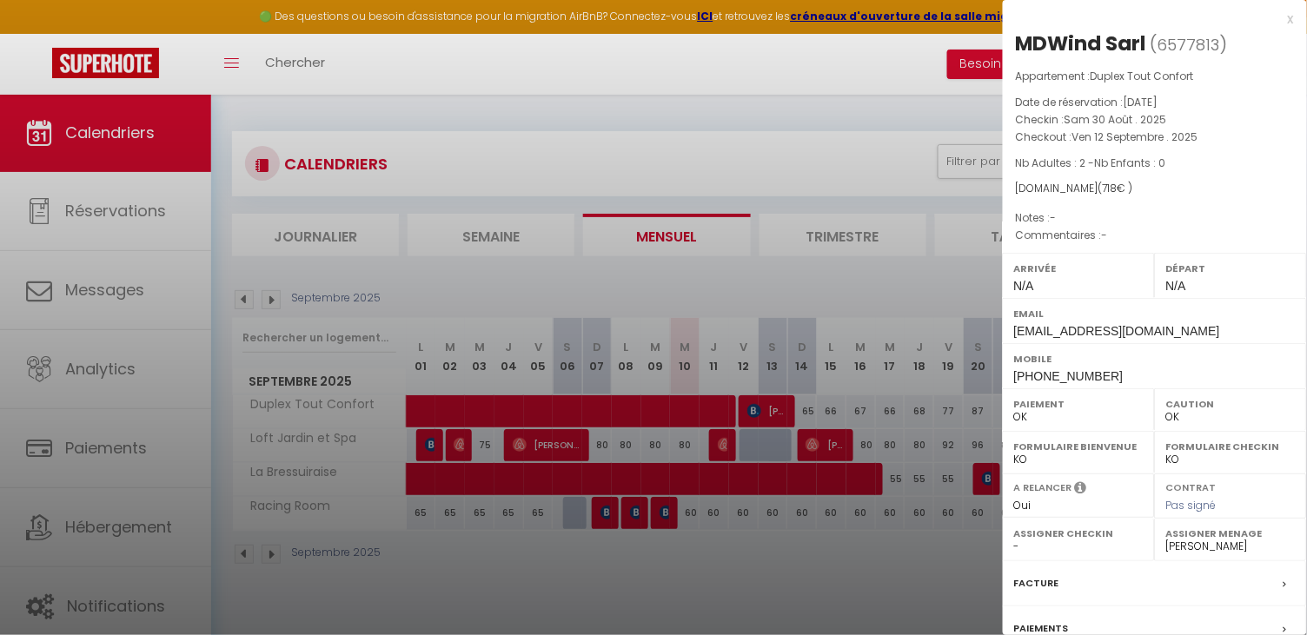
click at [809, 408] on div at bounding box center [653, 317] width 1307 height 635
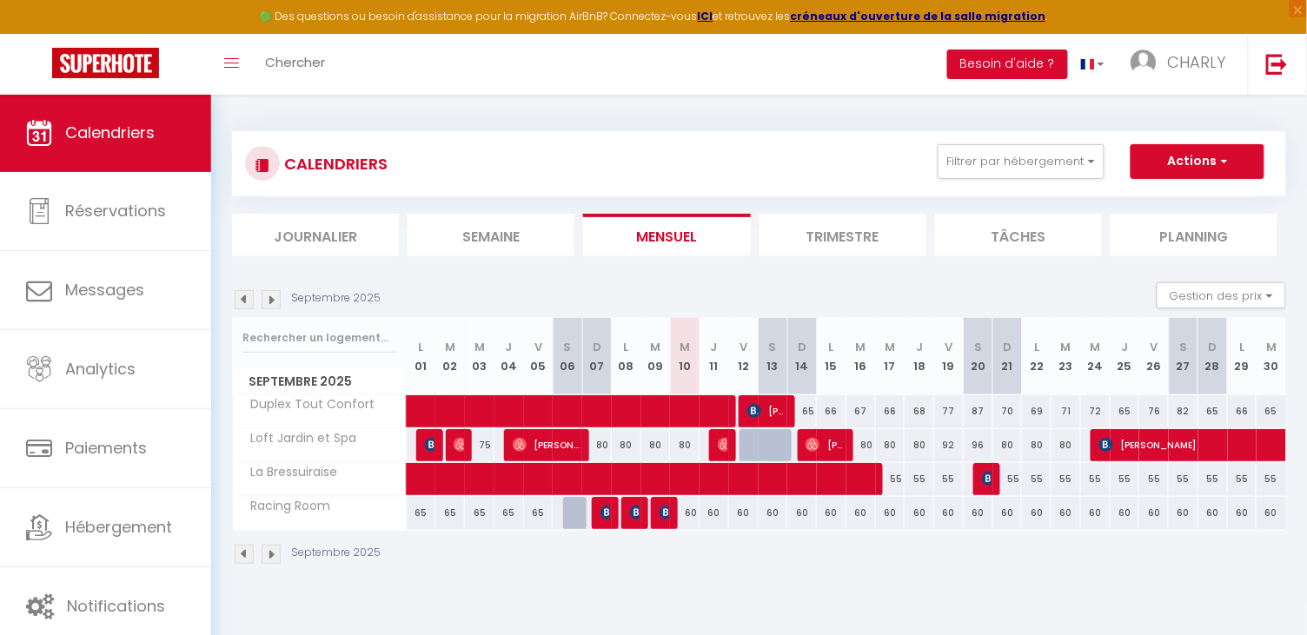
click at [838, 403] on span at bounding box center [645, 411] width 440 height 33
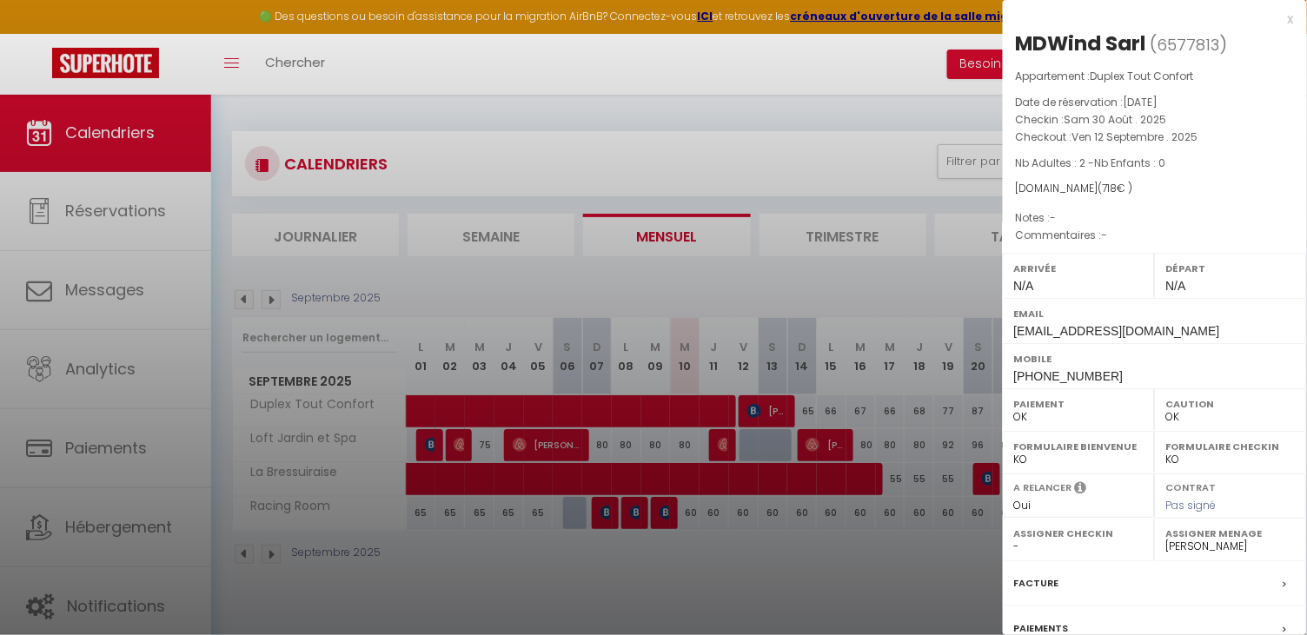
click at [838, 403] on div at bounding box center [653, 317] width 1307 height 635
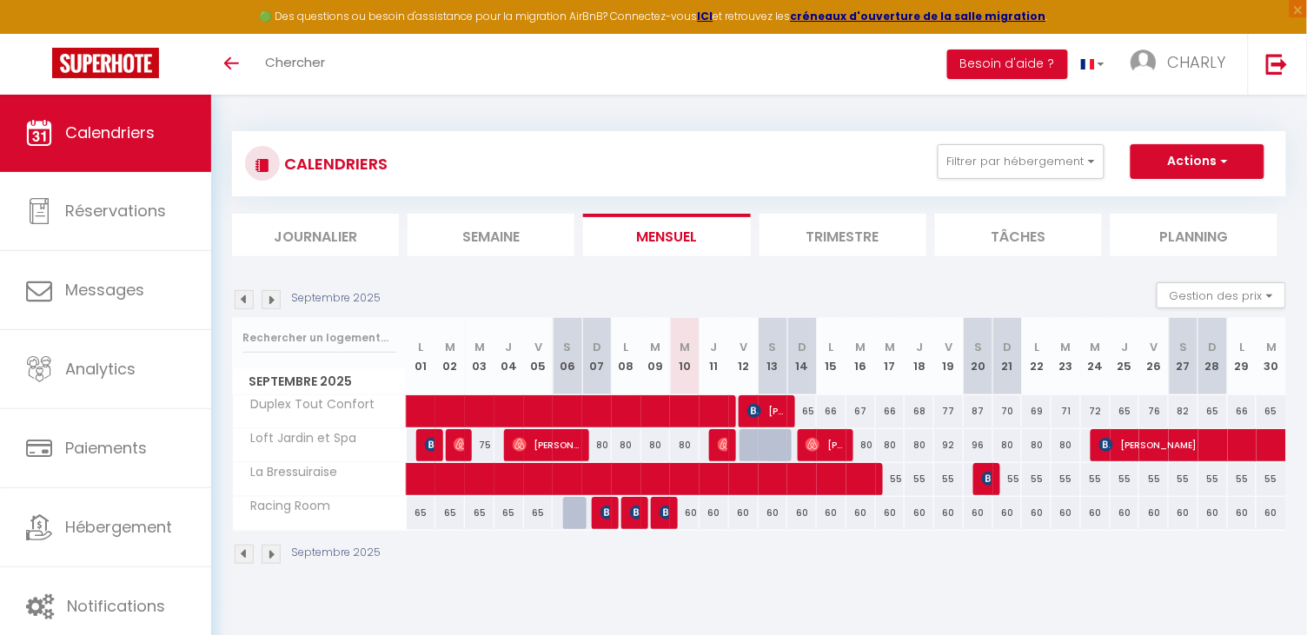
click at [831, 404] on span at bounding box center [645, 411] width 440 height 33
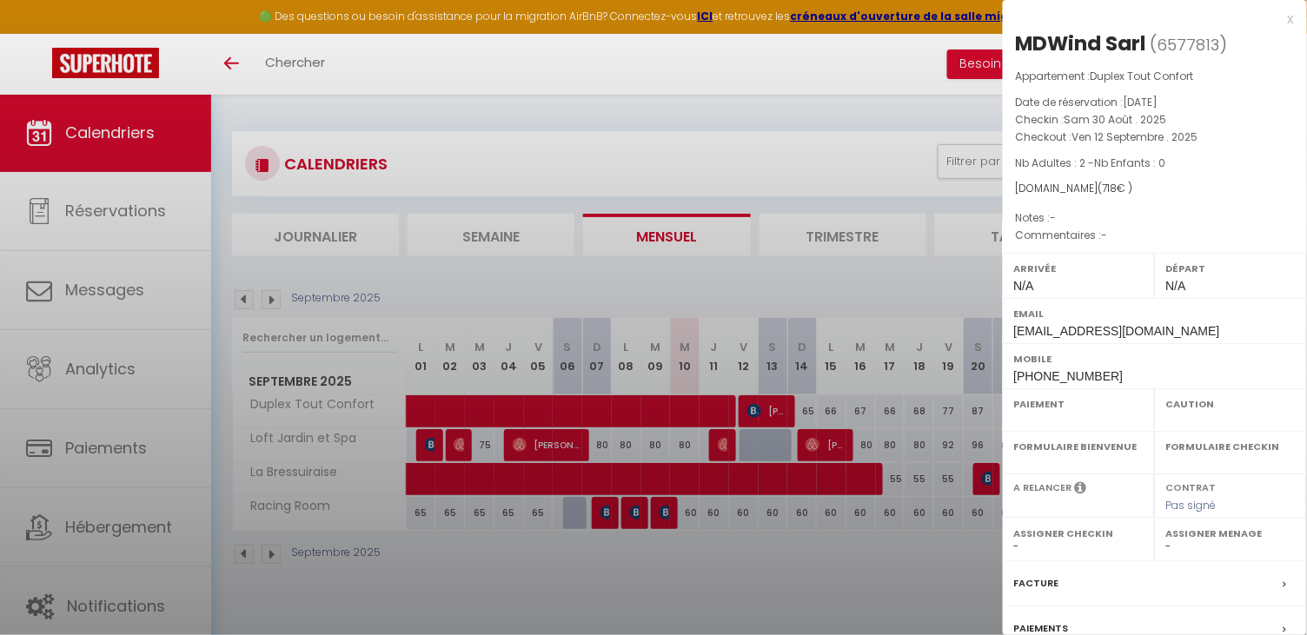
select select "OK"
select select "0"
select select "1"
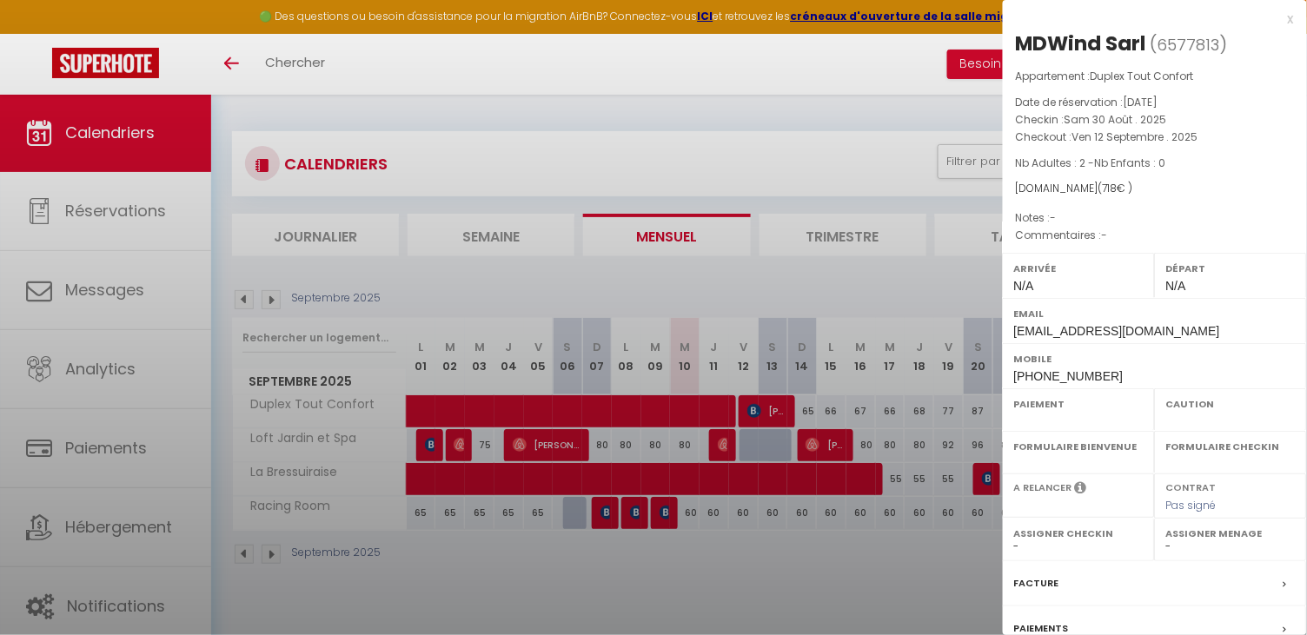
select select
select select "39544"
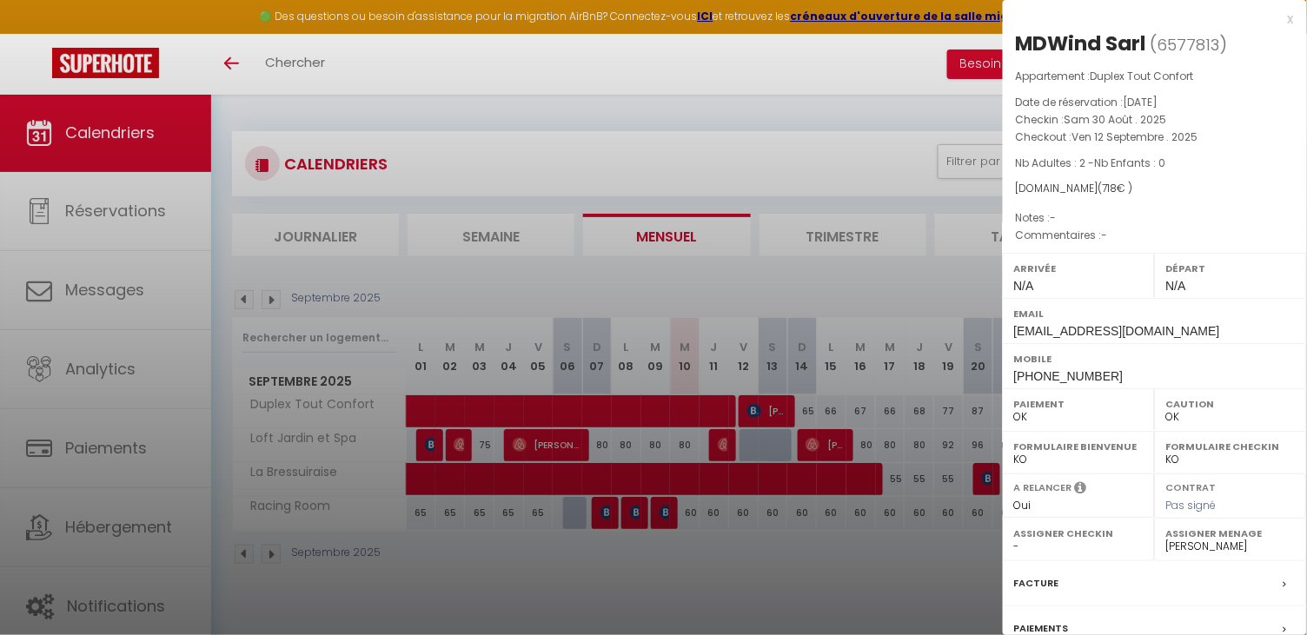
click at [894, 558] on div at bounding box center [653, 317] width 1307 height 635
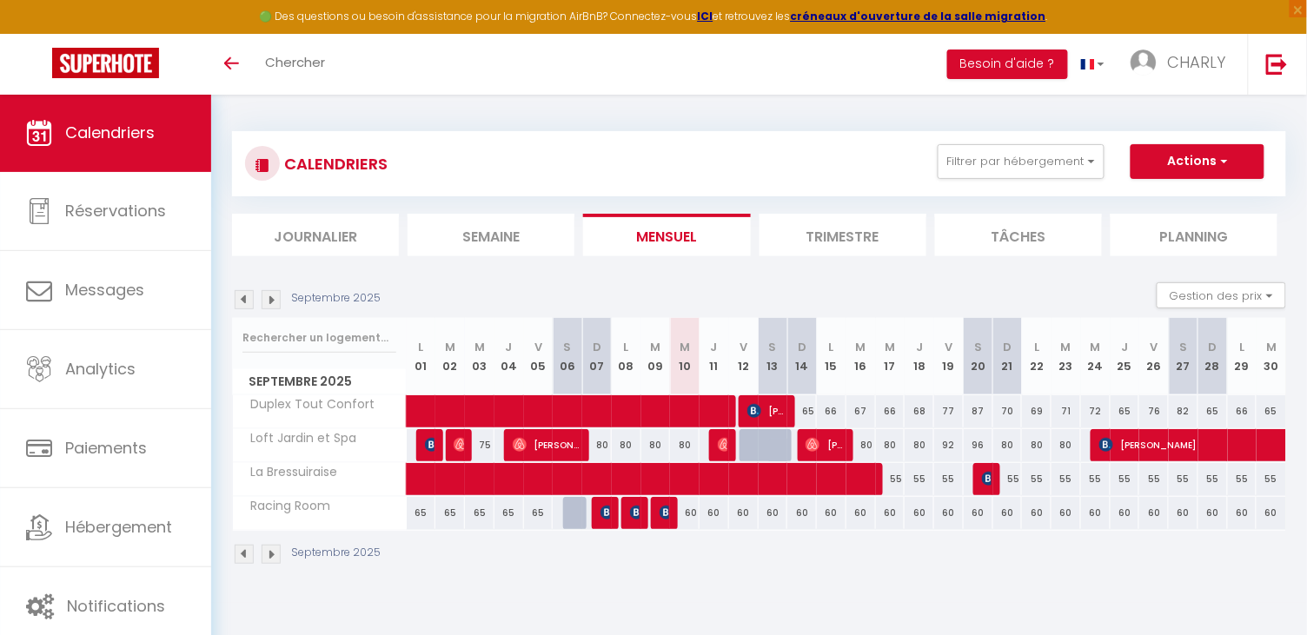
click at [924, 412] on div "68" at bounding box center [919, 411] width 30 height 32
type input "68"
type input "Jeu 18 Septembre 2025"
type input "Ven 19 Septembre 2025"
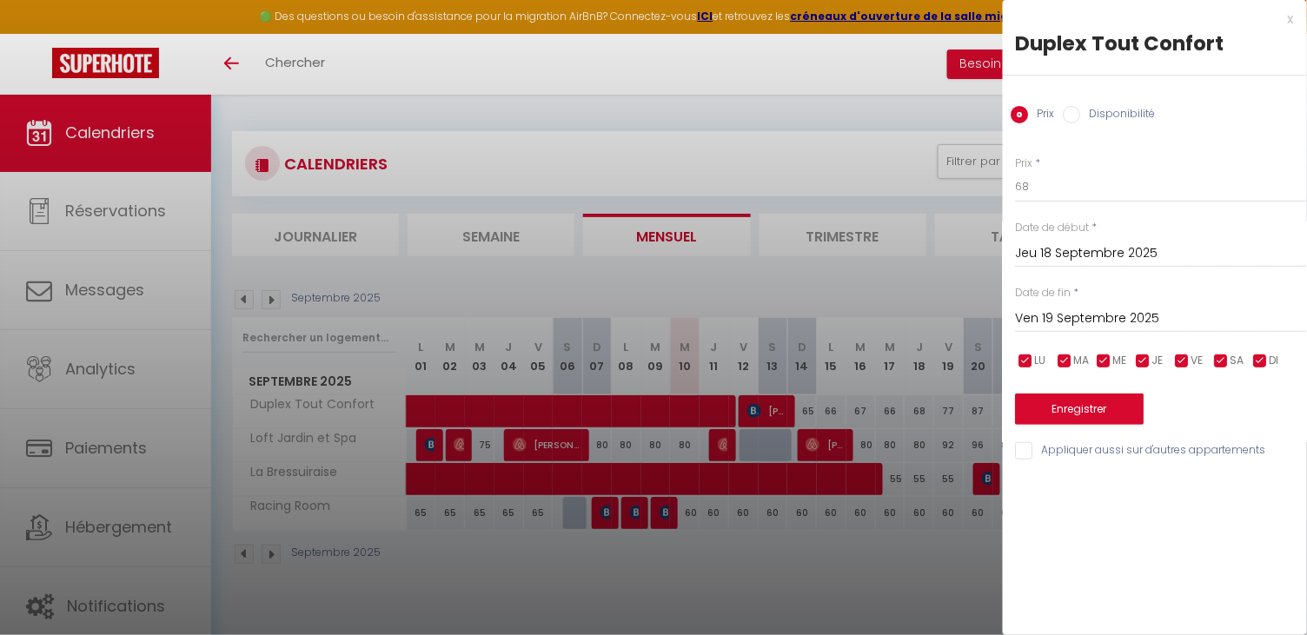
click at [1076, 314] on input "Ven 19 Septembre 2025" at bounding box center [1161, 319] width 291 height 23
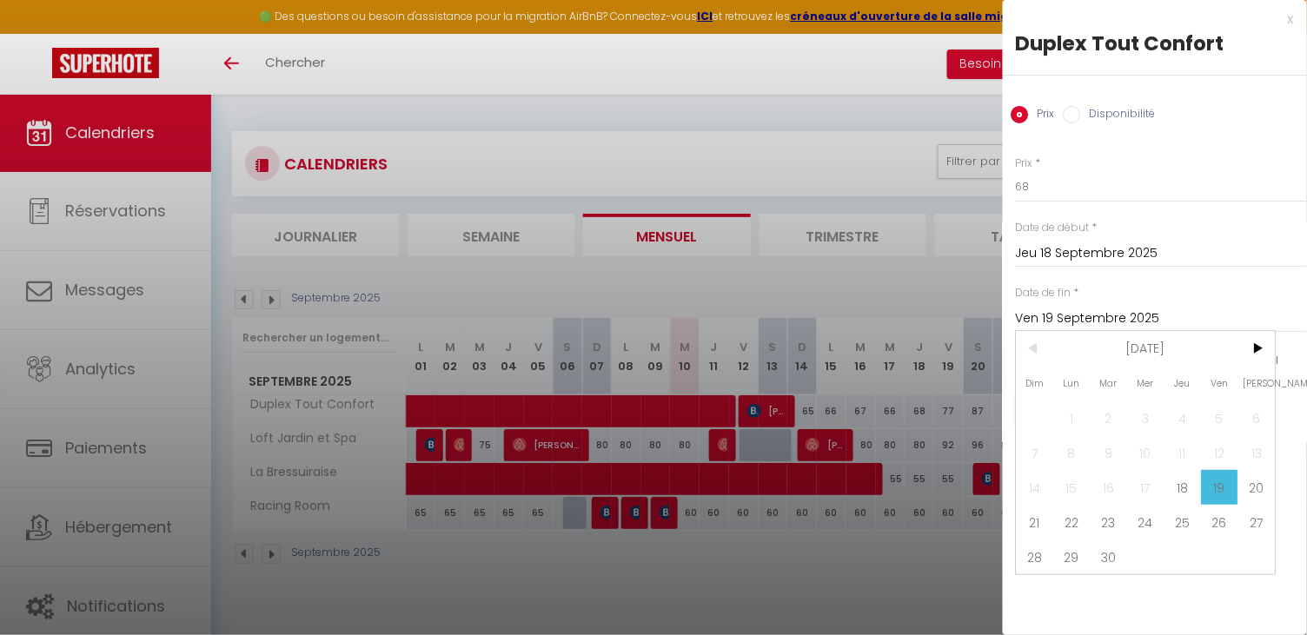
click at [1064, 267] on div "Prix * 68 Statut * Disponible Indisponible Date de début * Jeu 18 Septembre 202…" at bounding box center [1155, 298] width 304 height 328
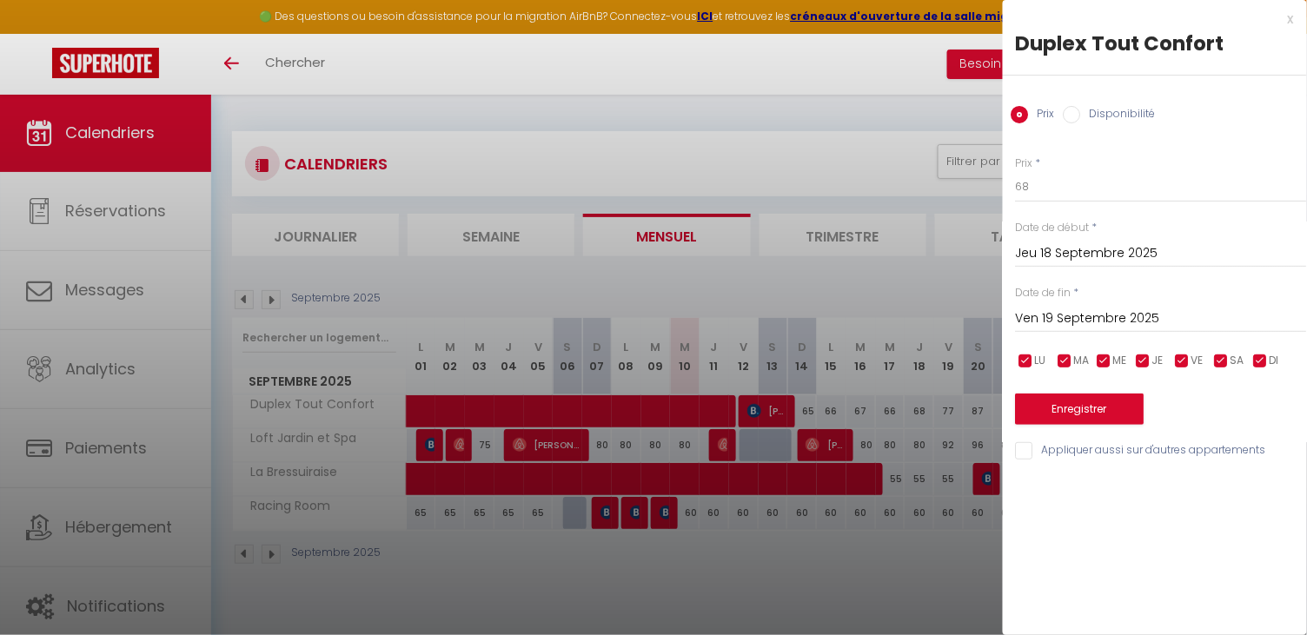
click at [1064, 254] on input "Jeu 18 Septembre 2025" at bounding box center [1161, 253] width 291 height 23
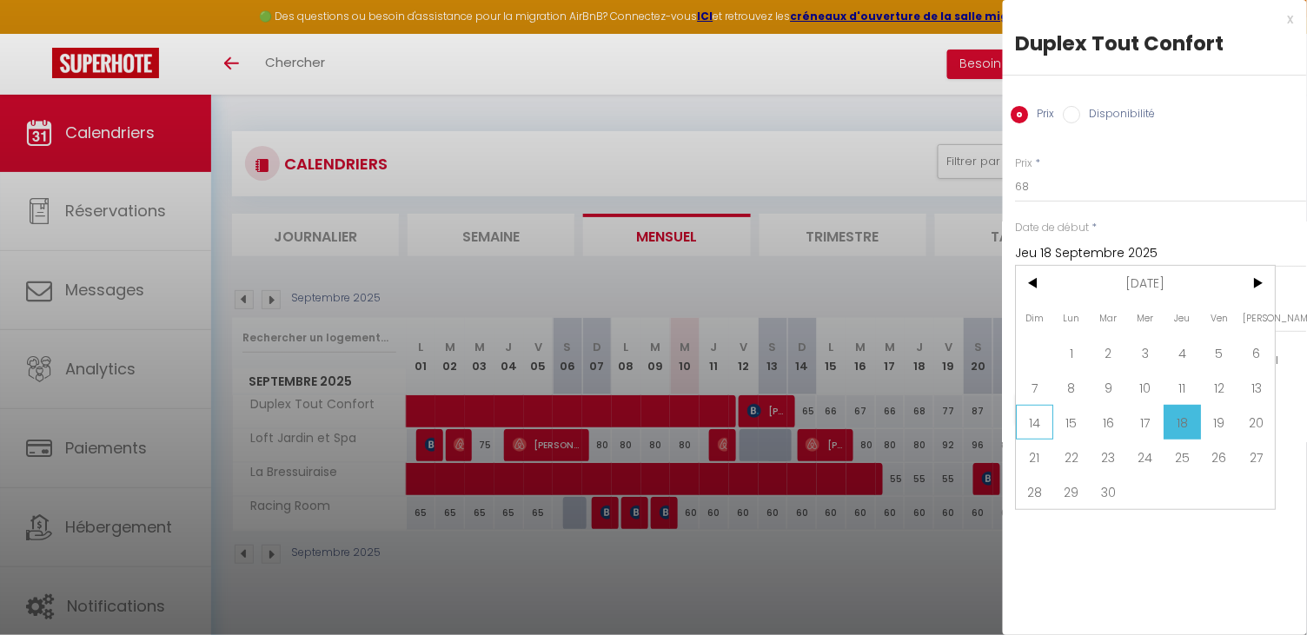
click at [1042, 416] on span "14" at bounding box center [1034, 422] width 37 height 35
type input "Dim 14 Septembre 2025"
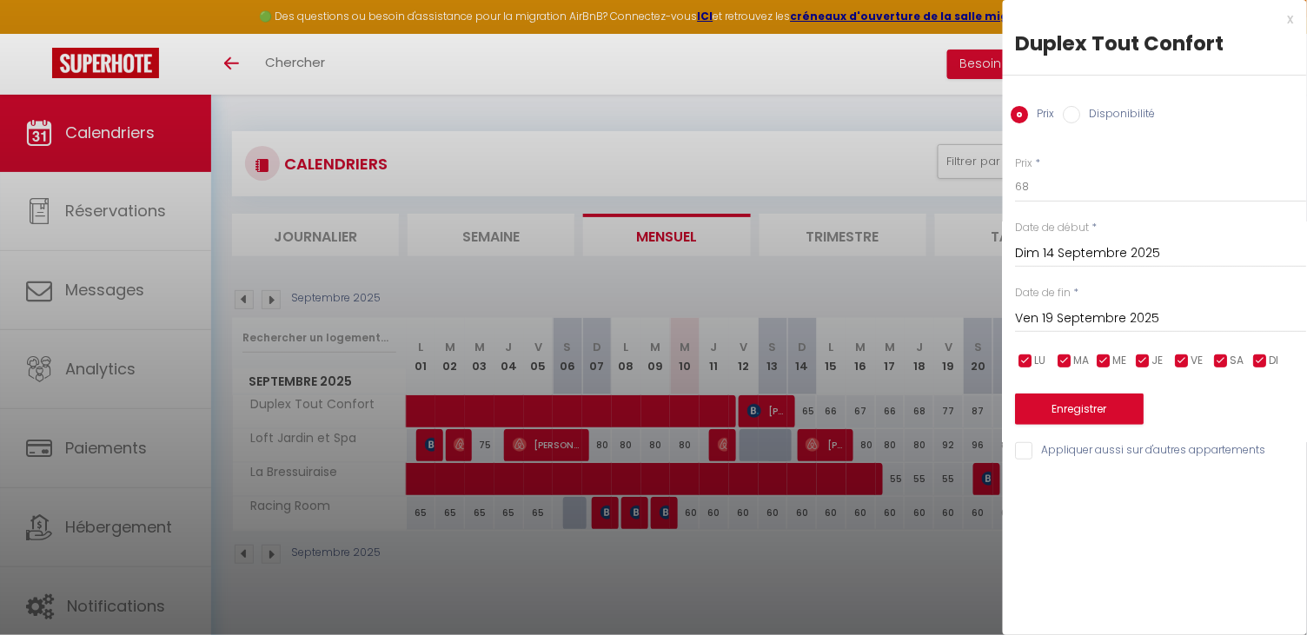
click at [1105, 309] on input "Ven 19 Septembre 2025" at bounding box center [1161, 319] width 291 height 23
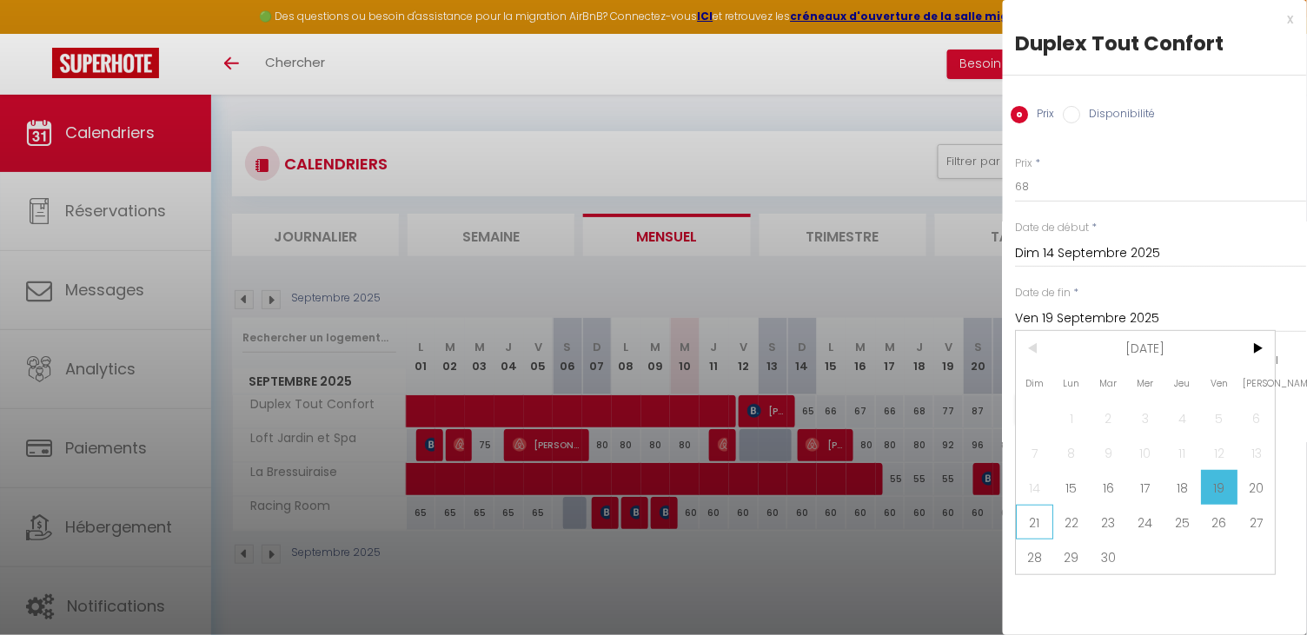
click at [1035, 527] on span "21" at bounding box center [1034, 522] width 37 height 35
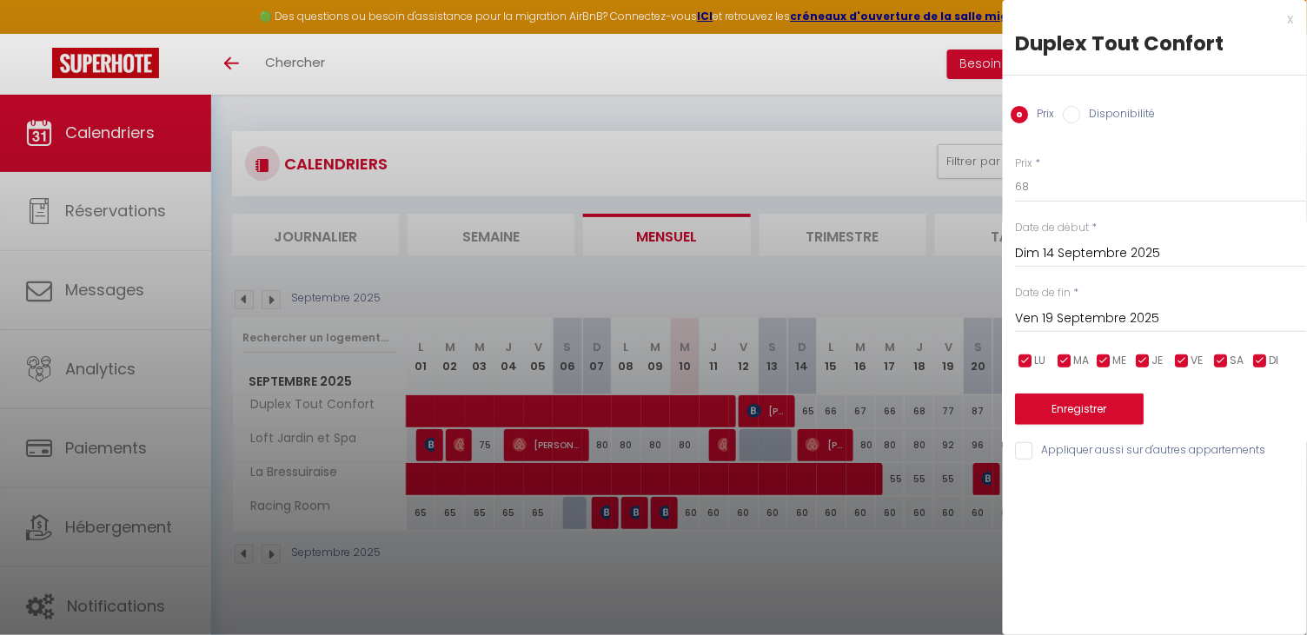
type input "Dim 21 Septembre 2025"
click at [1102, 110] on label "Disponibilité" at bounding box center [1118, 115] width 75 height 19
click at [1081, 110] on input "Disponibilité" at bounding box center [1071, 114] width 17 height 17
radio input "true"
radio input "false"
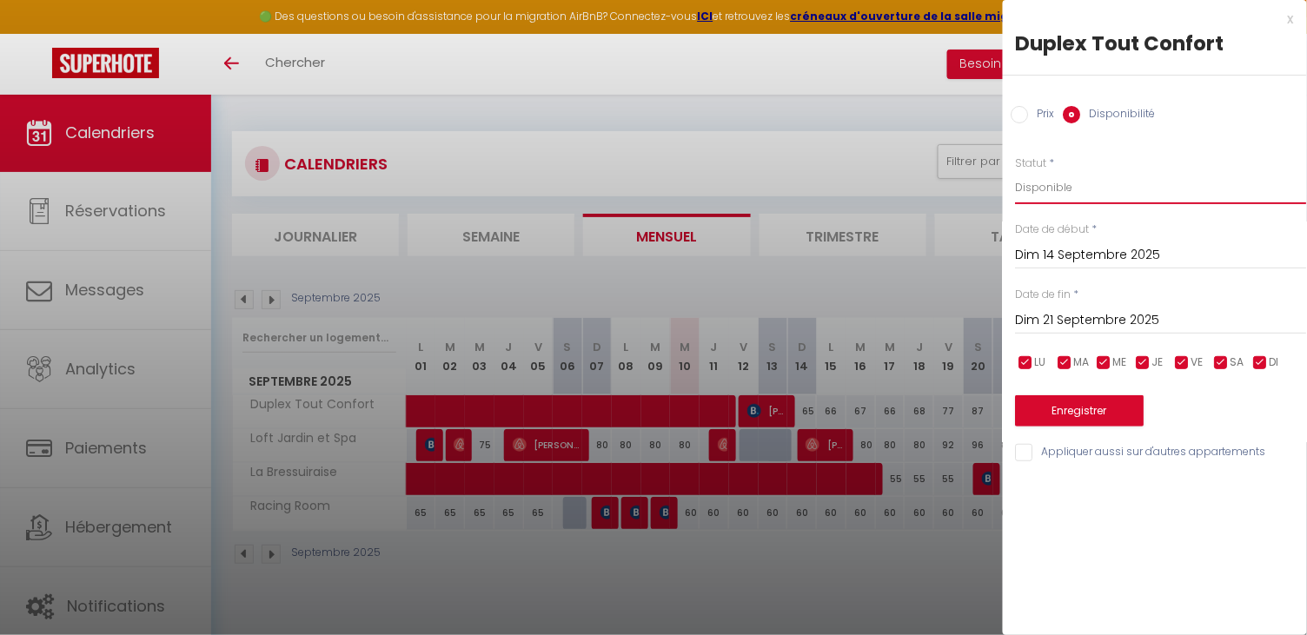
click at [1070, 194] on select "Disponible Indisponible" at bounding box center [1161, 187] width 291 height 33
select select "0"
click at [1109, 414] on button "Enregistrer" at bounding box center [1080, 410] width 129 height 31
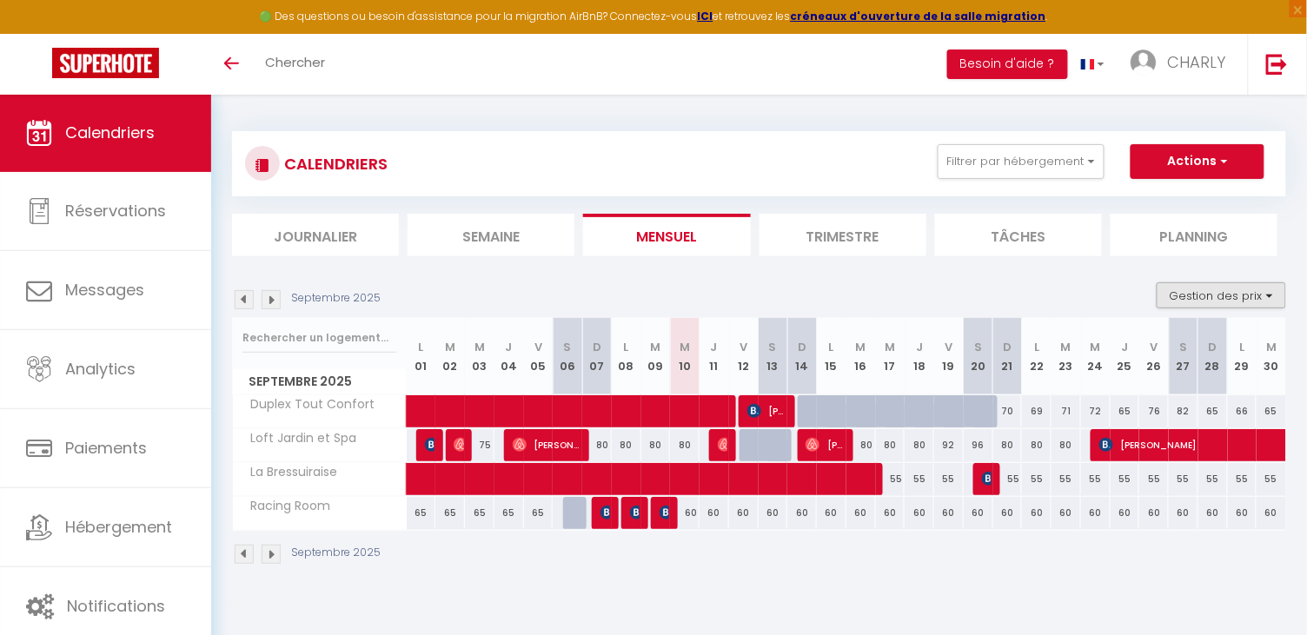
click at [1235, 297] on button "Gestion des prix" at bounding box center [1220, 295] width 129 height 26
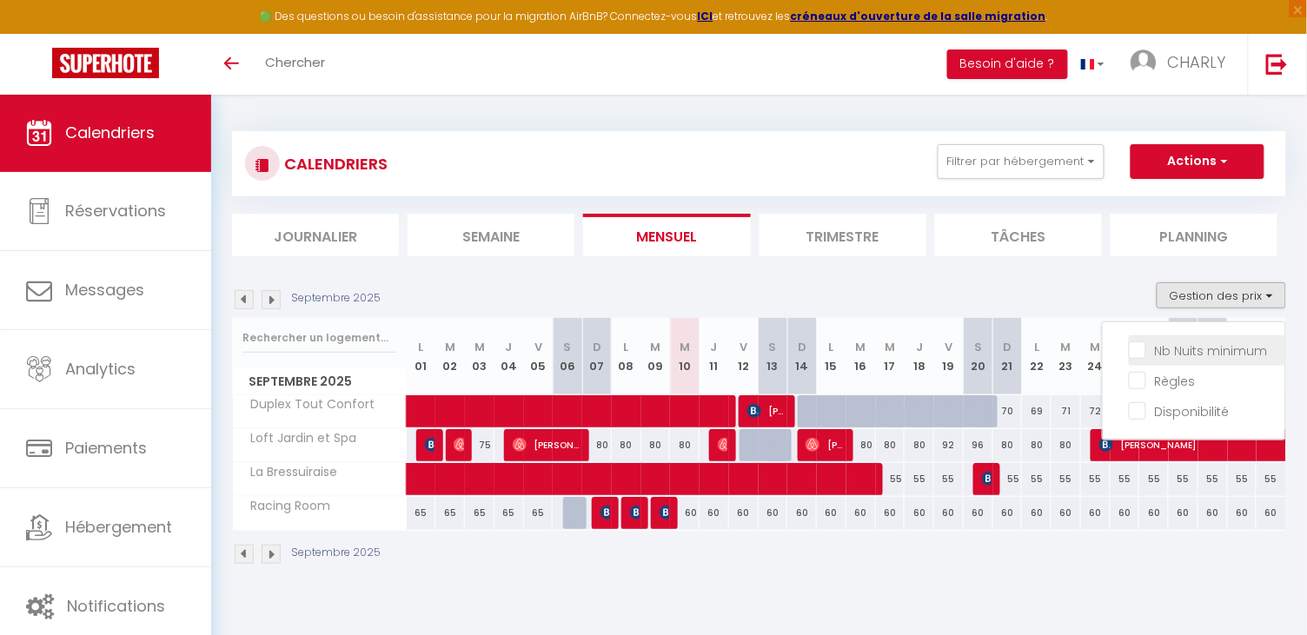
click at [1183, 357] on label "Nb Nuits minimum" at bounding box center [1207, 350] width 122 height 19
click at [1183, 357] on input "Nb Nuits minimum" at bounding box center [1207, 349] width 156 height 17
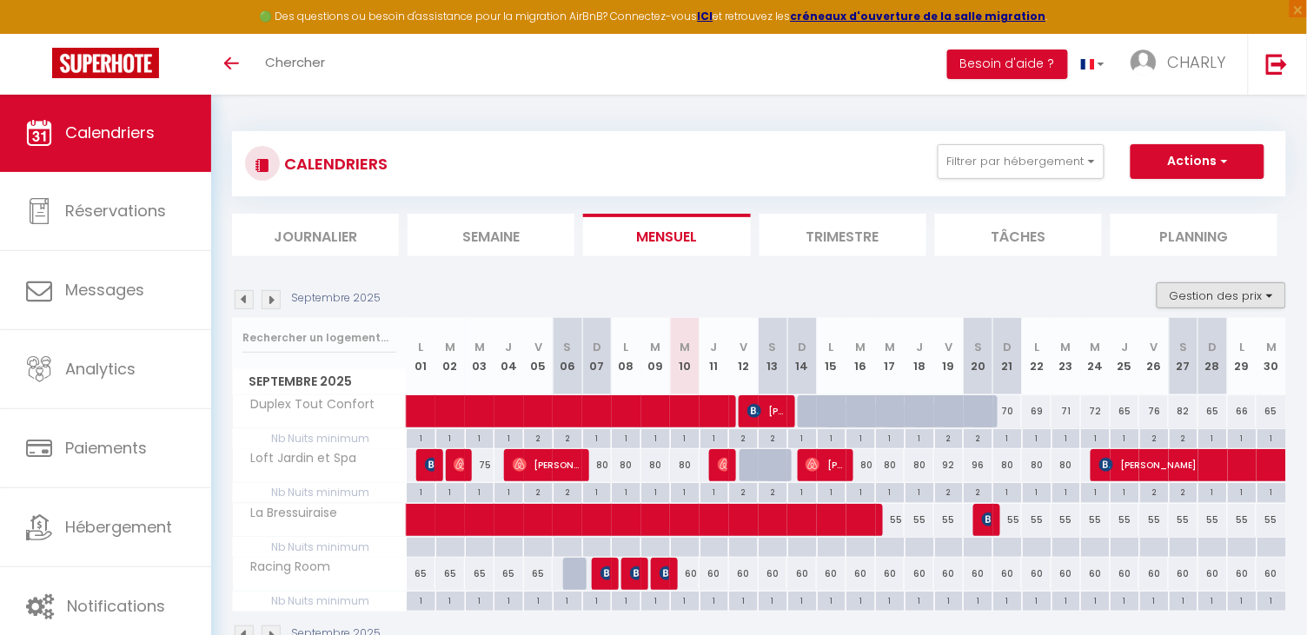
click at [1219, 294] on button "Gestion des prix" at bounding box center [1220, 295] width 129 height 26
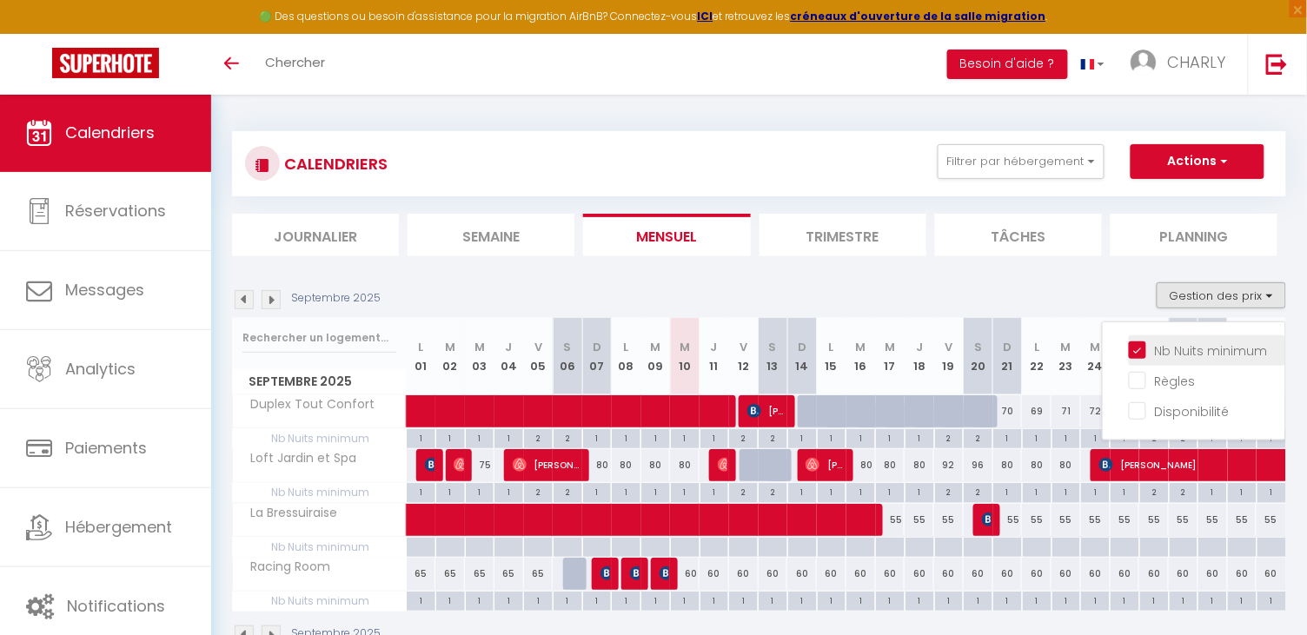
click at [1194, 347] on input "Nb Nuits minimum" at bounding box center [1207, 349] width 156 height 17
checkbox input "false"
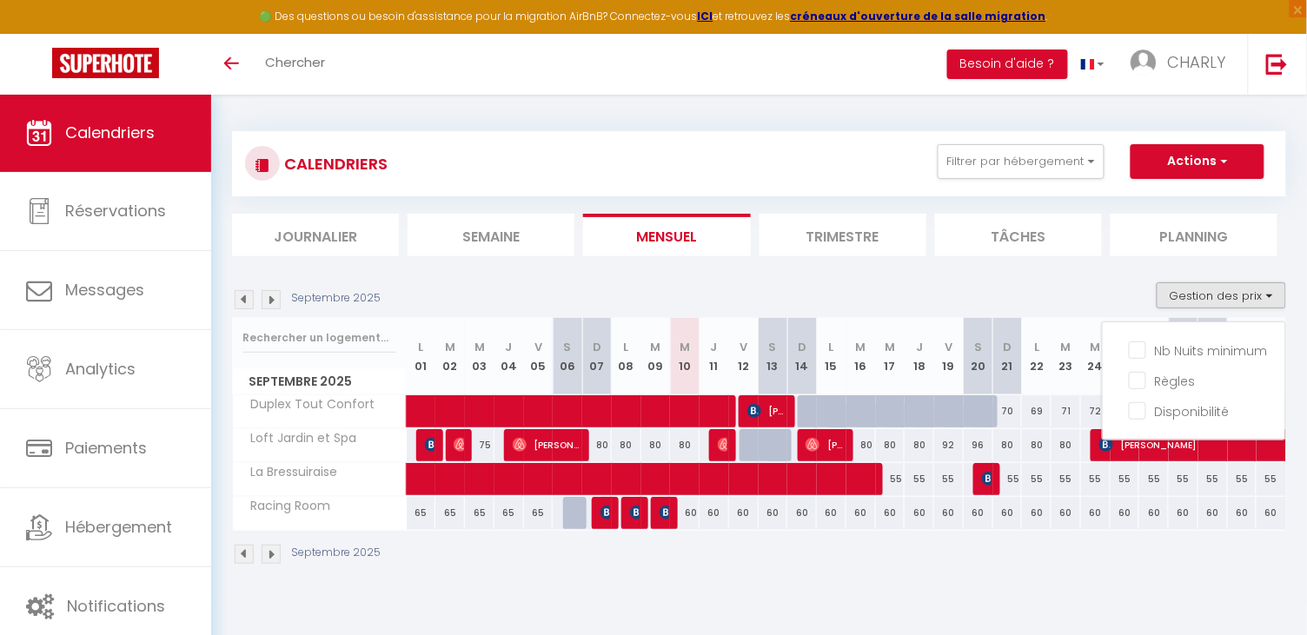
click at [626, 175] on div "CALENDRIERS Filtrer par hébergement Tous Duplex Tout Confort Loft Jardin et Spa…" at bounding box center [759, 163] width 1028 height 39
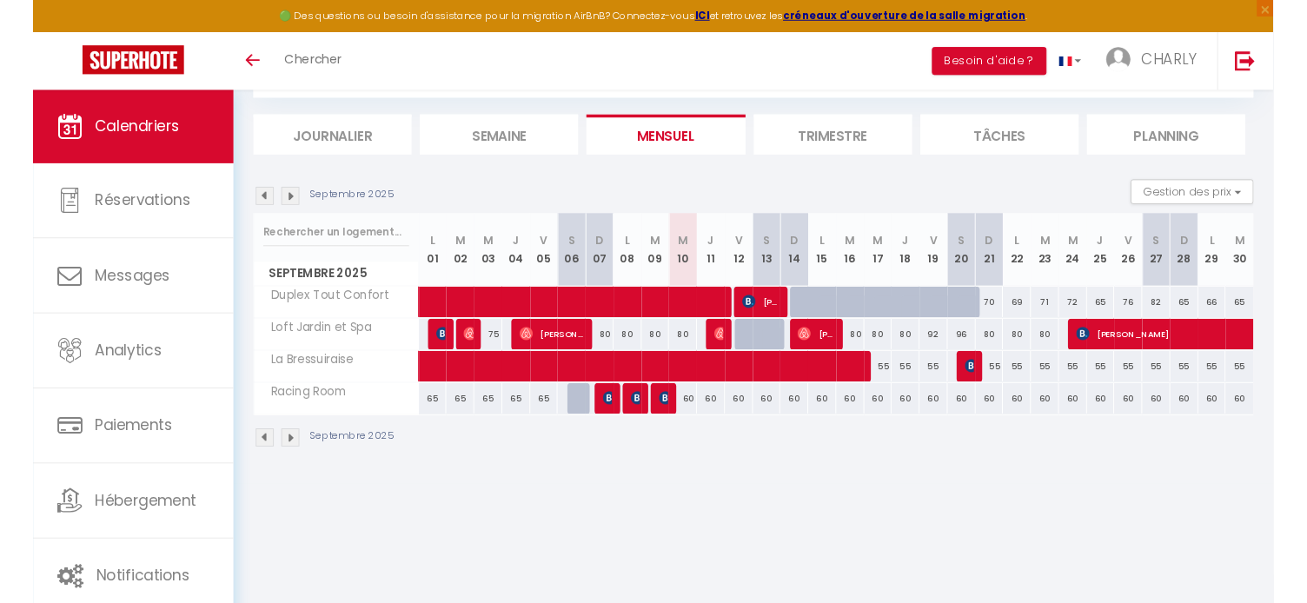
scroll to position [94, 0]
